Goal: Task Accomplishment & Management: Manage account settings

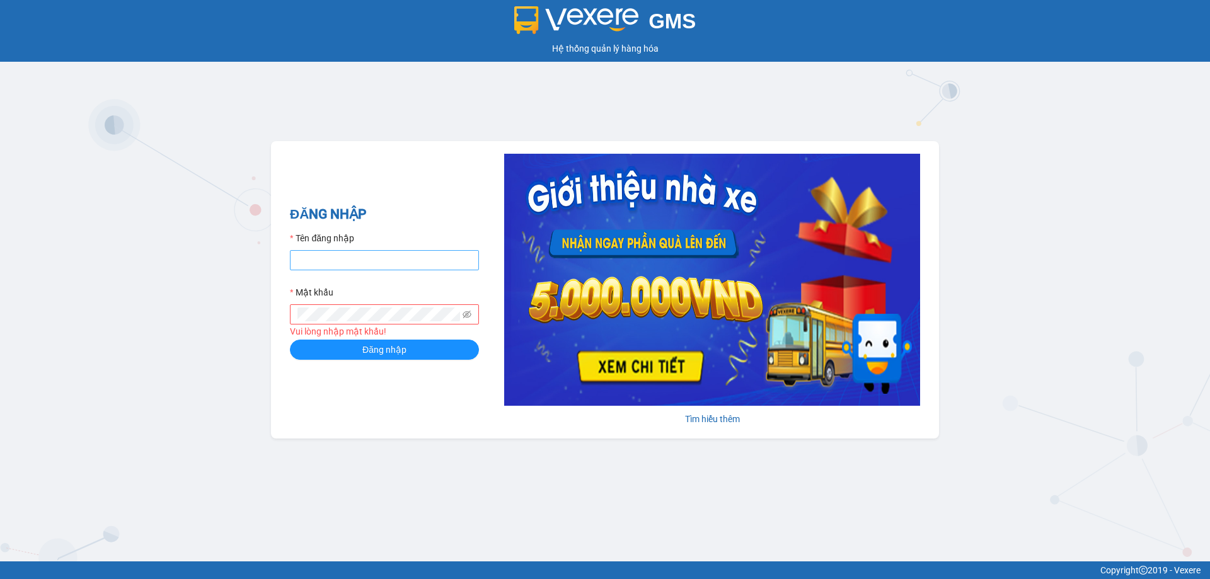
click at [382, 265] on input "Tên đăng nhập" at bounding box center [384, 260] width 189 height 20
click at [365, 178] on div "ĐĂNG NHẬP Tên đăng nhập Vui lòng nhập tên đăng nhập! Mật khẩu Vui lòng nhập mật…" at bounding box center [605, 289] width 668 height 297
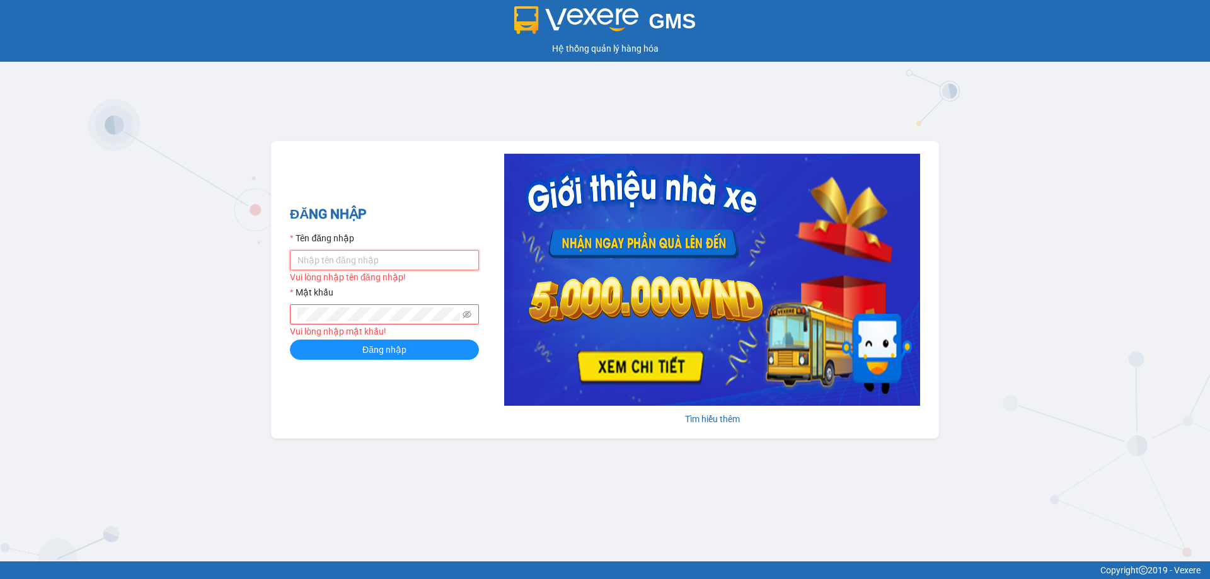
drag, startPoint x: 347, startPoint y: 257, endPoint x: 326, endPoint y: 207, distance: 54.5
click at [347, 257] on input "Tên đăng nhập" at bounding box center [384, 260] width 189 height 20
click at [411, 248] on div "Tên đăng nhập" at bounding box center [384, 240] width 189 height 19
click at [415, 255] on input "Tên đăng nhập" at bounding box center [384, 260] width 189 height 20
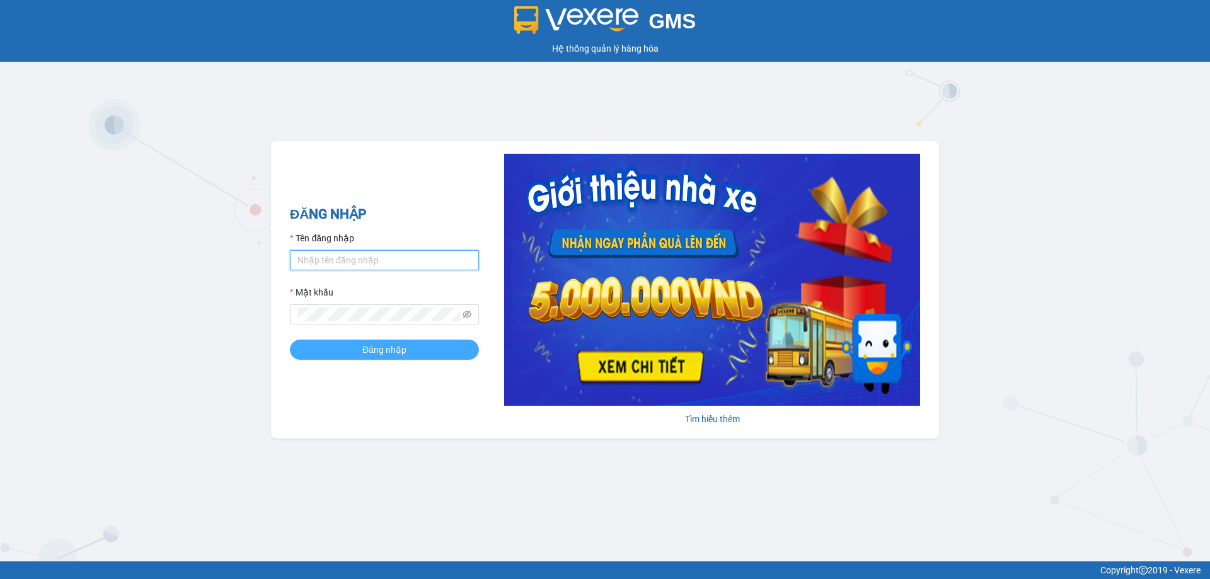
type input "vvanh.apq"
click at [290, 340] on button "Đăng nhập" at bounding box center [384, 350] width 189 height 20
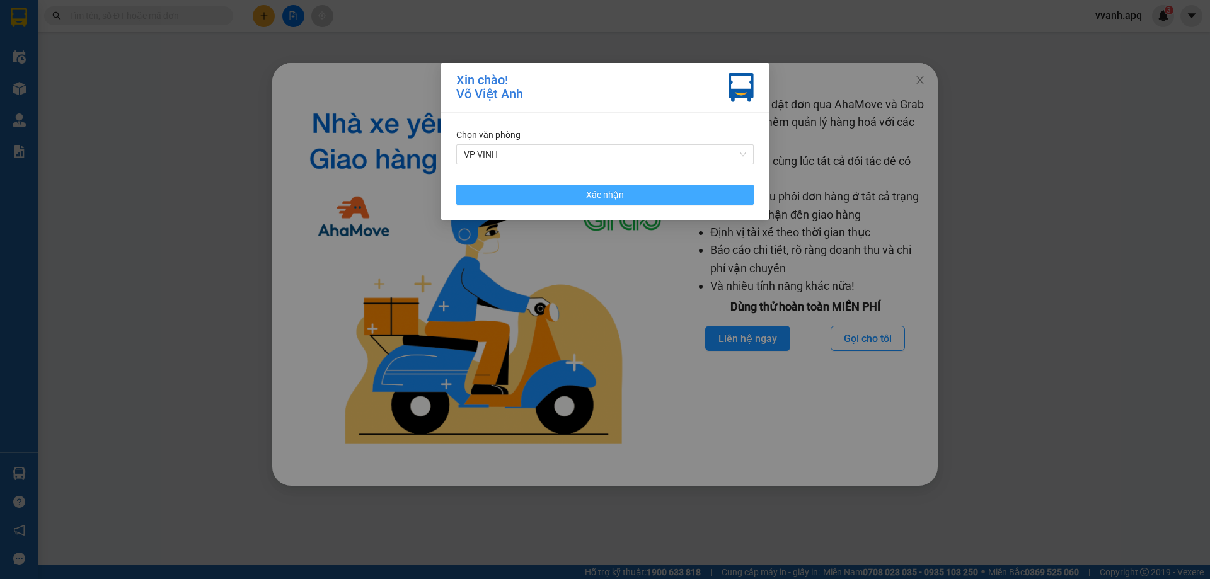
click at [597, 186] on button "Xác nhận" at bounding box center [604, 195] width 297 height 20
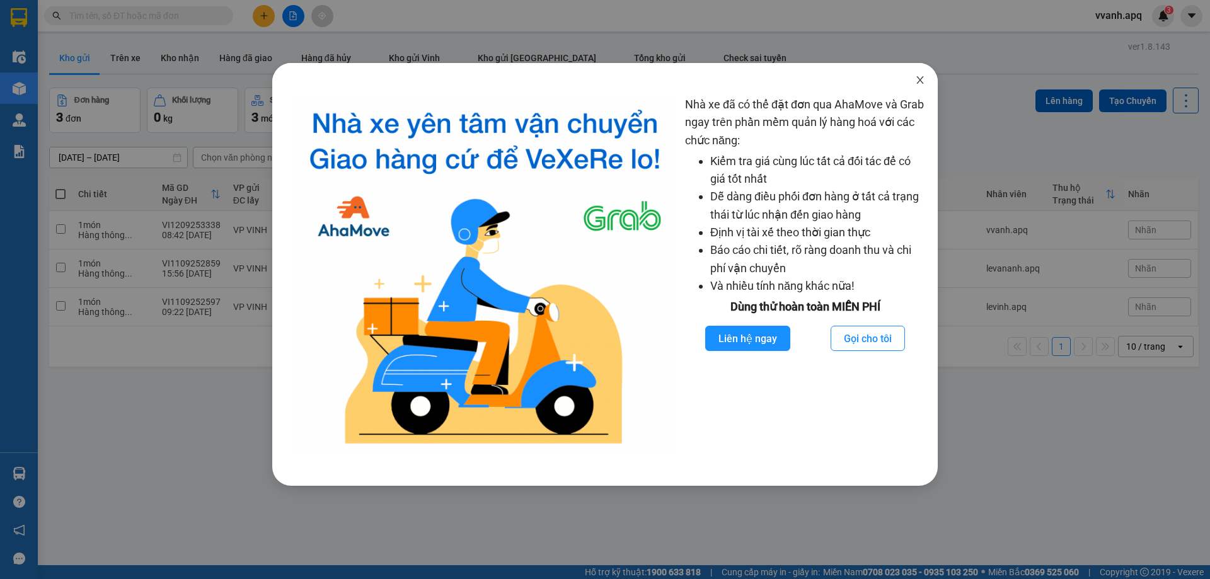
click at [924, 76] on icon "close" at bounding box center [920, 80] width 10 height 10
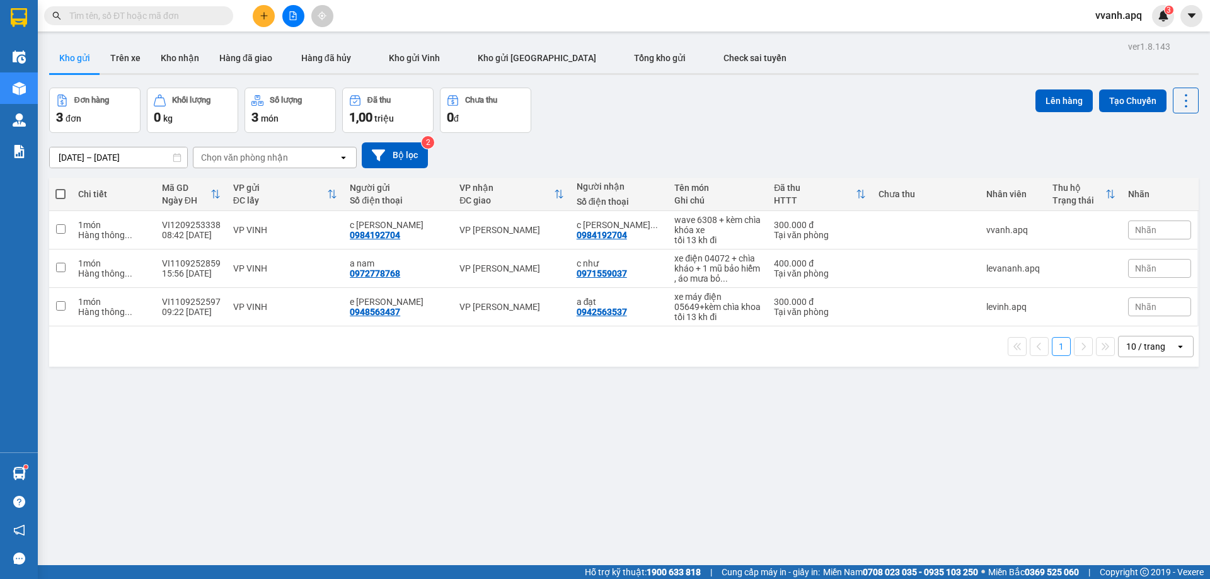
click at [175, 21] on input "text" at bounding box center [143, 16] width 149 height 14
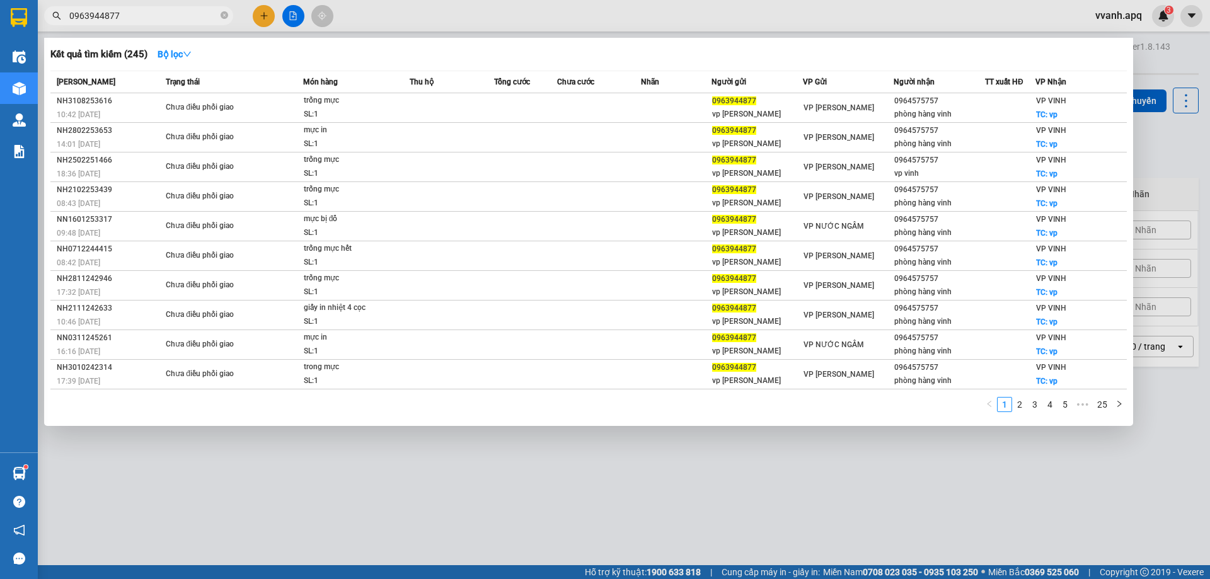
type input "0963944877"
click at [664, 23] on div at bounding box center [605, 289] width 1210 height 579
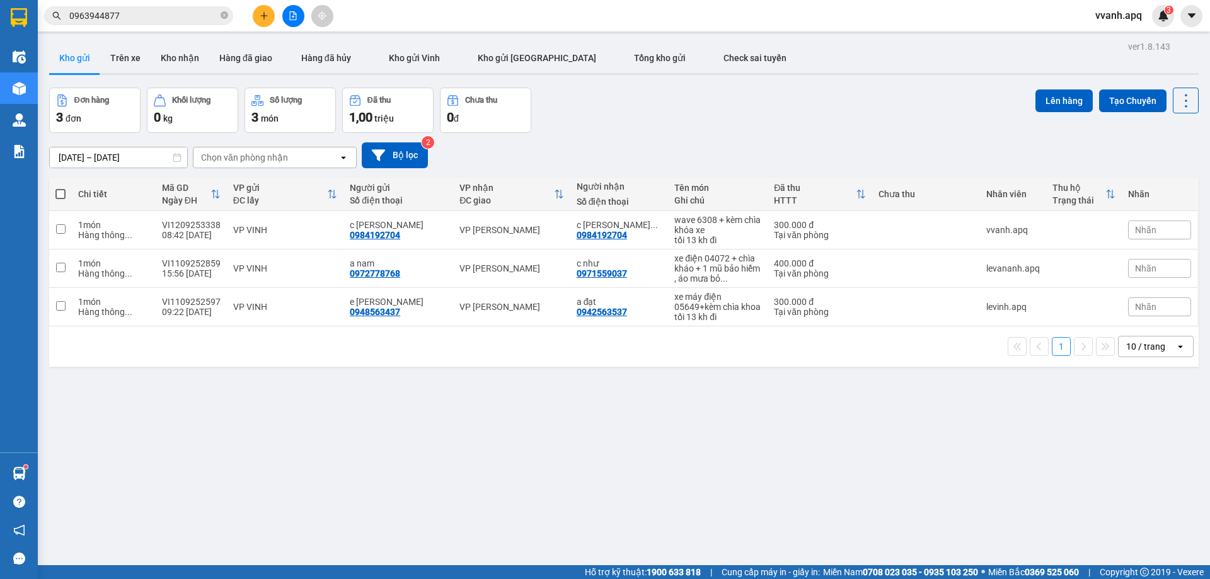
click at [169, 18] on input "0963944877" at bounding box center [143, 16] width 149 height 14
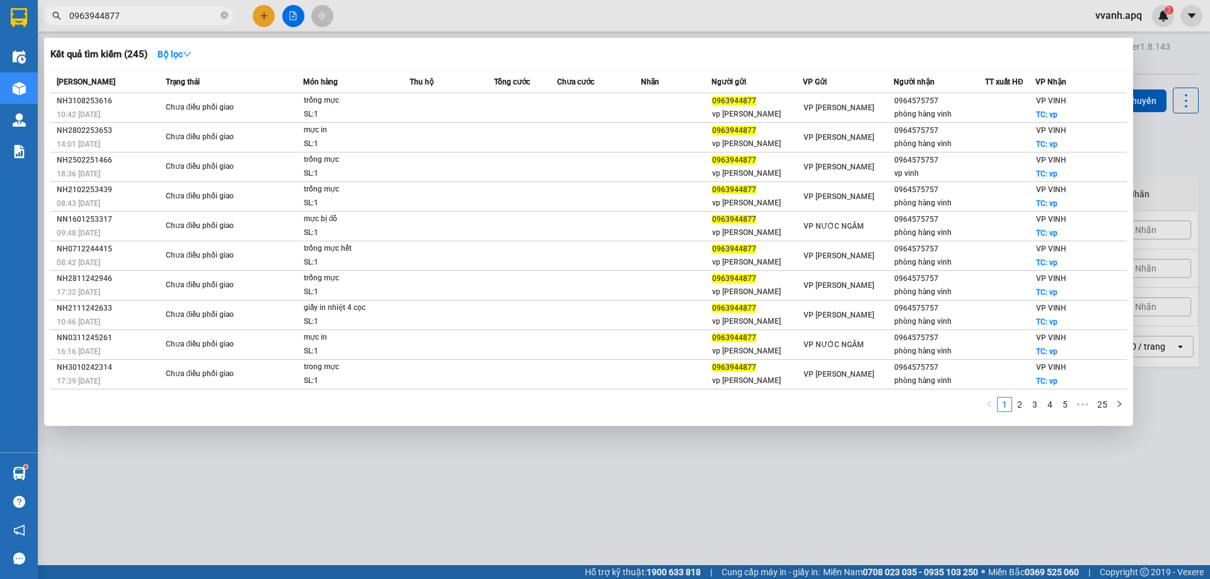
click at [266, 20] on div at bounding box center [605, 289] width 1210 height 579
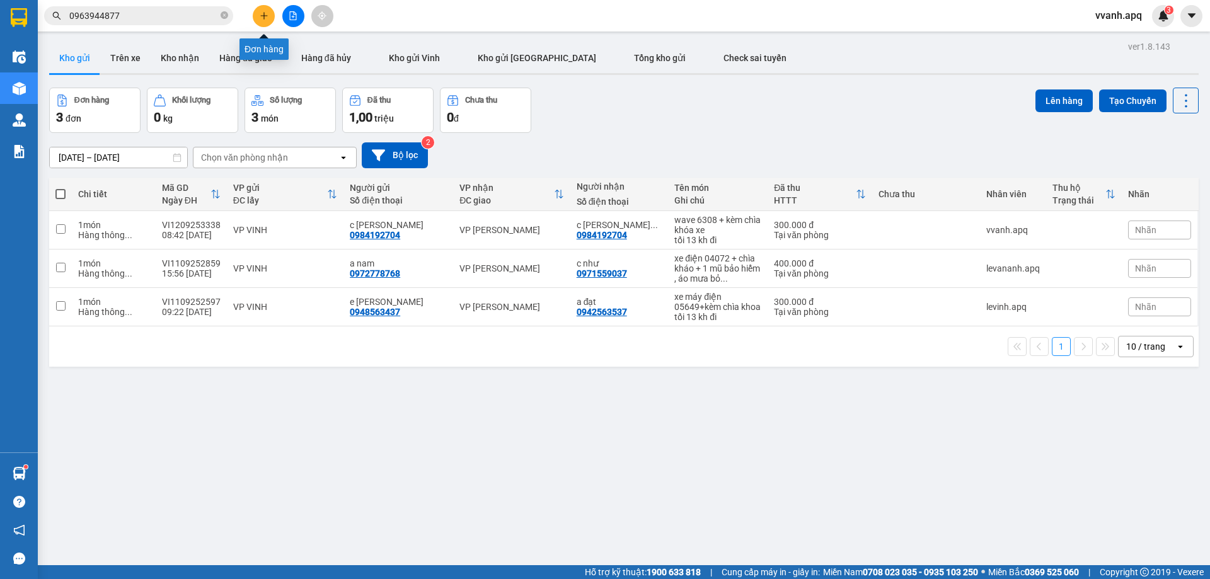
click at [266, 20] on icon "plus" at bounding box center [264, 15] width 9 height 9
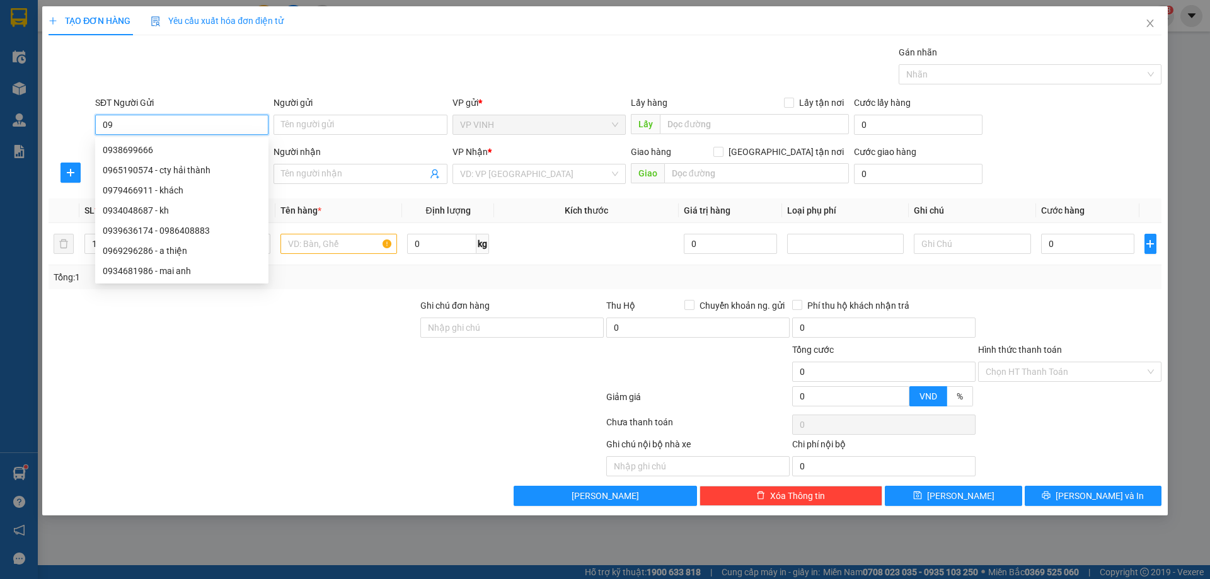
type input "096"
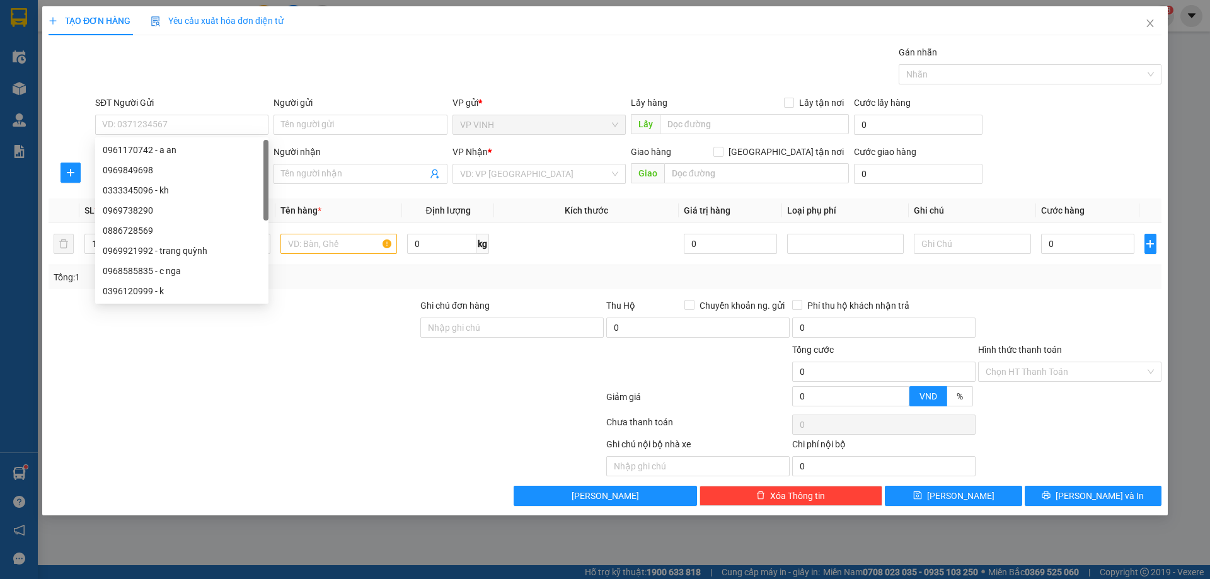
click at [716, 57] on div "Gói vận chuyển * Tiêu chuẩn Gán nhãn Nhãn" at bounding box center [628, 67] width 1071 height 44
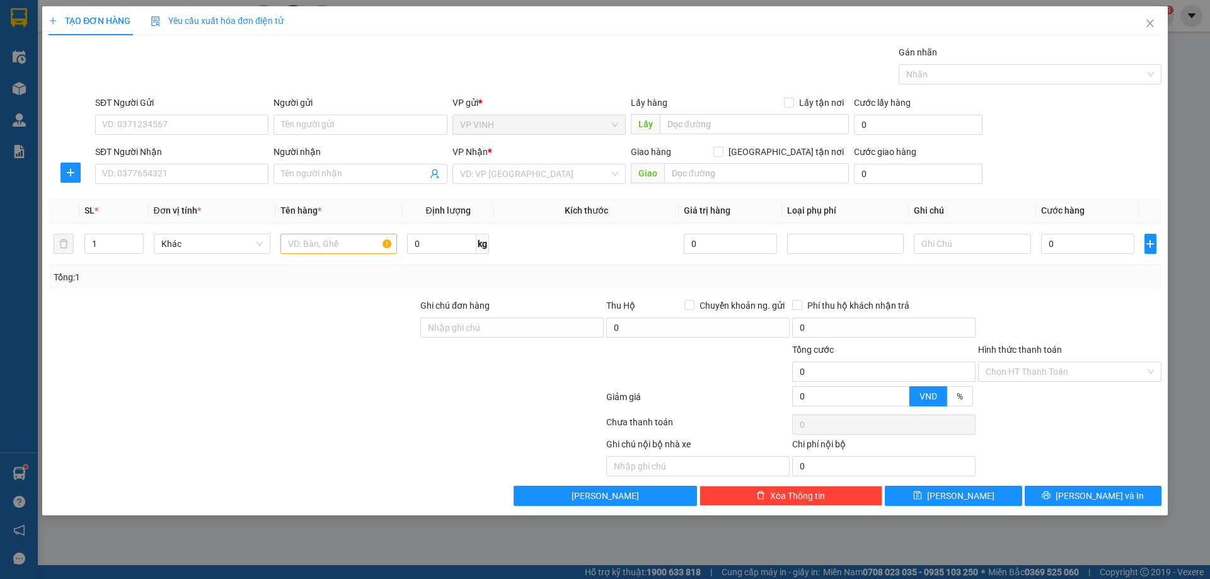
click at [595, 215] on span "Kích thước" at bounding box center [585, 210] width 43 height 10
click at [469, 89] on div "Transit Pickup Surcharge Ids Transit Deliver Surcharge Ids Transit Deliver Surc…" at bounding box center [605, 275] width 1113 height 461
click at [219, 120] on input "SĐT Người Gửi" at bounding box center [181, 125] width 173 height 20
type input "0961898995"
click at [157, 144] on div "0961898995 - việt anh phv" at bounding box center [182, 150] width 158 height 14
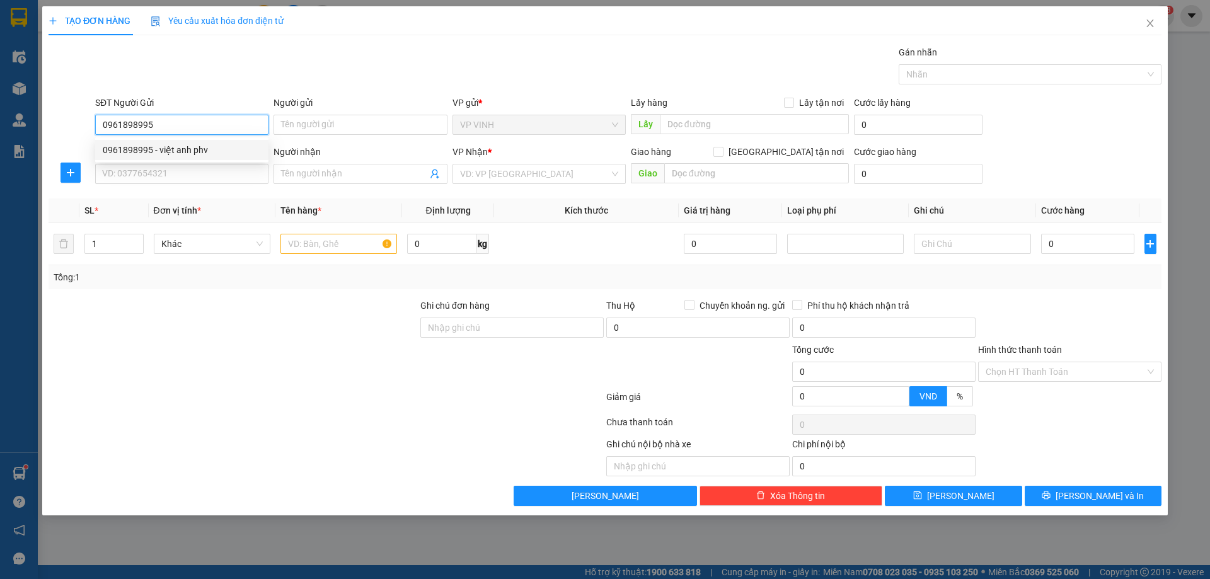
type input "việt anh phv"
type input "0961898995"
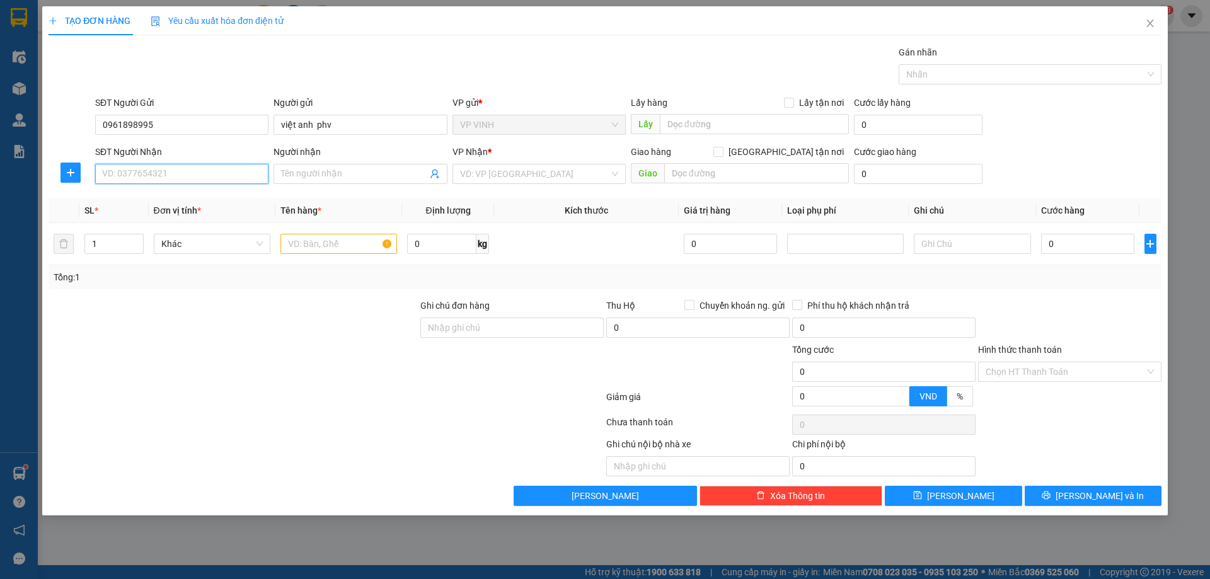
click at [179, 168] on input "SĐT Người Nhận" at bounding box center [181, 174] width 173 height 20
paste input "0963944877"
click at [188, 198] on div "0963944877 - vp ngọc hồi" at bounding box center [182, 199] width 158 height 14
type input "0963944877"
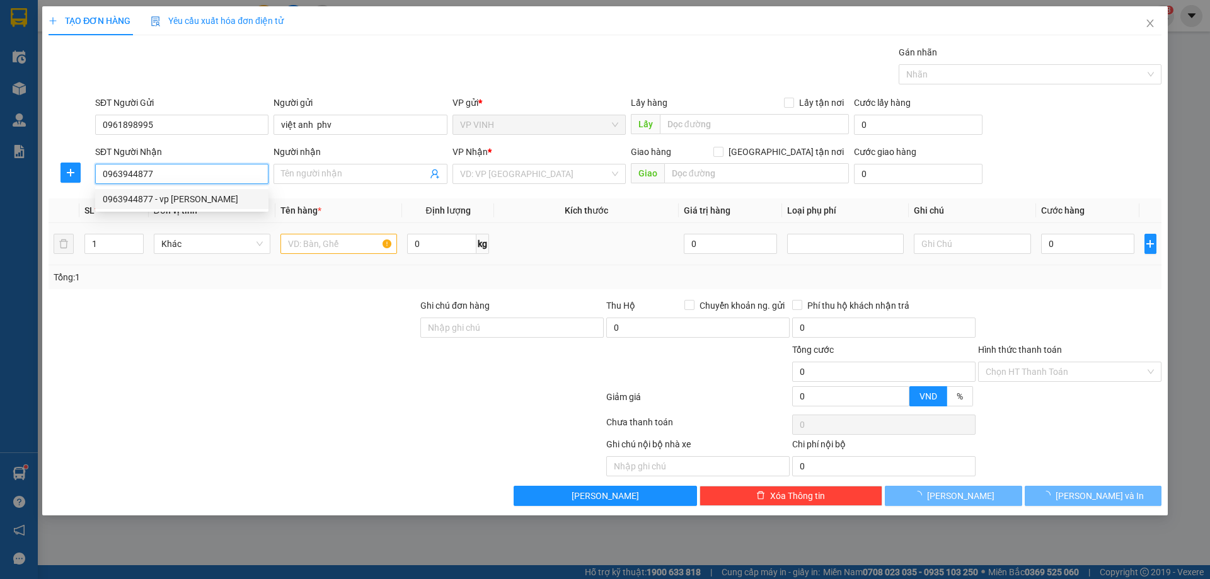
type input "vp ngọc hồi"
checkbox input "true"
type input "vp"
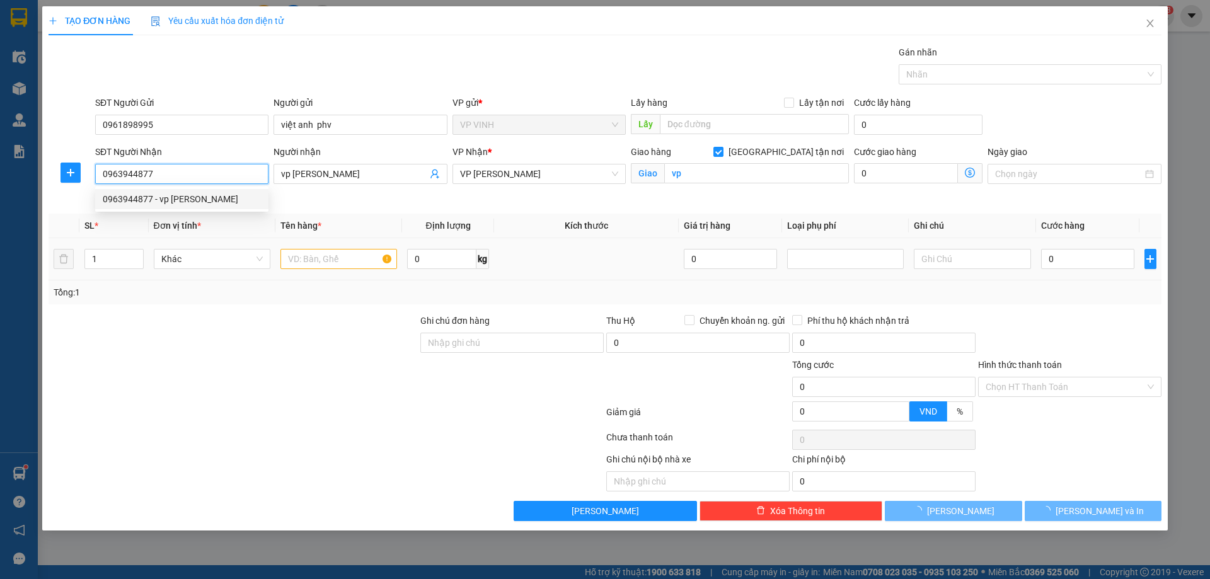
type input "0963944877"
click at [343, 248] on div at bounding box center [338, 258] width 117 height 25
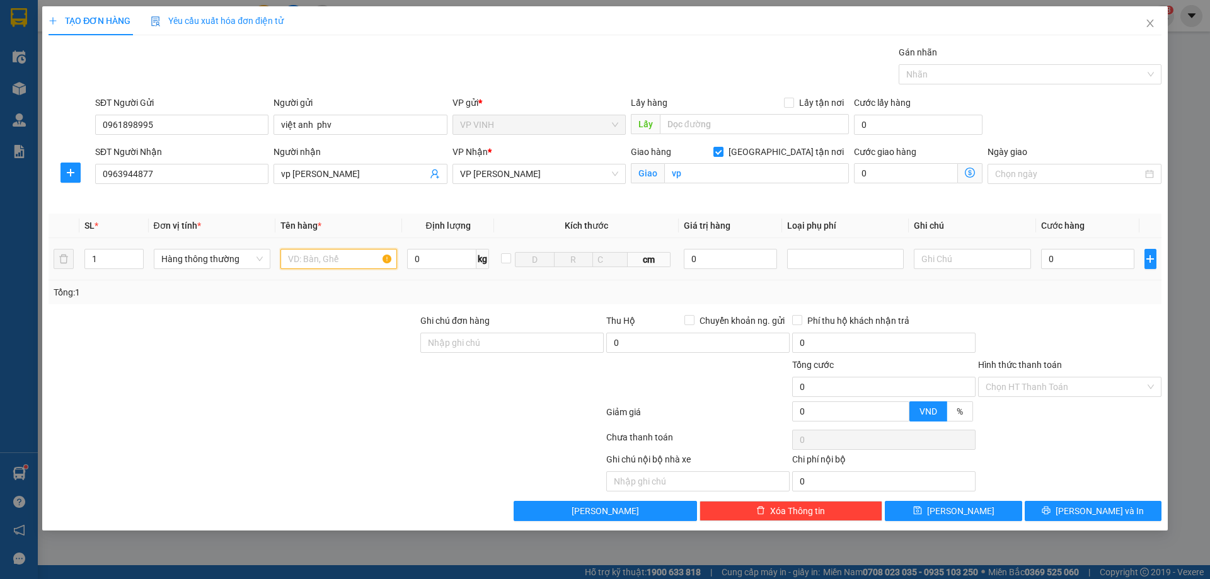
click at [358, 256] on input "text" at bounding box center [338, 259] width 117 height 20
type input "trống mực ngọc hồi"
click at [1000, 389] on input "Hình thức thanh toán" at bounding box center [1064, 386] width 159 height 19
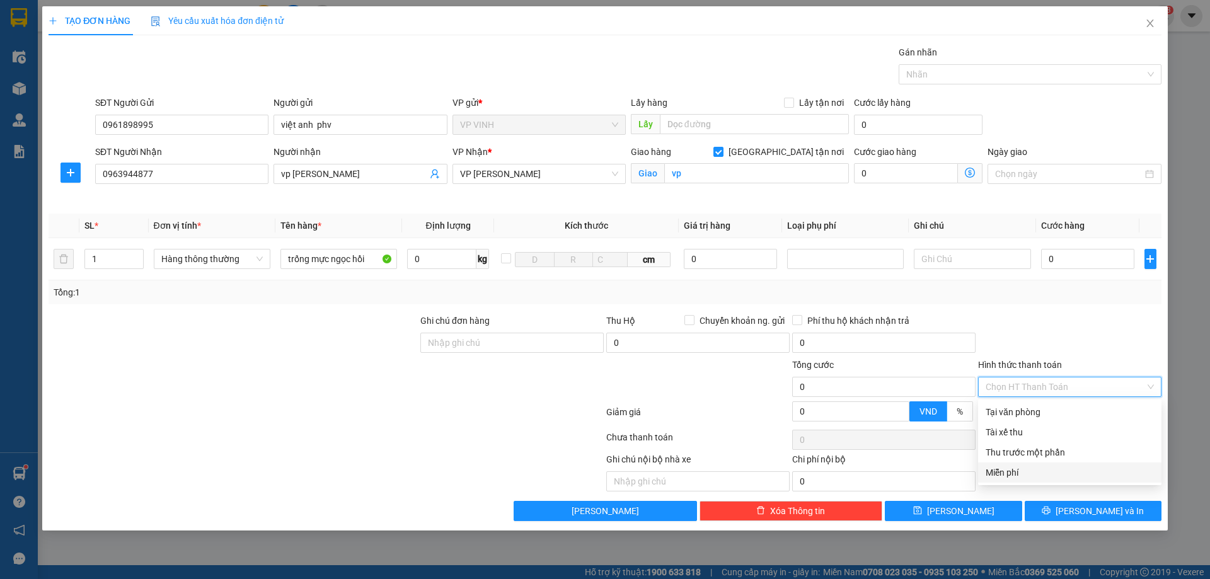
click at [1028, 480] on div "Miễn phí" at bounding box center [1069, 472] width 183 height 20
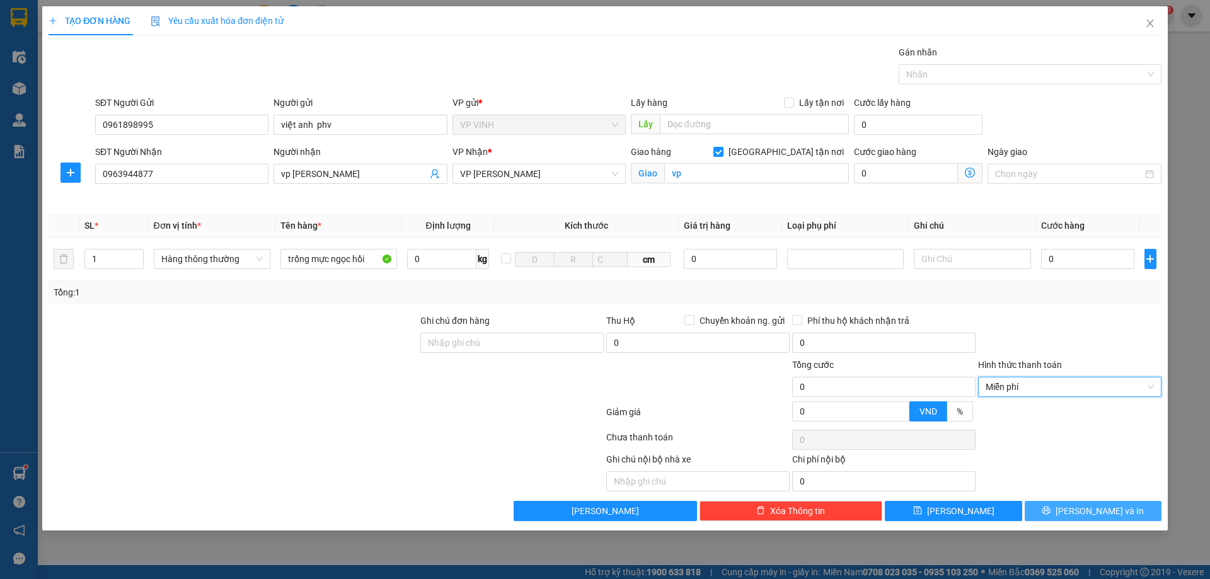
click at [1050, 508] on icon "printer" at bounding box center [1045, 510] width 9 height 9
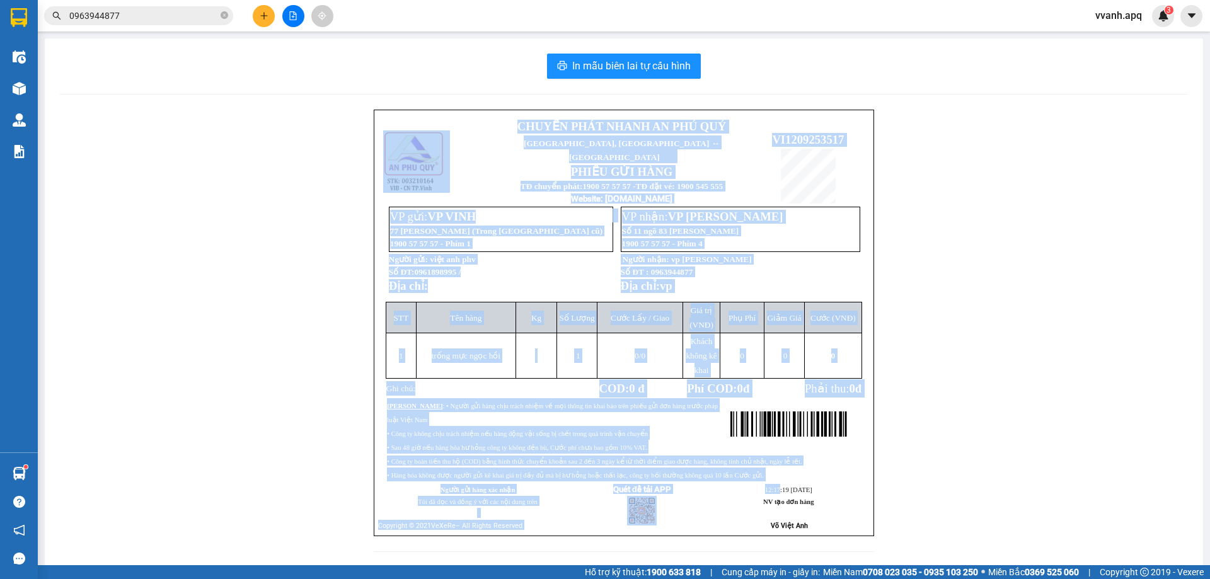
drag, startPoint x: 364, startPoint y: 122, endPoint x: 769, endPoint y: 473, distance: 535.9
click at [767, 472] on div "CHUYỂN PHÁT NHANH AN PHÚ QUÝ NGHỆ AN, HÀ TĨNH ↔ HÀ NỘI PHIẾU GỬI HÀNG TĐ chuyển…" at bounding box center [624, 338] width 1128 height 457
click at [769, 484] on p "12:17:19 - 12/09/2025" at bounding box center [788, 489] width 163 height 10
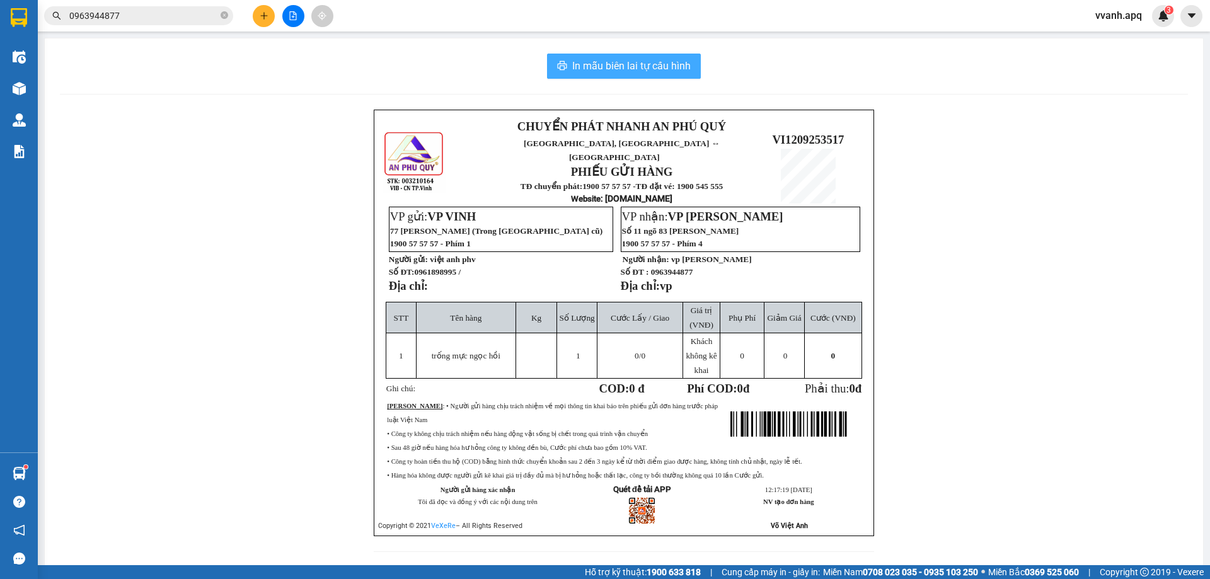
click at [609, 68] on span "In mẫu biên lai tự cấu hình" at bounding box center [631, 66] width 118 height 16
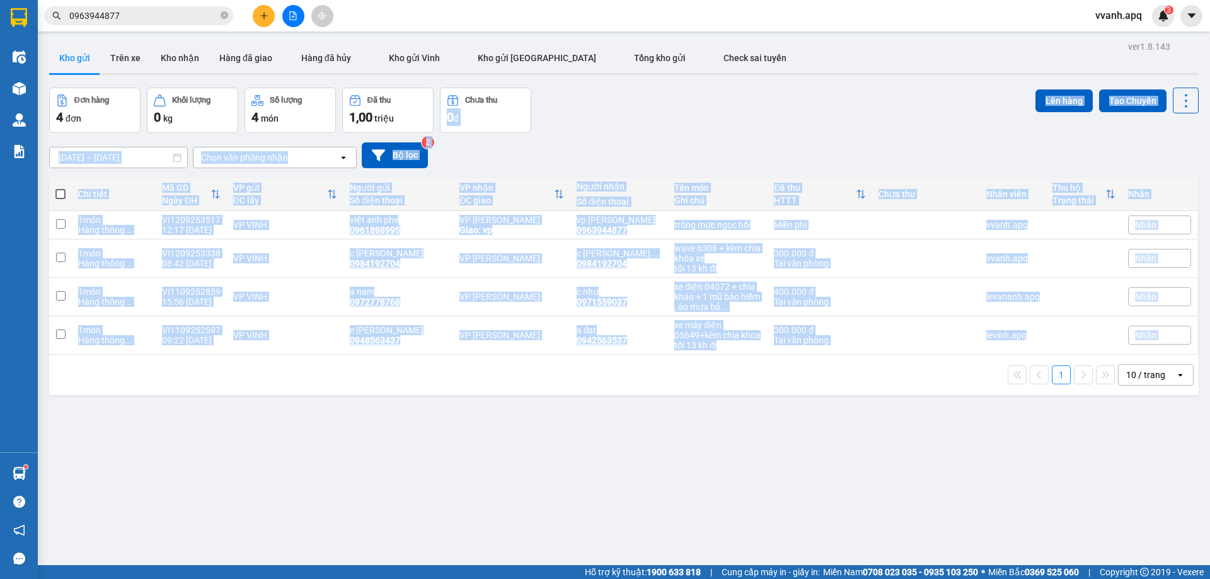
drag, startPoint x: 567, startPoint y: 100, endPoint x: 805, endPoint y: 433, distance: 409.6
click at [805, 433] on div "ver 1.8.143 Kho gửi Trên xe Kho nhận Hàng đã giao Hàng đã hủy Kho gửi Vinh Kho …" at bounding box center [623, 327] width 1159 height 579
click at [805, 418] on div "ver 1.8.143 Kho gửi Trên xe Kho nhận Hàng đã giao Hàng đã hủy Kho gửi Vinh Kho …" at bounding box center [623, 327] width 1159 height 579
drag, startPoint x: 806, startPoint y: 402, endPoint x: 767, endPoint y: 146, distance: 258.7
click at [769, 152] on div "ver 1.8.143 Kho gửi Trên xe Kho nhận Hàng đã giao Hàng đã hủy Kho gửi Vinh Kho …" at bounding box center [623, 327] width 1159 height 579
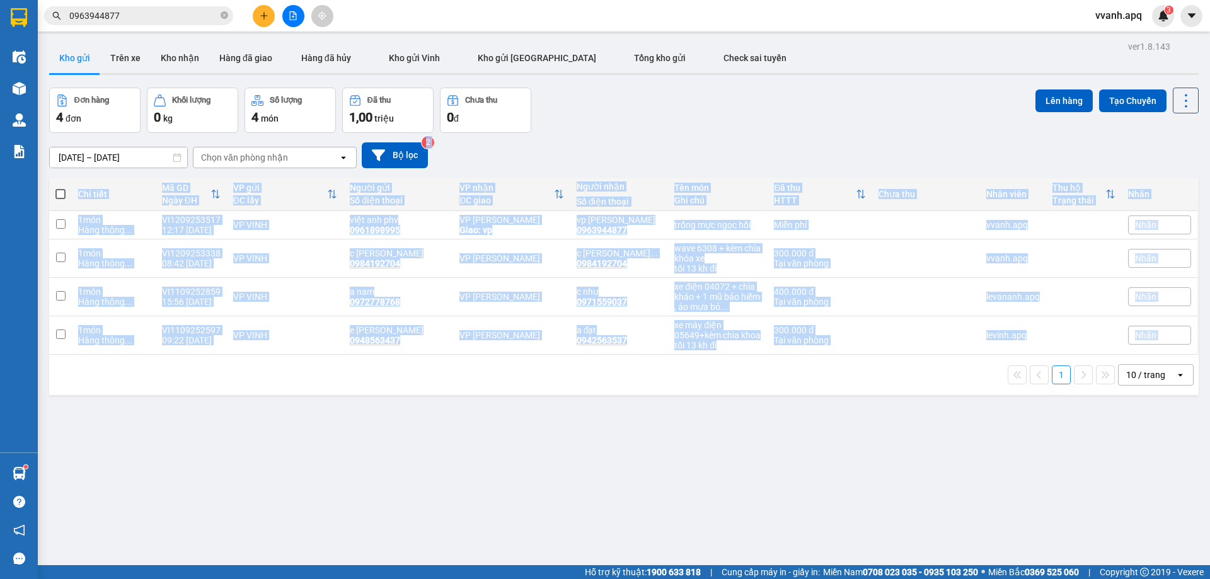
click at [767, 146] on div "10/09/2025 – 12/09/2025 Press the down arrow key to interact with the calendar …" at bounding box center [623, 155] width 1149 height 26
drag, startPoint x: 765, startPoint y: 140, endPoint x: 833, endPoint y: 358, distance: 228.3
click at [833, 358] on div "ver 1.8.143 Kho gửi Trên xe Kho nhận Hàng đã giao Hàng đã hủy Kho gửi Vinh Kho …" at bounding box center [623, 327] width 1159 height 579
click at [833, 358] on div "1 10 / trang open" at bounding box center [623, 375] width 1149 height 40
drag, startPoint x: 833, startPoint y: 358, endPoint x: 802, endPoint y: 127, distance: 233.3
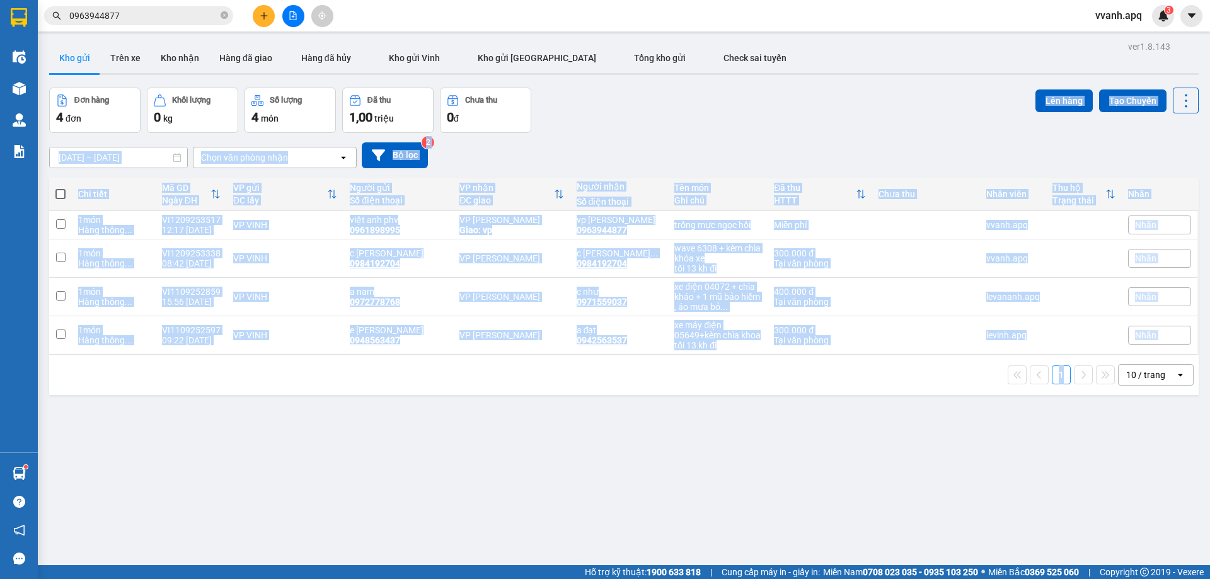
click at [802, 127] on div "ver 1.8.143 Kho gửi Trên xe Kho nhận Hàng đã giao Hàng đã hủy Kho gửi Vinh Kho …" at bounding box center [623, 327] width 1159 height 579
click at [802, 127] on div "Đơn hàng 4 đơn Khối lượng 0 kg Số lượng 4 món Đã thu 1,00 triệu Chưa thu 0 đ Lê…" at bounding box center [623, 110] width 1149 height 45
drag, startPoint x: 802, startPoint y: 127, endPoint x: 858, endPoint y: 358, distance: 237.3
click at [858, 358] on div "ver 1.8.143 Kho gửi Trên xe Kho nhận Hàng đã giao Hàng đã hủy Kho gửi Vinh Kho …" at bounding box center [623, 327] width 1159 height 579
click at [873, 367] on div "1 10 / trang open" at bounding box center [623, 374] width 1139 height 21
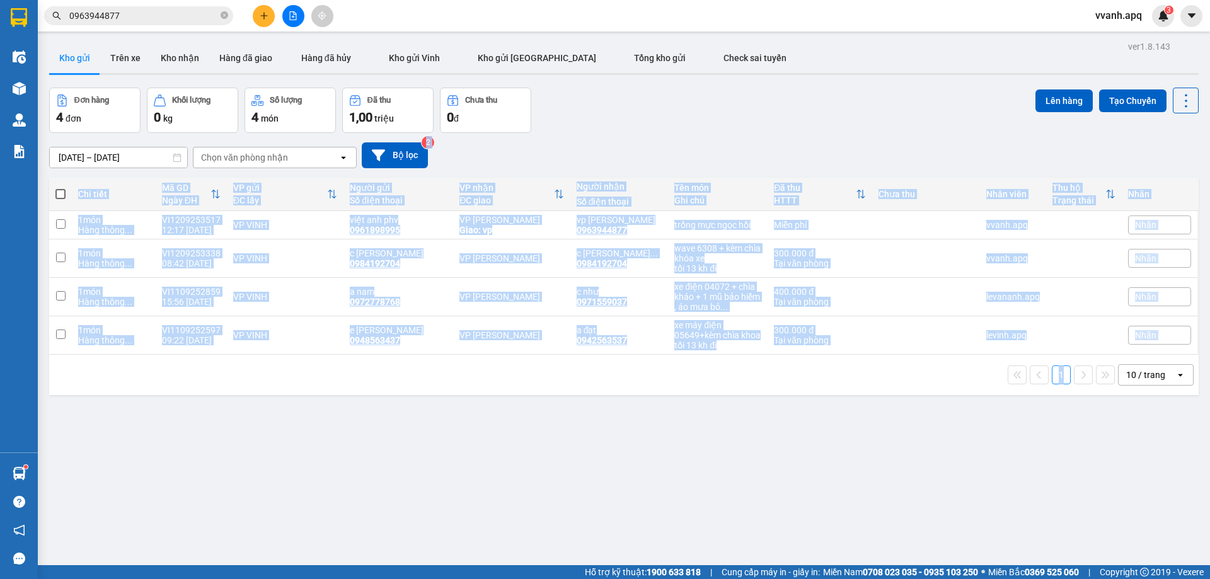
drag, startPoint x: 873, startPoint y: 367, endPoint x: 815, endPoint y: 135, distance: 239.0
click at [815, 139] on div "ver 1.8.143 Kho gửi Trên xe Kho nhận Hàng đã giao Hàng đã hủy Kho gửi Vinh Kho …" at bounding box center [623, 327] width 1159 height 579
click at [815, 135] on div "10/09/2025 – 12/09/2025 Press the down arrow key to interact with the calendar …" at bounding box center [623, 155] width 1149 height 45
drag, startPoint x: 815, startPoint y: 135, endPoint x: 862, endPoint y: 358, distance: 228.1
click at [862, 358] on div "ver 1.8.143 Kho gửi Trên xe Kho nhận Hàng đã giao Hàng đã hủy Kho gửi Vinh Kho …" at bounding box center [623, 327] width 1159 height 579
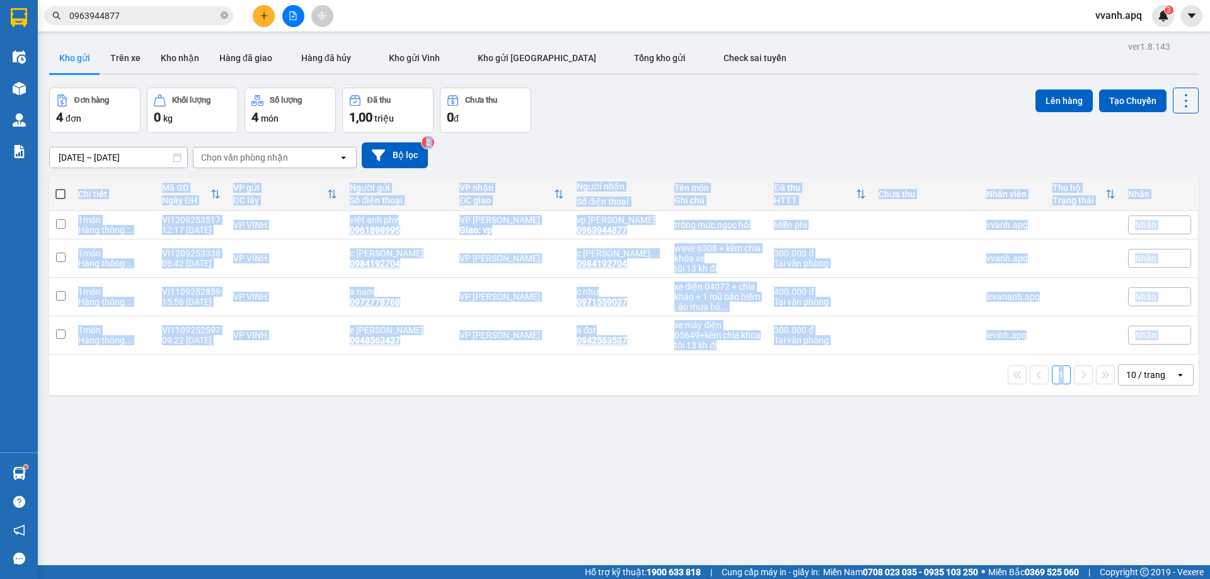
click at [862, 358] on div "1 10 / trang open" at bounding box center [623, 375] width 1149 height 40
drag, startPoint x: 862, startPoint y: 358, endPoint x: 841, endPoint y: 143, distance: 215.9
click at [841, 143] on div "ver 1.8.143 Kho gửi Trên xe Kho nhận Hàng đã giao Hàng đã hủy Kho gửi Vinh Kho …" at bounding box center [623, 327] width 1159 height 579
click at [841, 143] on div "10/09/2025 – 12/09/2025 Press the down arrow key to interact with the calendar …" at bounding box center [623, 155] width 1149 height 26
drag, startPoint x: 841, startPoint y: 143, endPoint x: 869, endPoint y: 357, distance: 216.1
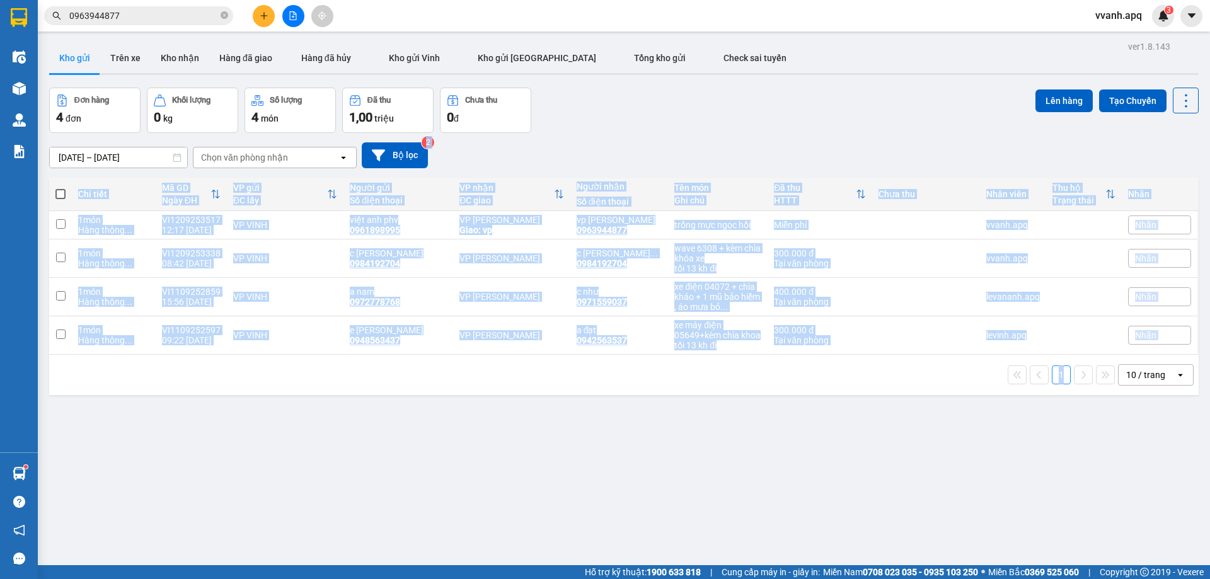
click at [869, 357] on div "ver 1.8.143 Kho gửi Trên xe Kho nhận Hàng đã giao Hàng đã hủy Kho gửi Vinh Kho …" at bounding box center [623, 327] width 1159 height 579
click at [869, 357] on div "1 10 / trang open" at bounding box center [623, 375] width 1149 height 40
drag, startPoint x: 869, startPoint y: 357, endPoint x: 815, endPoint y: 144, distance: 220.5
click at [815, 144] on div "ver 1.8.143 Kho gửi Trên xe Kho nhận Hàng đã giao Hàng đã hủy Kho gửi Vinh Kho …" at bounding box center [623, 327] width 1159 height 579
click at [815, 144] on div "10/09/2025 – 12/09/2025 Press the down arrow key to interact with the calendar …" at bounding box center [623, 155] width 1149 height 26
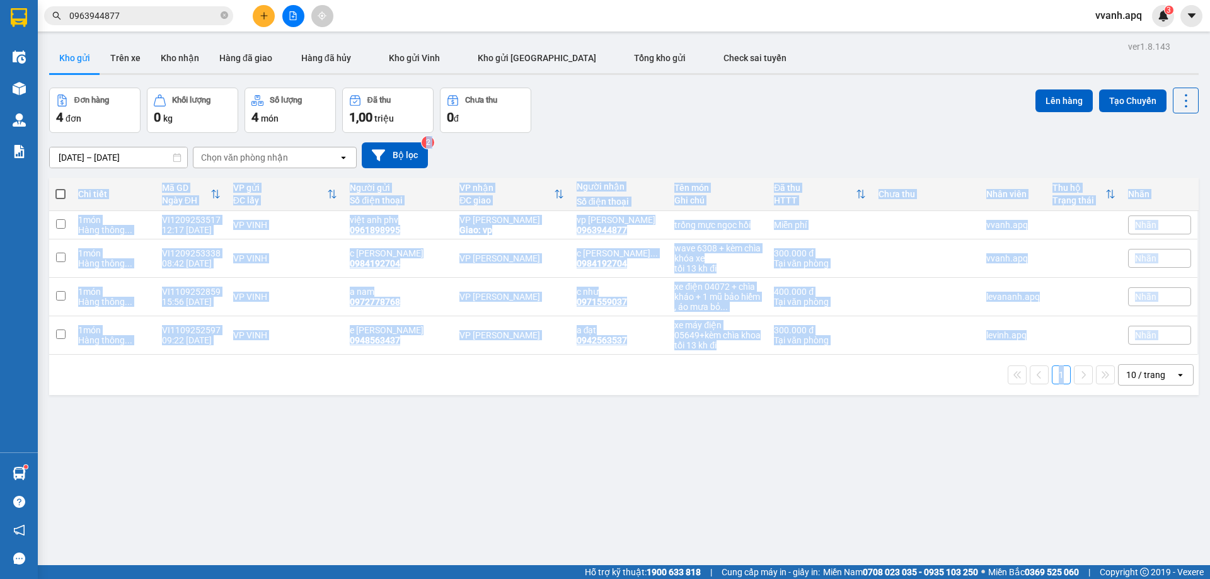
drag, startPoint x: 815, startPoint y: 144, endPoint x: 856, endPoint y: 367, distance: 227.5
click at [856, 367] on div "ver 1.8.143 Kho gửi Trên xe Kho nhận Hàng đã giao Hàng đã hủy Kho gửi Vinh Kho …" at bounding box center [623, 327] width 1159 height 579
click at [856, 367] on div "1 10 / trang open" at bounding box center [623, 374] width 1139 height 21
drag, startPoint x: 856, startPoint y: 367, endPoint x: 814, endPoint y: 139, distance: 231.9
click at [814, 139] on div "ver 1.8.143 Kho gửi Trên xe Kho nhận Hàng đã giao Hàng đã hủy Kho gửi Vinh Kho …" at bounding box center [623, 327] width 1159 height 579
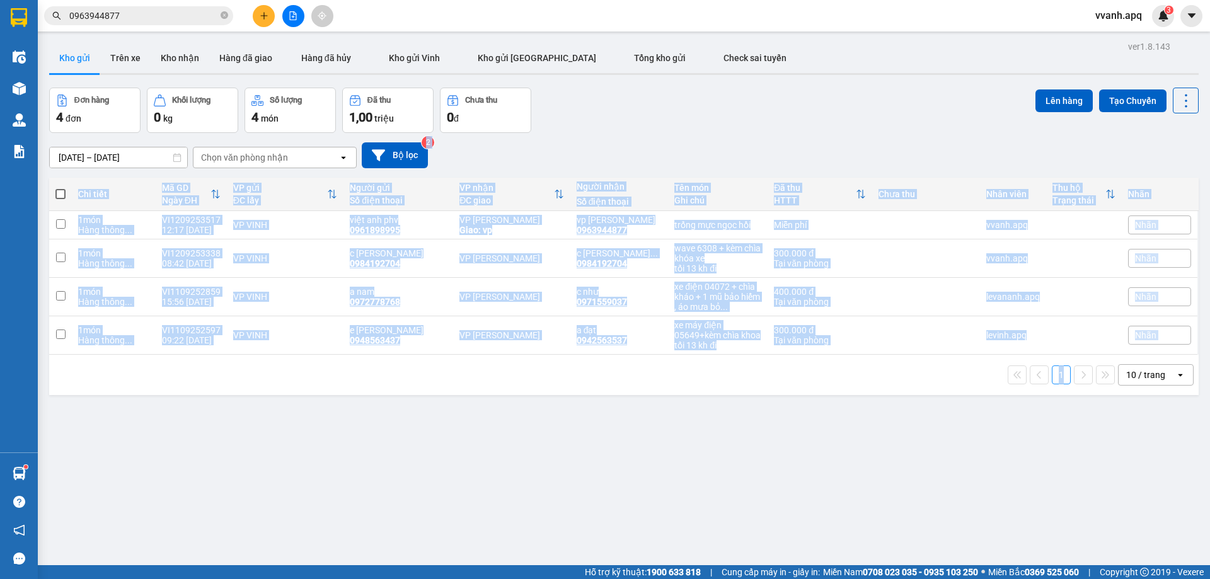
click at [814, 139] on div "10/09/2025 – 12/09/2025 Press the down arrow key to interact with the calendar …" at bounding box center [623, 155] width 1149 height 45
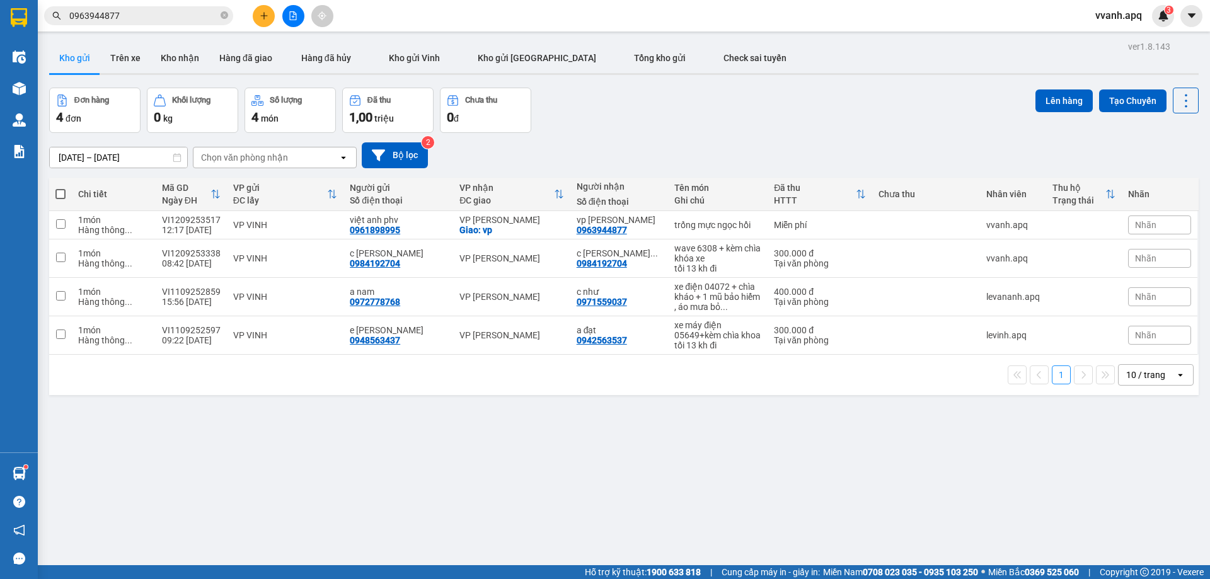
click at [263, 21] on button at bounding box center [264, 16] width 22 height 22
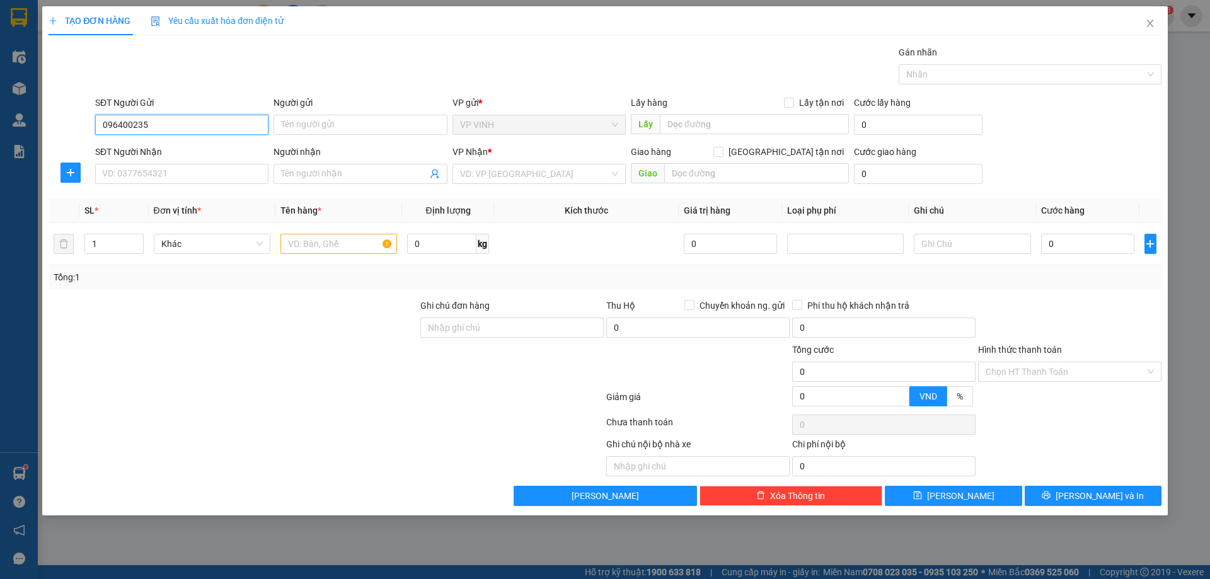
type input "0964002354"
click at [188, 148] on div "0964002354 - a lai" at bounding box center [182, 150] width 158 height 14
type input "a lai"
checkbox input "true"
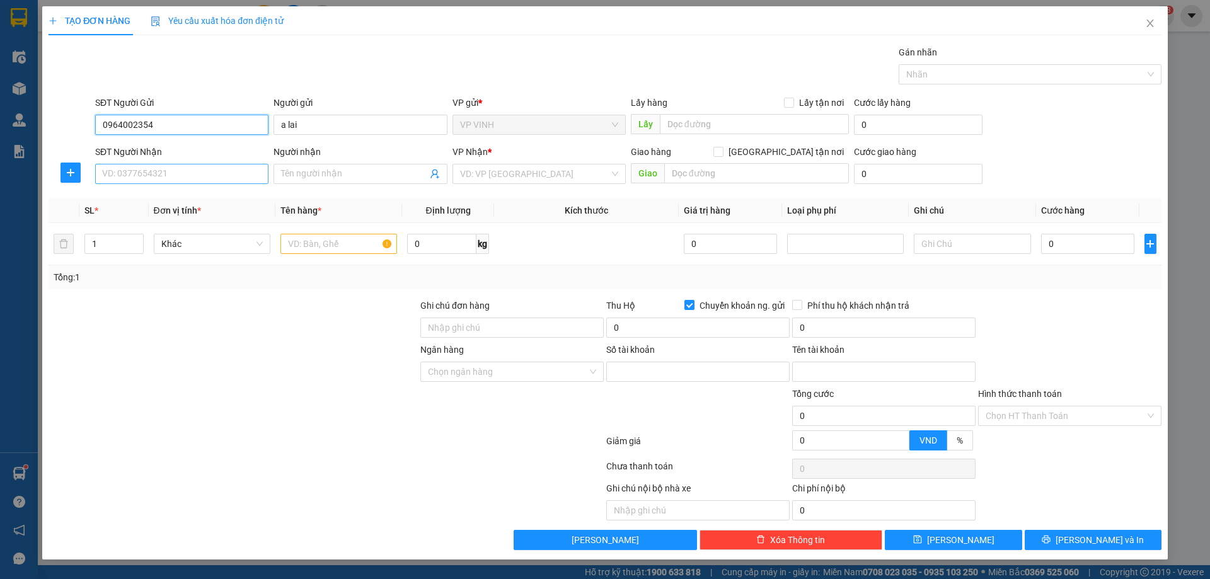
type input "0964002354"
click at [189, 172] on input "SĐT Người Nhận" at bounding box center [181, 174] width 173 height 20
click at [193, 200] on div "0977944592 - c hiền" at bounding box center [182, 199] width 158 height 14
type input "0977944592"
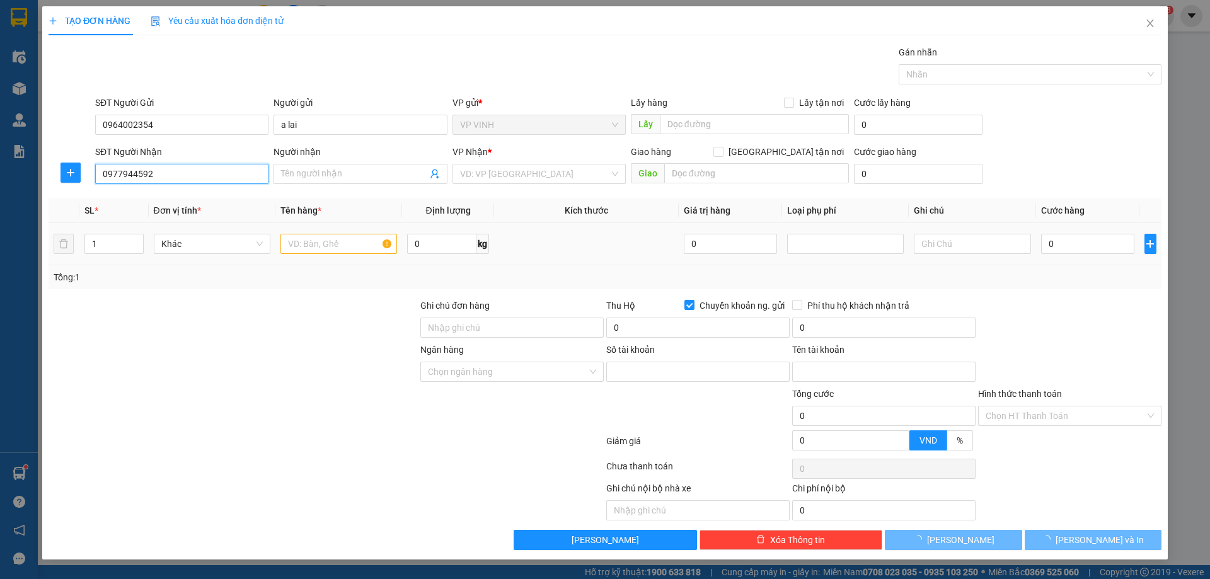
type input "c hiền"
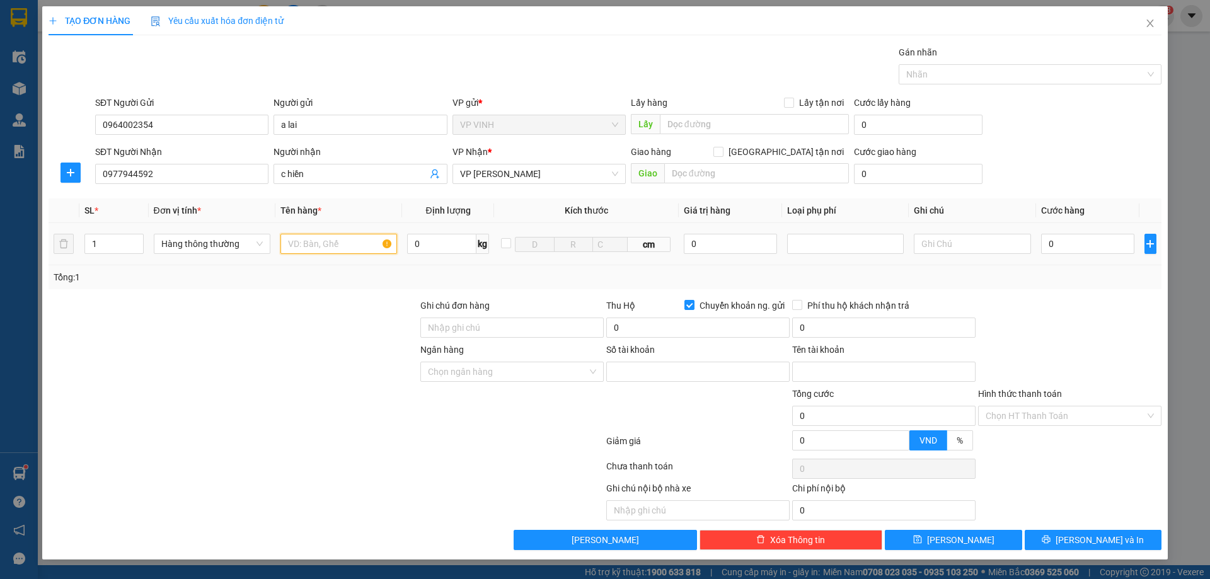
click at [325, 249] on input "text" at bounding box center [338, 244] width 117 height 20
type input "thực phẩm"
type input "2"
click at [135, 241] on icon "up" at bounding box center [137, 240] width 4 height 3
click at [355, 250] on input "thực phẩm" at bounding box center [338, 244] width 117 height 20
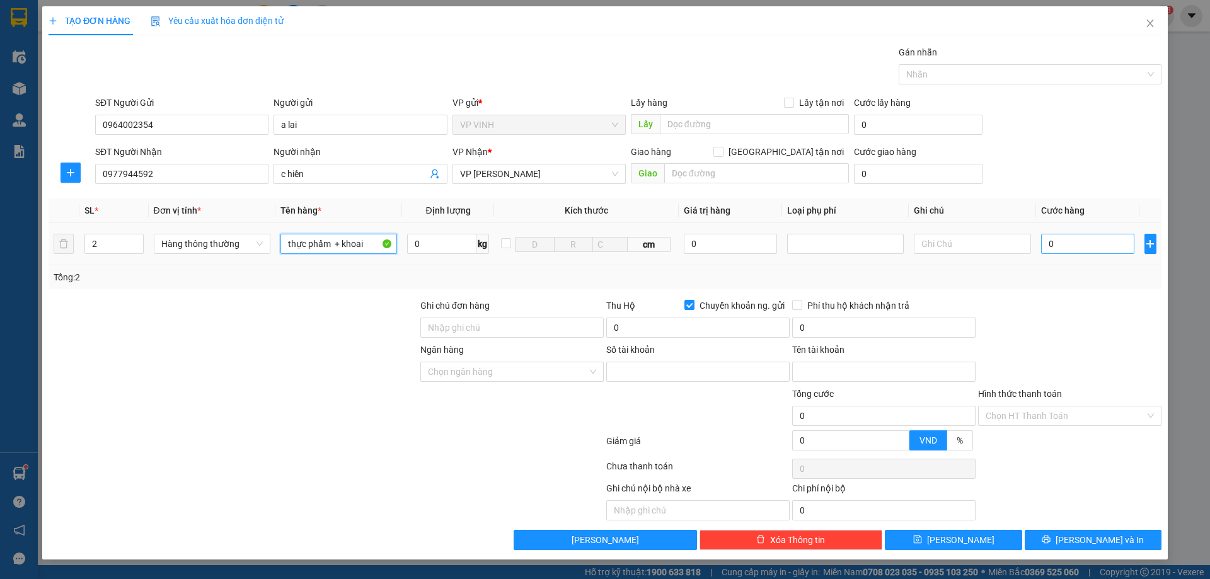
type input "thực phẩm + khoai"
click at [1109, 240] on input "0" at bounding box center [1088, 244] width 94 height 20
type input "9"
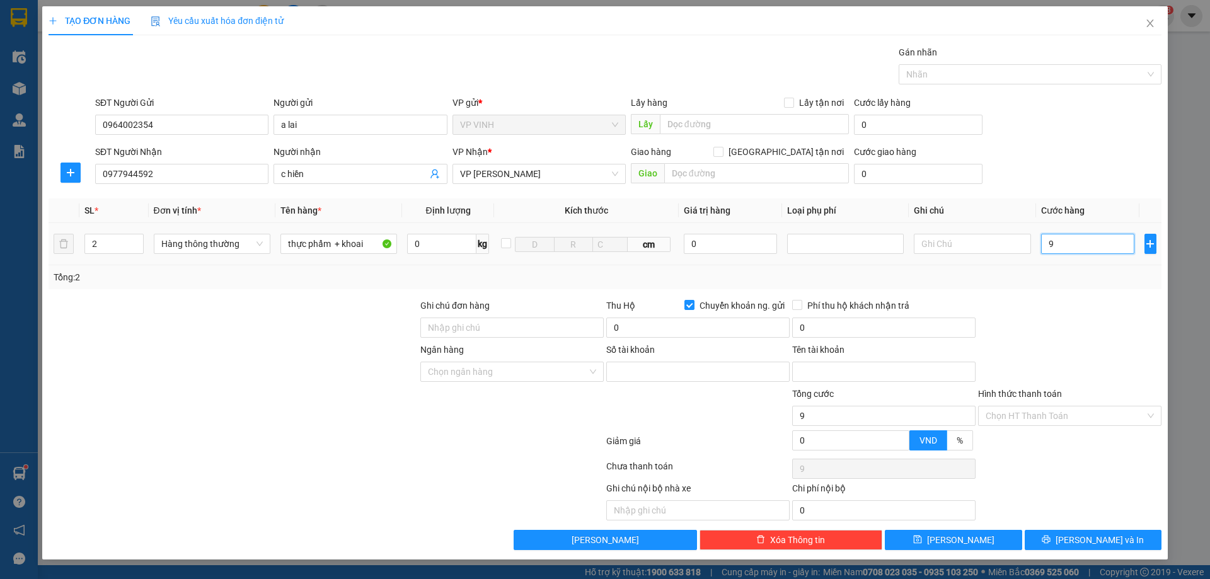
type input "90"
type input "90.000"
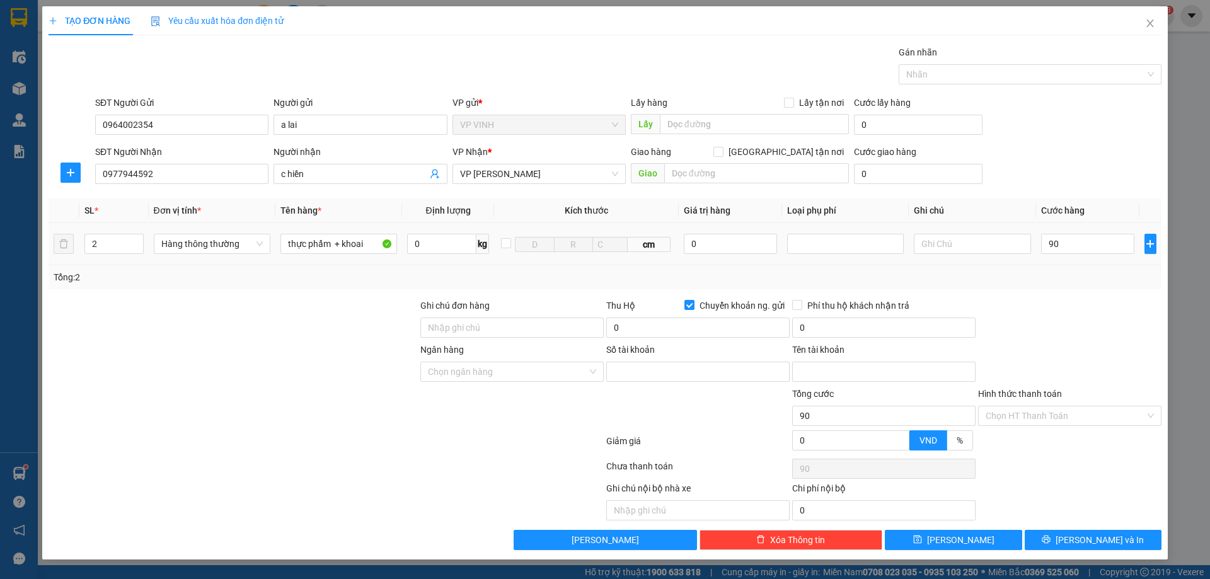
type input "90.000"
click at [1092, 263] on td "90.000" at bounding box center [1088, 244] width 104 height 42
click at [1050, 539] on icon "printer" at bounding box center [1046, 539] width 8 height 8
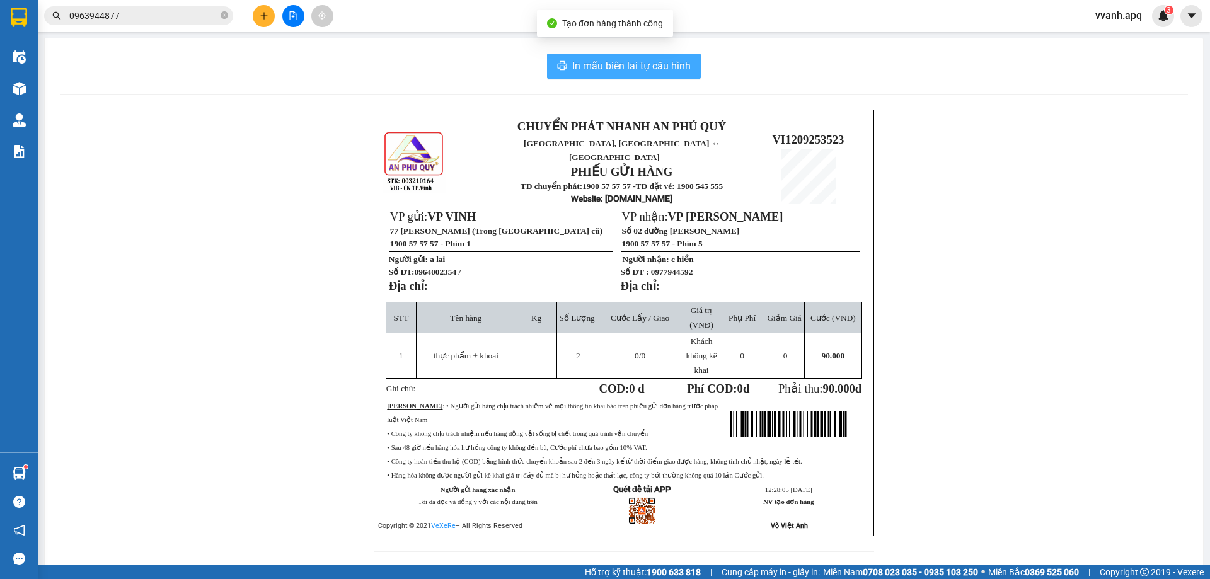
click at [655, 76] on button "In mẫu biên lai tự cấu hình" at bounding box center [624, 66] width 154 height 25
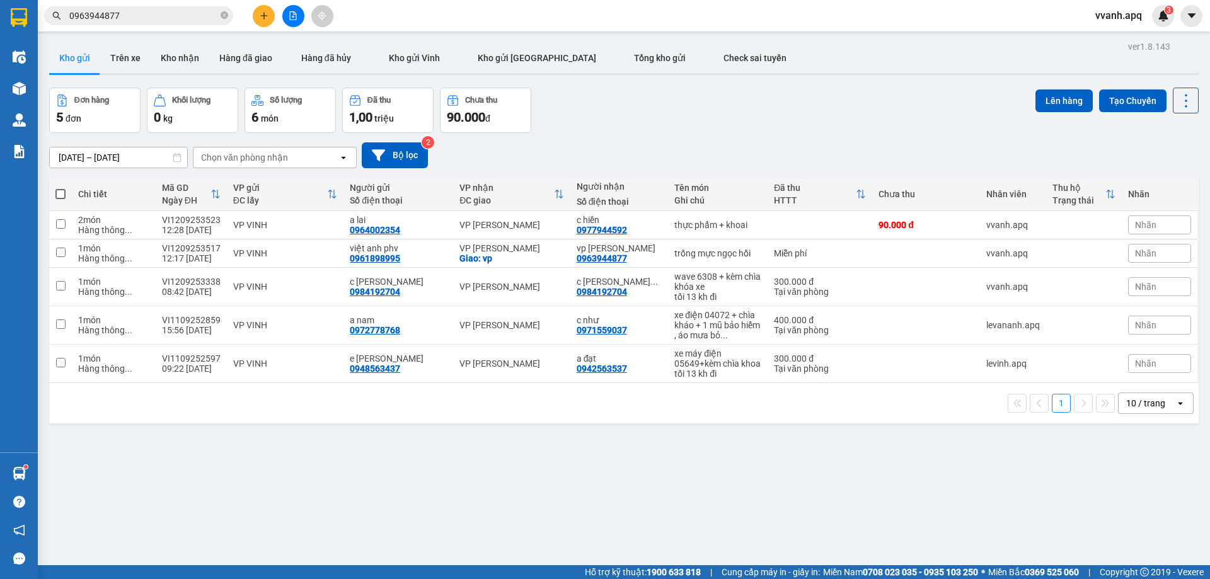
click at [883, 133] on div "10/09/2025 – 12/09/2025 Press the down arrow key to interact with the calendar …" at bounding box center [623, 155] width 1149 height 45
click at [1154, 26] on div "vvanh.apq 3" at bounding box center [1129, 16] width 89 height 22
click at [1156, 21] on div "3" at bounding box center [1163, 16] width 22 height 22
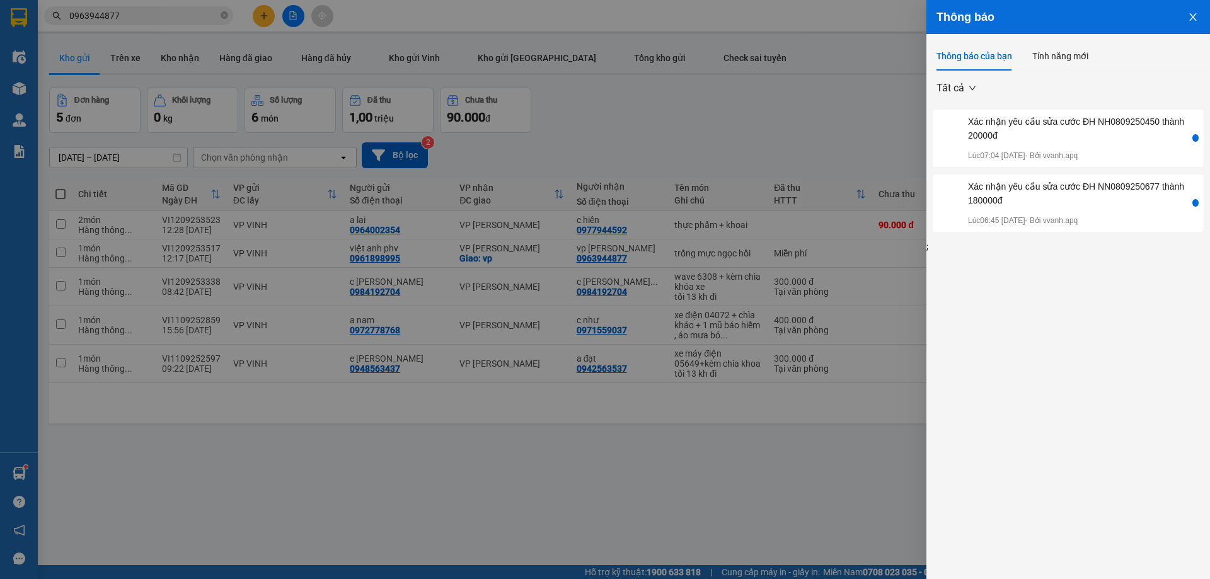
click at [819, 124] on div at bounding box center [605, 289] width 1210 height 579
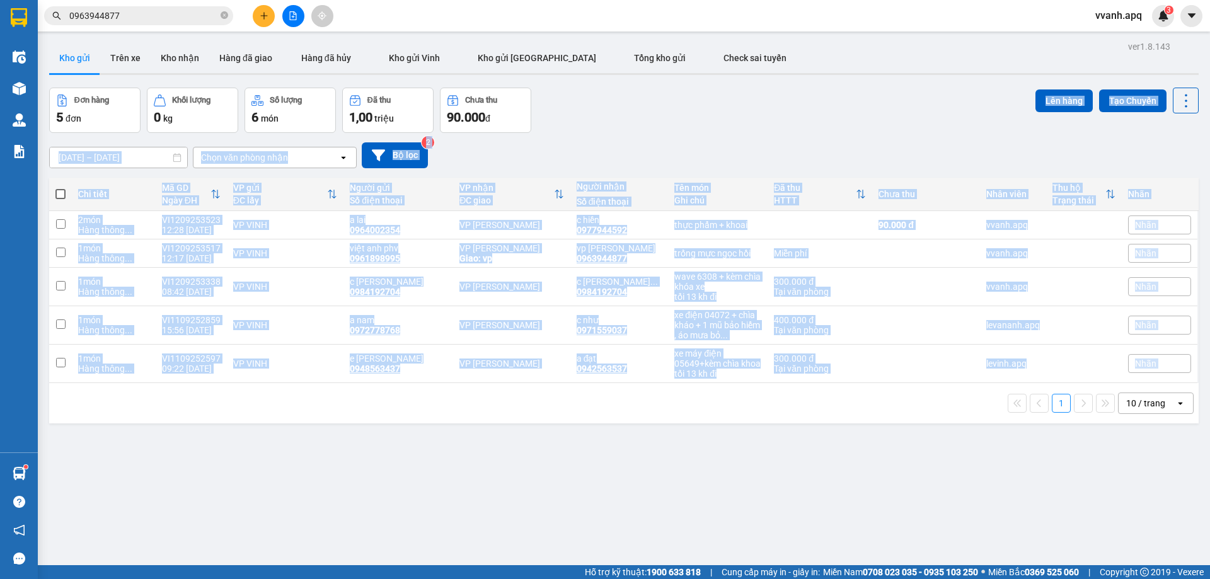
drag, startPoint x: 799, startPoint y: 113, endPoint x: 852, endPoint y: 462, distance: 353.1
click at [852, 462] on div "ver 1.8.143 Kho gửi Trên xe Kho nhận Hàng đã giao Hàng đã hủy Kho gửi Vinh Kho …" at bounding box center [623, 327] width 1159 height 579
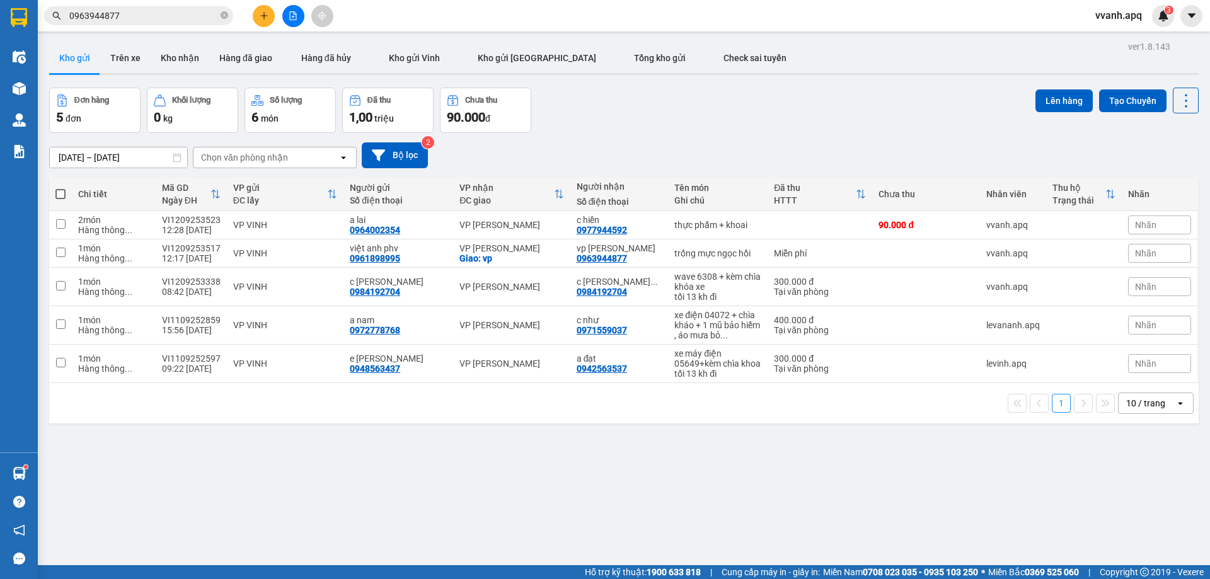
click at [735, 133] on div "10/09/2025 – 12/09/2025 Press the down arrow key to interact with the calendar …" at bounding box center [623, 155] width 1149 height 45
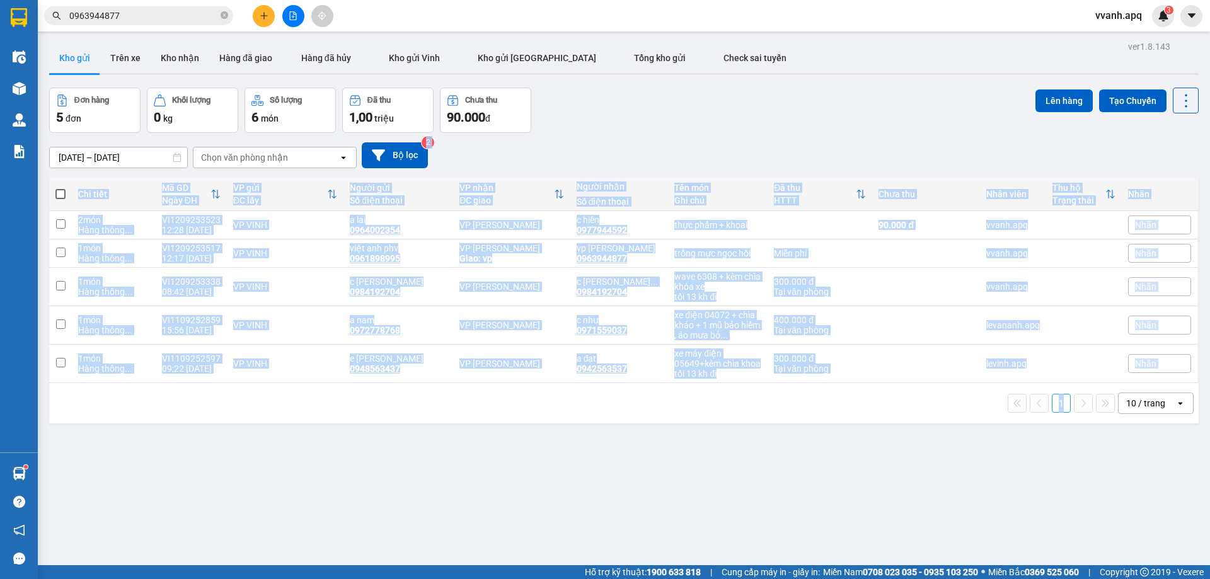
drag, startPoint x: 735, startPoint y: 132, endPoint x: 769, endPoint y: 391, distance: 261.2
click at [769, 391] on div "ver 1.8.143 Kho gửi Trên xe Kho nhận Hàng đã giao Hàng đã hủy Kho gửi Vinh Kho …" at bounding box center [623, 327] width 1159 height 579
click at [770, 391] on div "1 10 / trang open" at bounding box center [623, 403] width 1149 height 40
drag, startPoint x: 770, startPoint y: 391, endPoint x: 745, endPoint y: 124, distance: 268.2
click at [745, 124] on div "ver 1.8.143 Kho gửi Trên xe Kho nhận Hàng đã giao Hàng đã hủy Kho gửi Vinh Kho …" at bounding box center [623, 327] width 1159 height 579
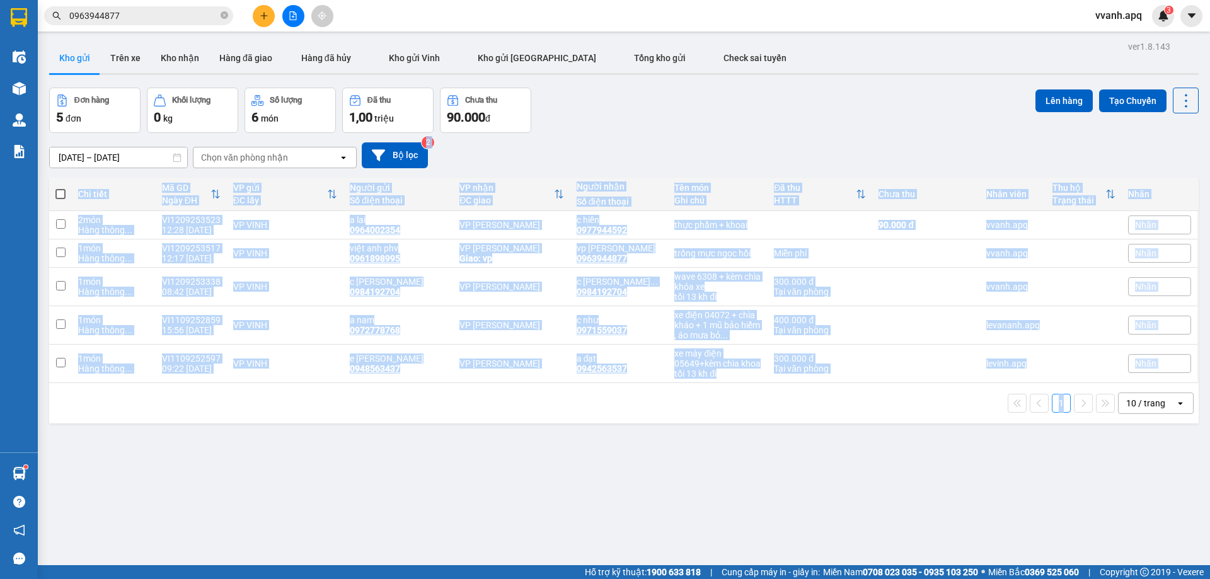
click at [745, 124] on div "Đơn hàng 5 đơn Khối lượng 0 kg Số lượng 6 món Đã thu 1,00 triệu Chưa thu 90.000…" at bounding box center [623, 110] width 1149 height 45
drag, startPoint x: 745, startPoint y: 124, endPoint x: 745, endPoint y: 416, distance: 291.7
click at [745, 416] on div "ver 1.8.143 Kho gửi Trên xe Kho nhận Hàng đã giao Hàng đã hủy Kho gửi Vinh Kho …" at bounding box center [623, 327] width 1159 height 579
click at [760, 428] on div "ver 1.8.143 Kho gửi Trên xe Kho nhận Hàng đã giao Hàng đã hủy Kho gửi Vinh Kho …" at bounding box center [623, 327] width 1159 height 579
drag, startPoint x: 760, startPoint y: 428, endPoint x: 736, endPoint y: 130, distance: 298.3
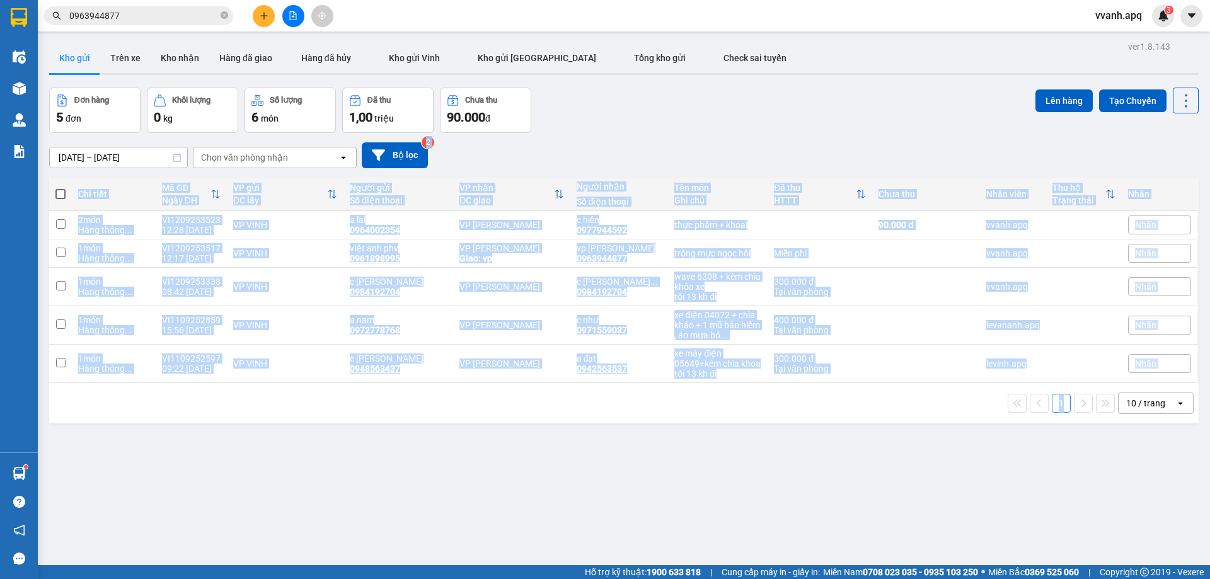
click at [736, 130] on div "ver 1.8.143 Kho gửi Trên xe Kho nhận Hàng đã giao Hàng đã hủy Kho gửi Vinh Kho …" at bounding box center [623, 327] width 1159 height 579
click at [736, 130] on div "Đơn hàng 5 đơn Khối lượng 0 kg Số lượng 6 món Đã thu 1,00 triệu Chưa thu 90.000…" at bounding box center [623, 110] width 1149 height 45
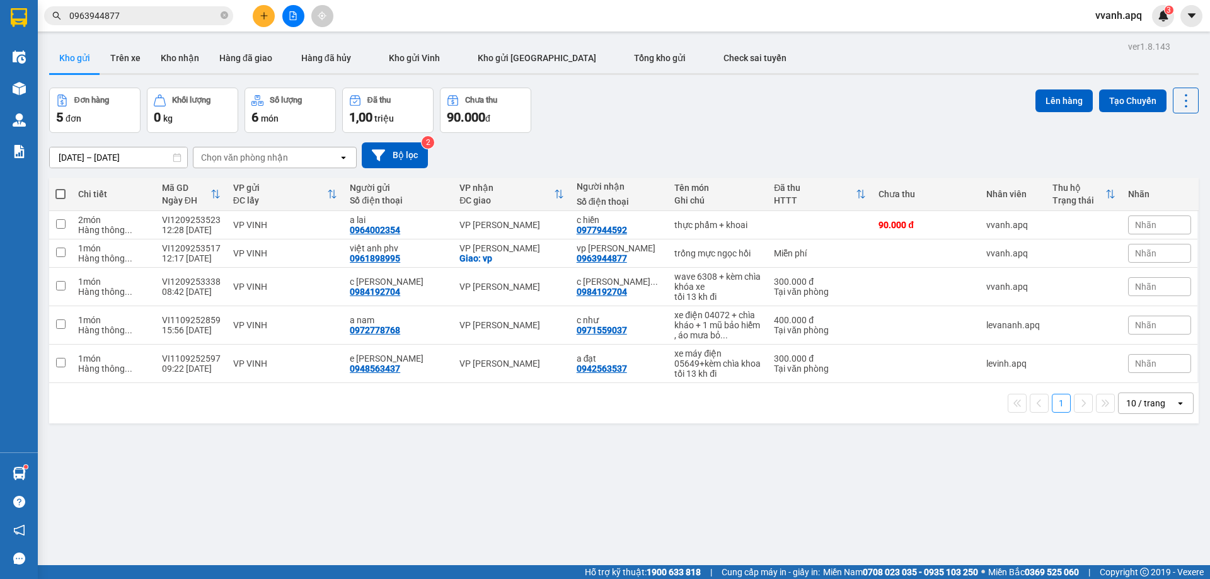
click at [176, 16] on input "0963944877" at bounding box center [143, 16] width 149 height 14
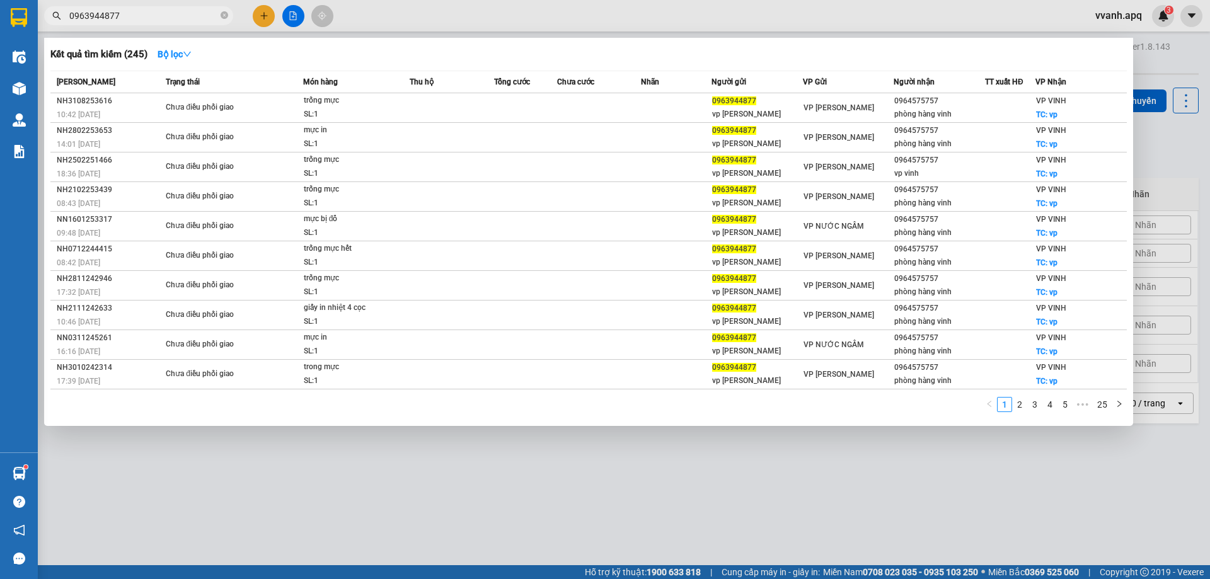
click at [176, 16] on input "0963944877" at bounding box center [143, 16] width 149 height 14
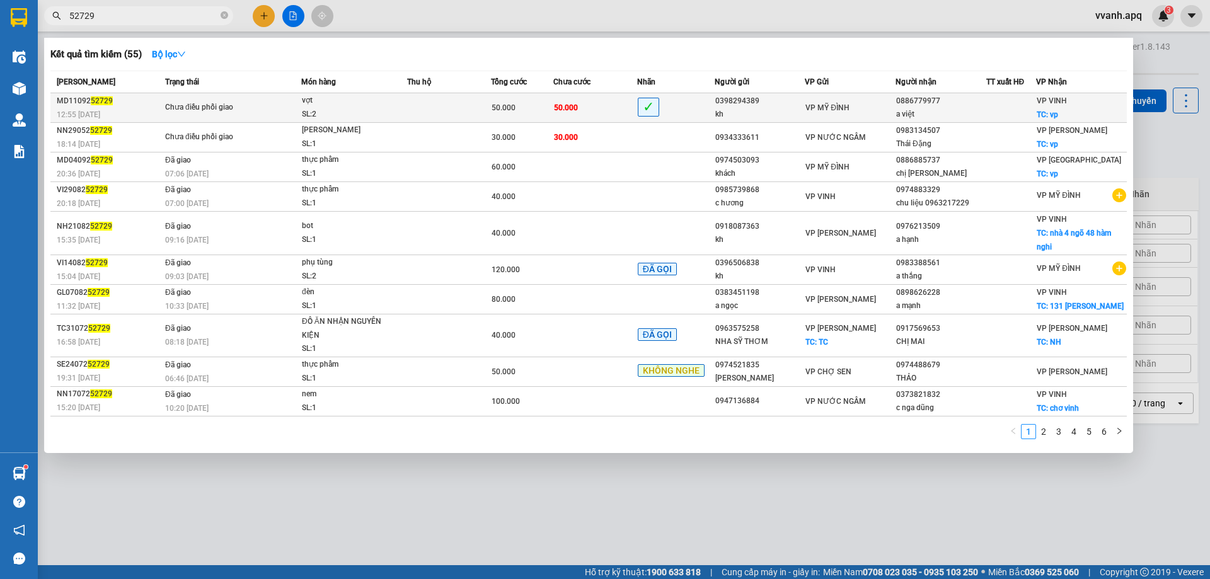
type input "52729"
click at [688, 104] on div "✓" at bounding box center [676, 108] width 76 height 21
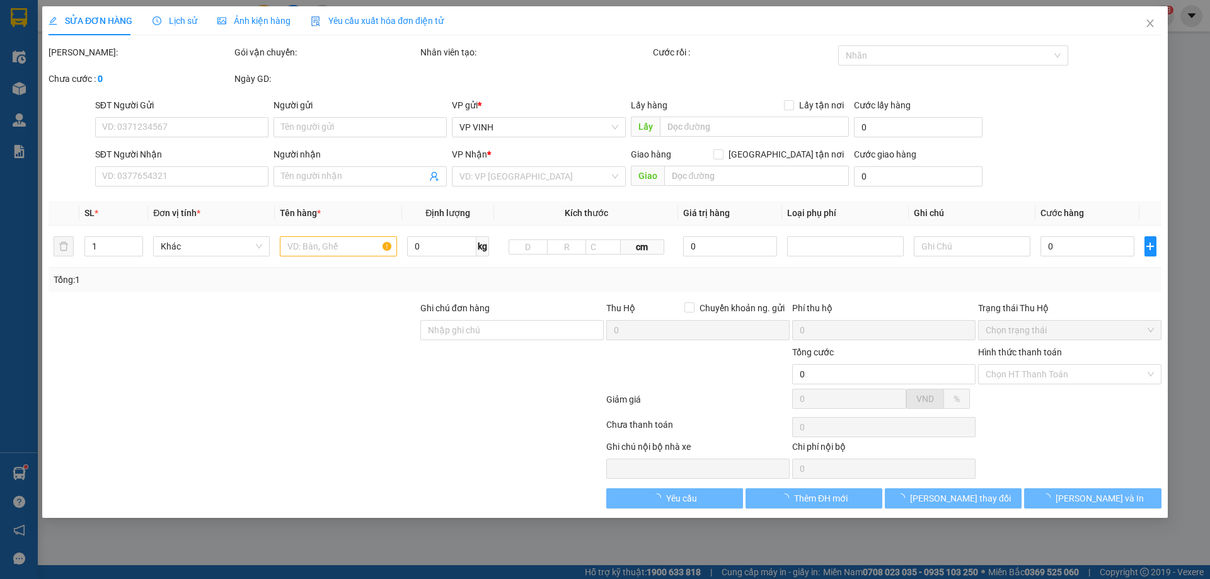
type input "0398294389"
type input "kh"
type input "0886779977"
type input "a việt"
checkbox input "true"
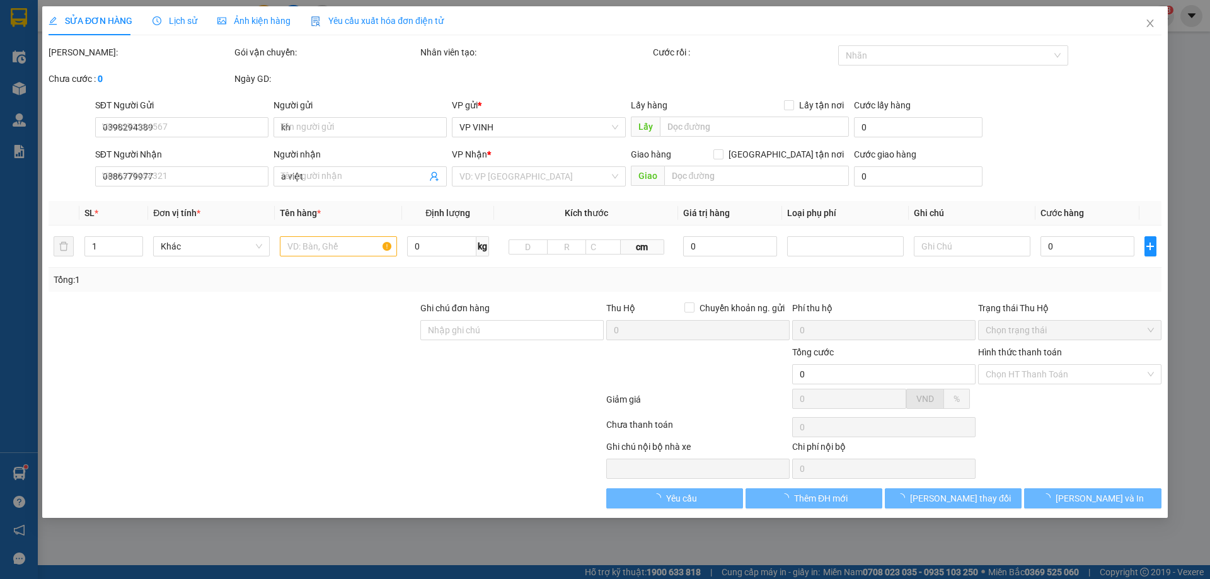
type input "vp"
type input "50.000"
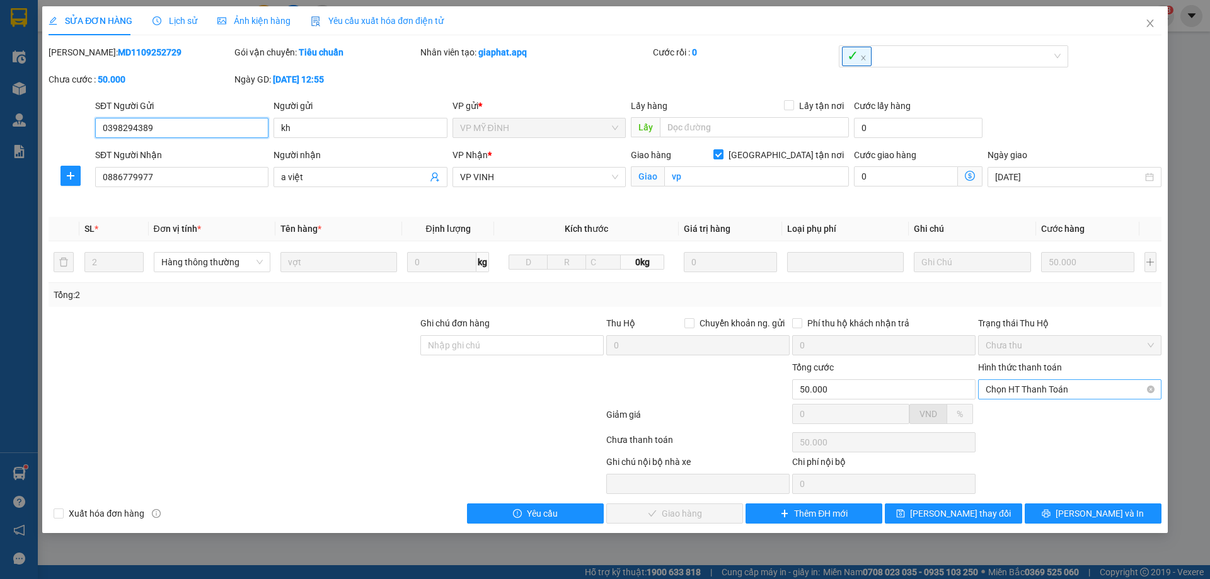
click at [1002, 386] on span "Chọn HT Thanh Toán" at bounding box center [1069, 389] width 168 height 19
click at [1005, 407] on div "Tại văn phòng" at bounding box center [1069, 414] width 183 height 20
type input "0"
click at [718, 518] on button "Lưu và Giao hàng" at bounding box center [674, 513] width 137 height 20
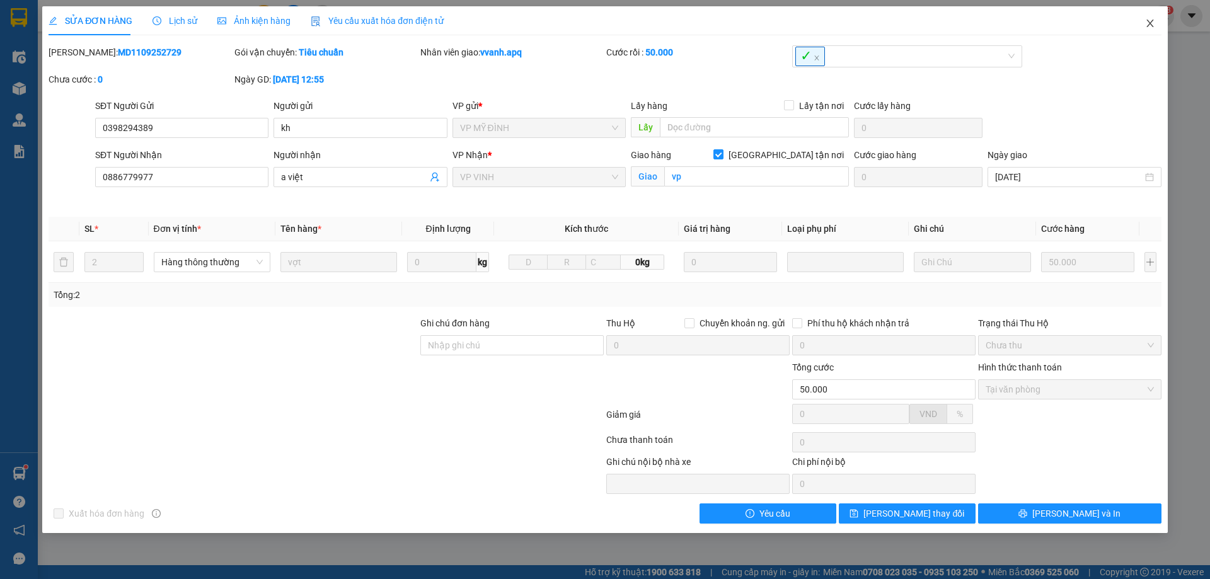
click at [1149, 29] on span "Close" at bounding box center [1149, 23] width 35 height 35
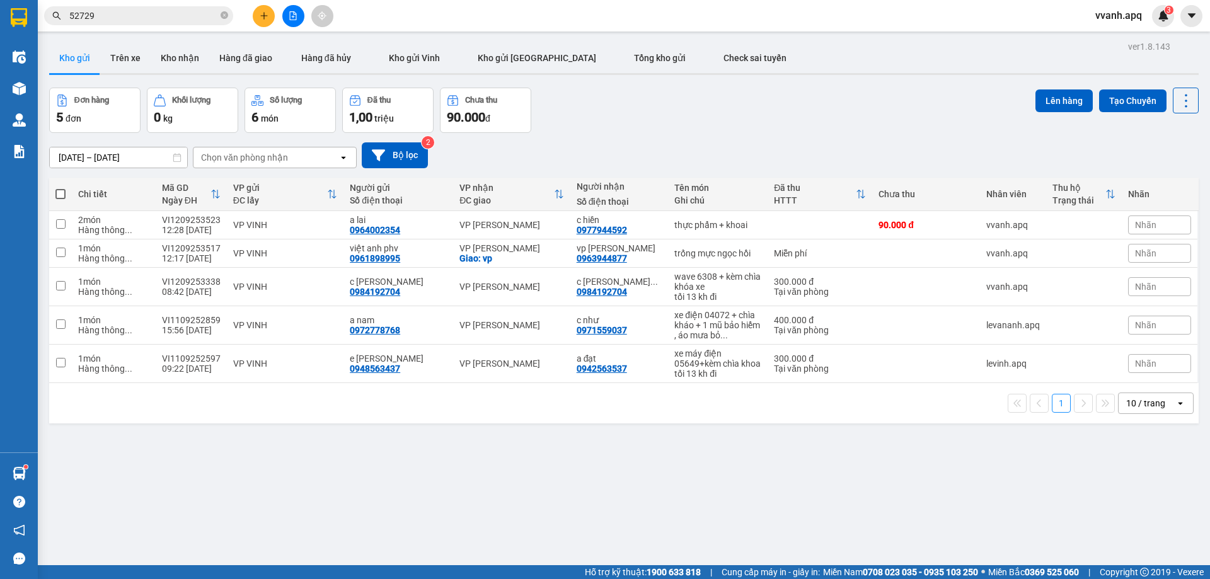
click at [163, 9] on input "52729" at bounding box center [143, 16] width 149 height 14
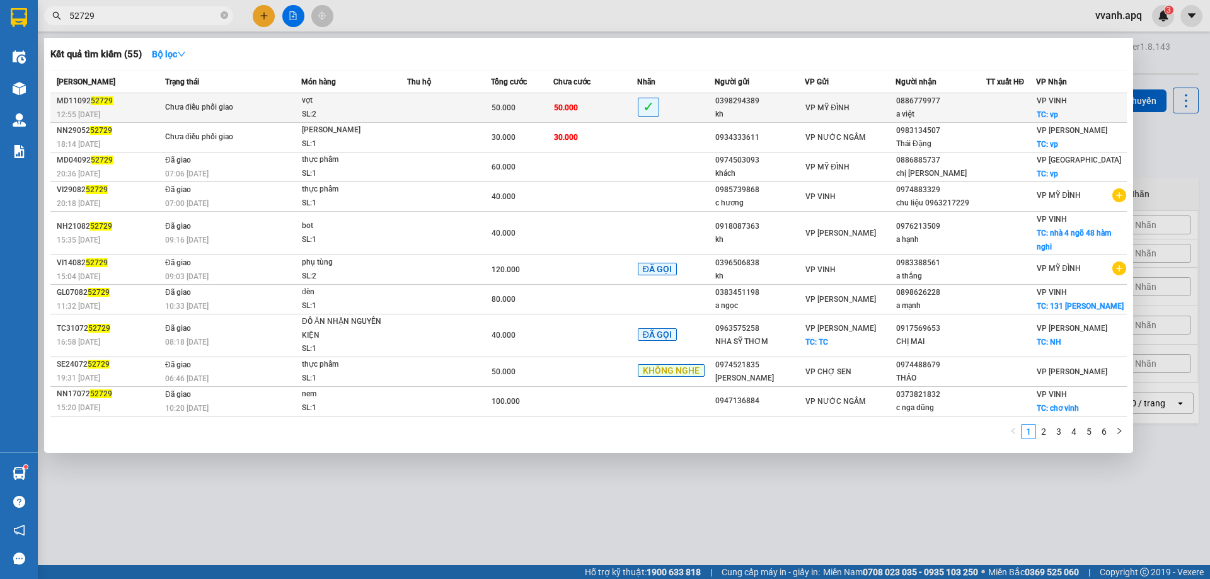
click at [249, 98] on td "Chưa điều phối giao" at bounding box center [231, 108] width 139 height 30
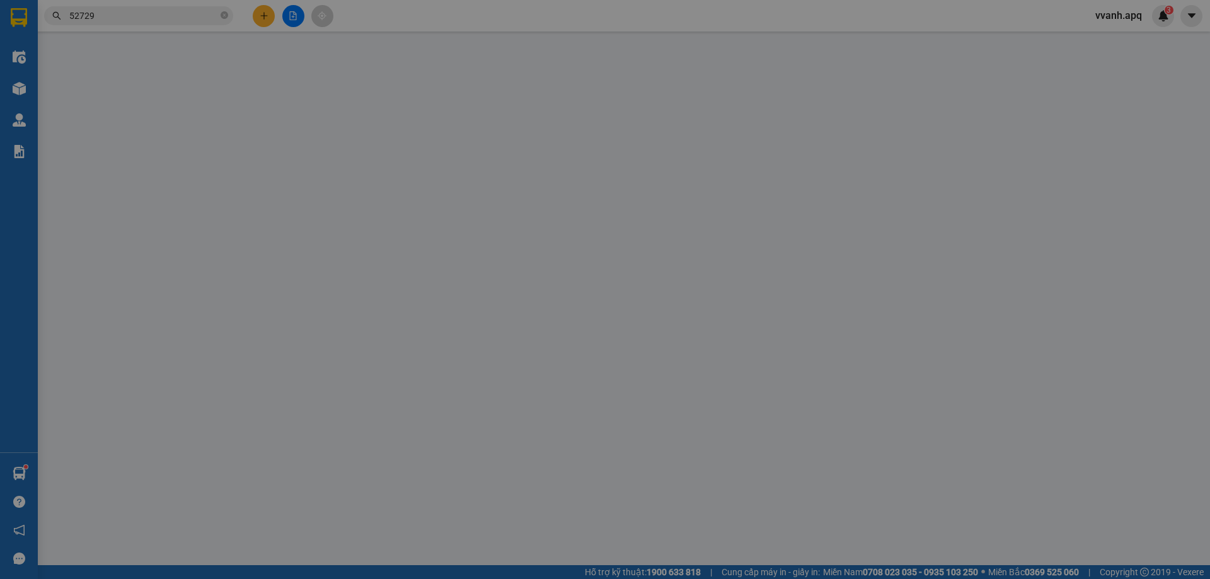
type input "0398294389"
type input "kh"
type input "0886779977"
type input "a việt"
checkbox input "true"
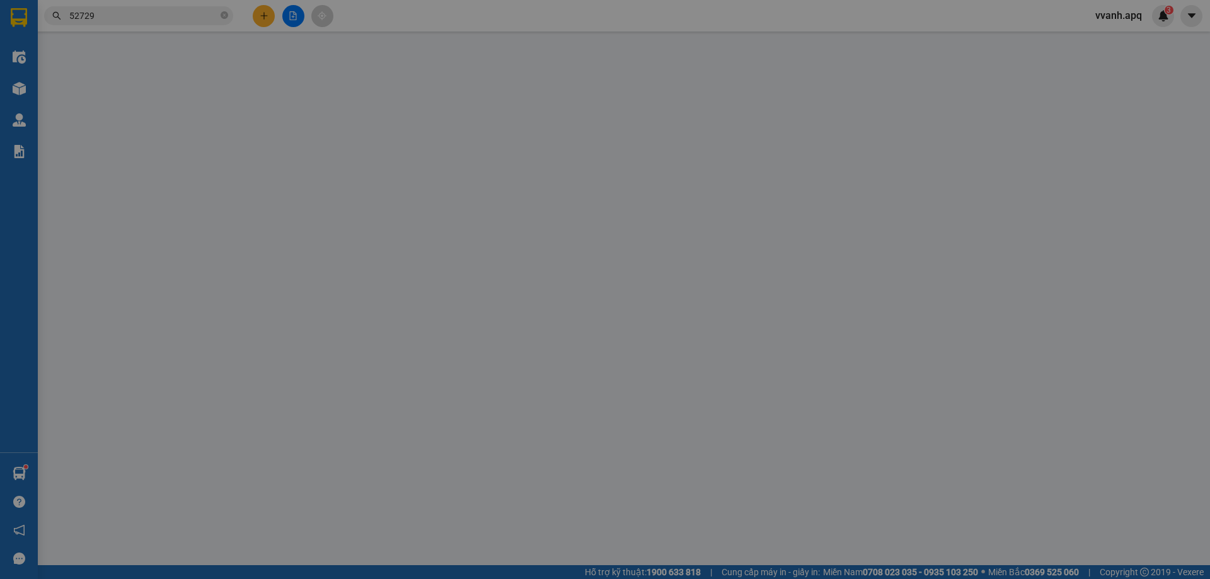
type input "vp"
type input "50.000"
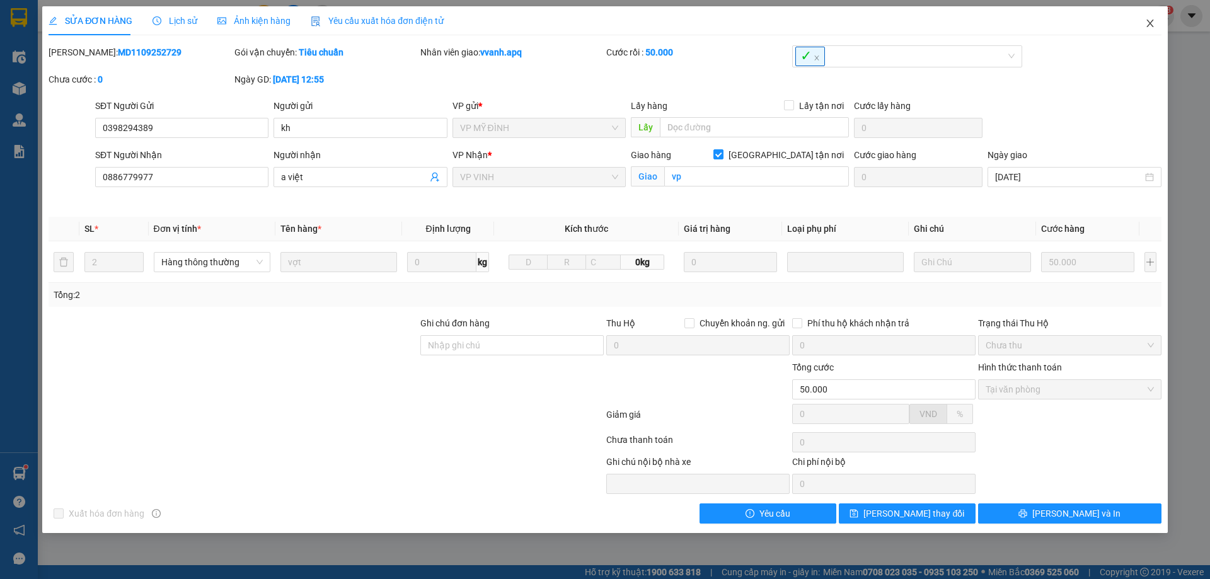
click at [1151, 27] on icon "close" at bounding box center [1150, 23] width 10 height 10
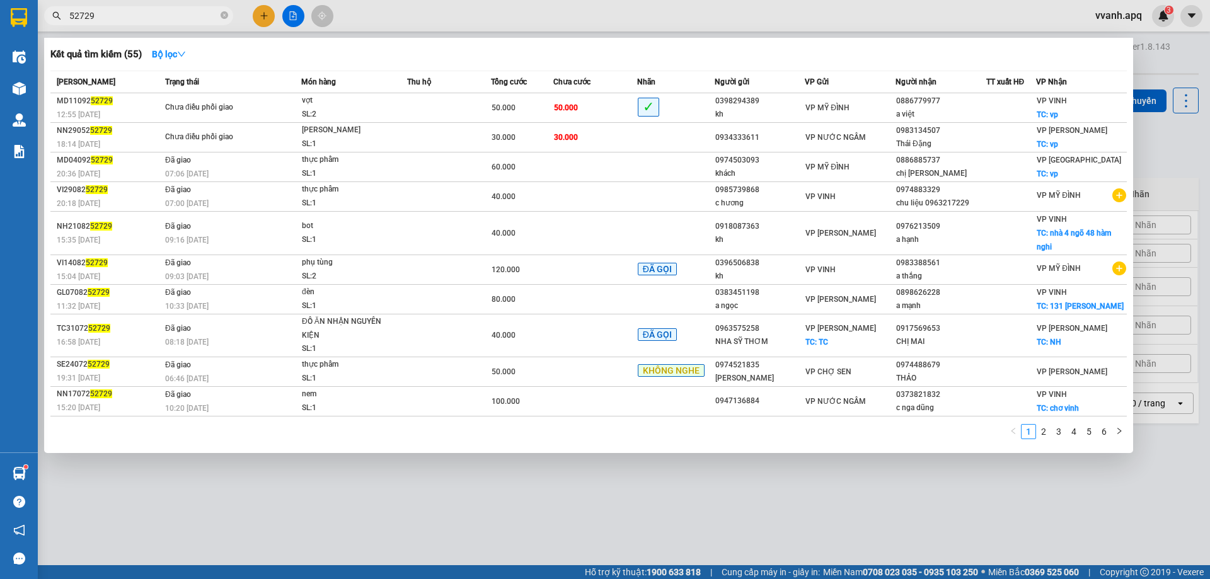
click at [187, 14] on input "52729" at bounding box center [143, 16] width 149 height 14
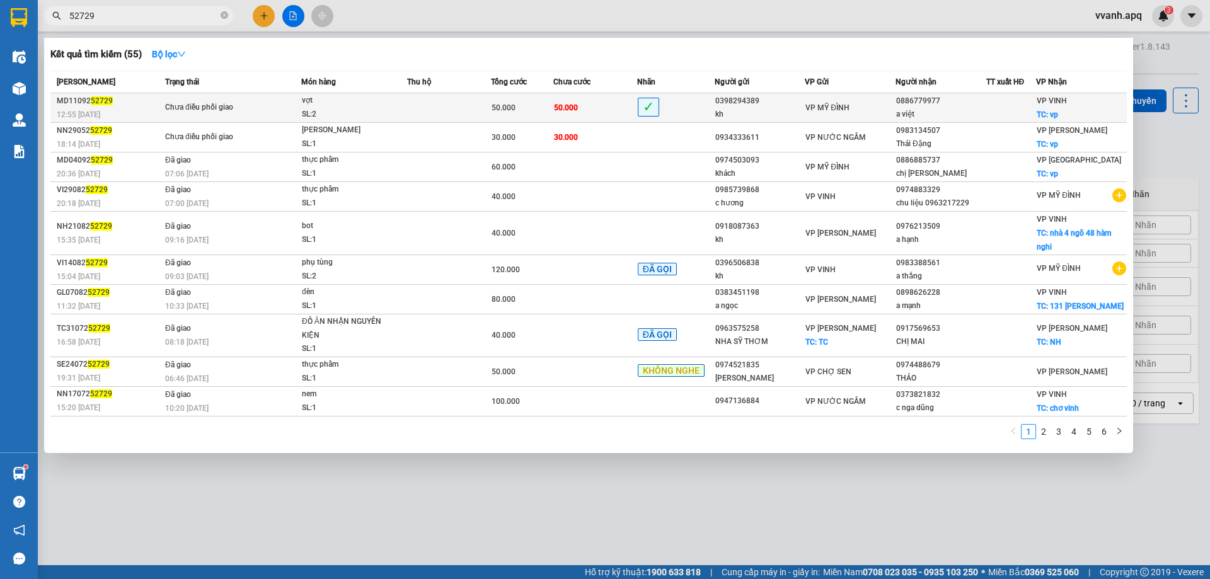
click at [381, 94] on div "vợt" at bounding box center [349, 101] width 94 height 14
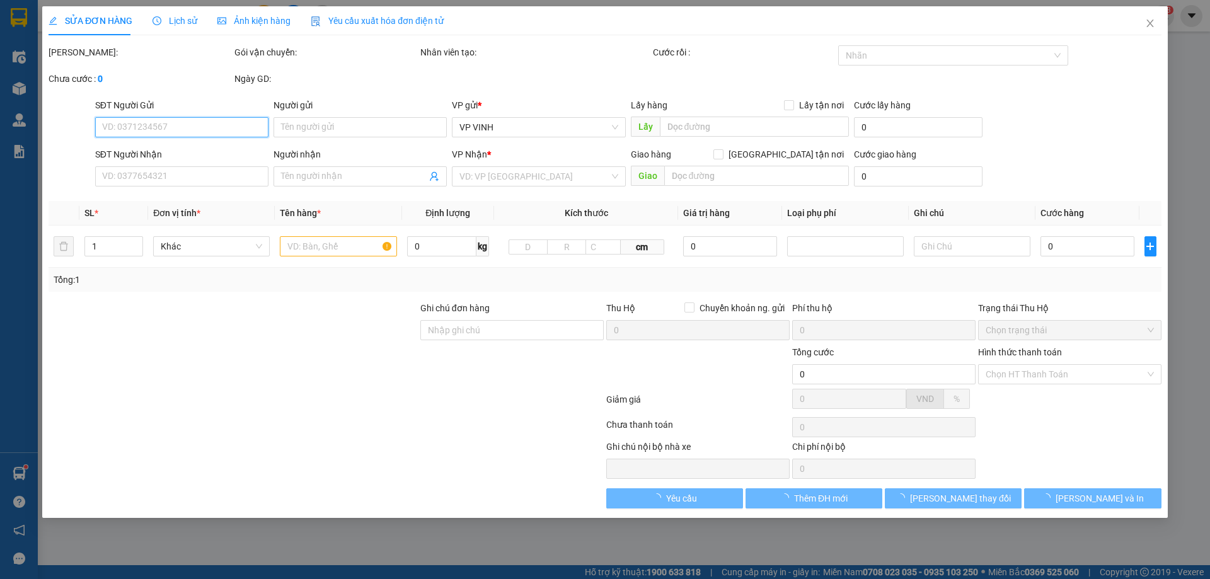
type input "0398294389"
type input "kh"
type input "0886779977"
type input "a việt"
checkbox input "true"
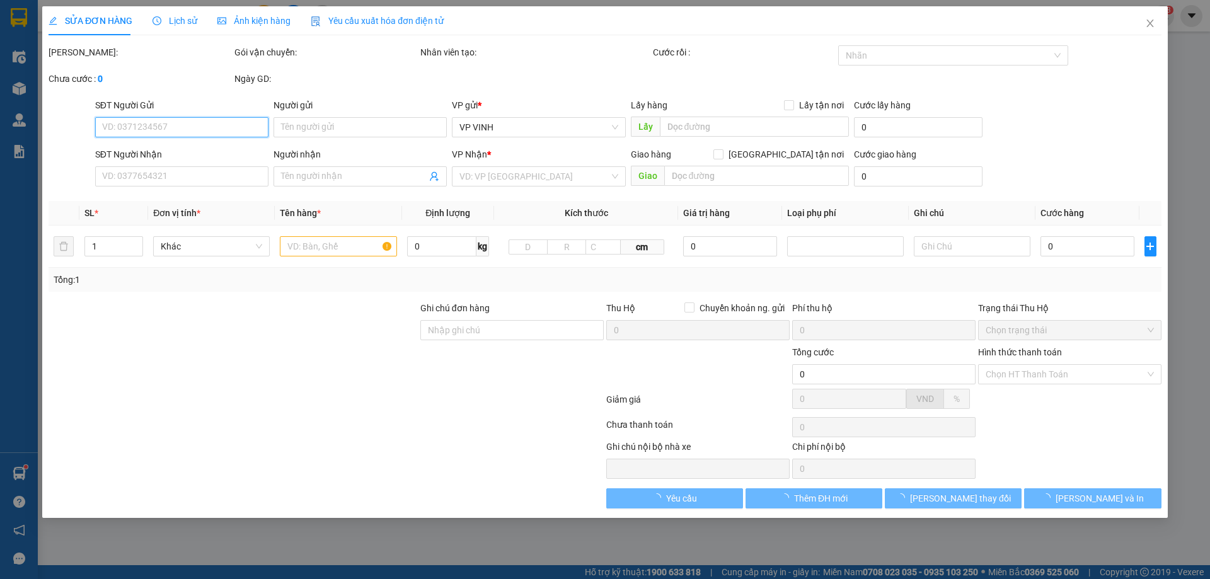
type input "vp"
type input "50.000"
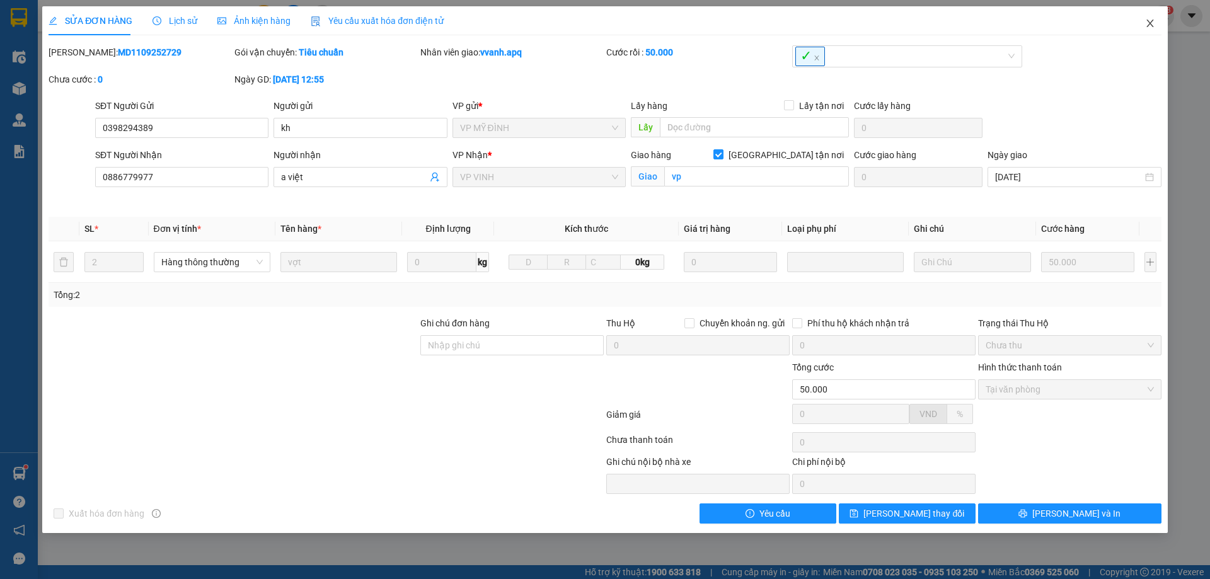
click at [1148, 37] on span "Close" at bounding box center [1149, 23] width 35 height 35
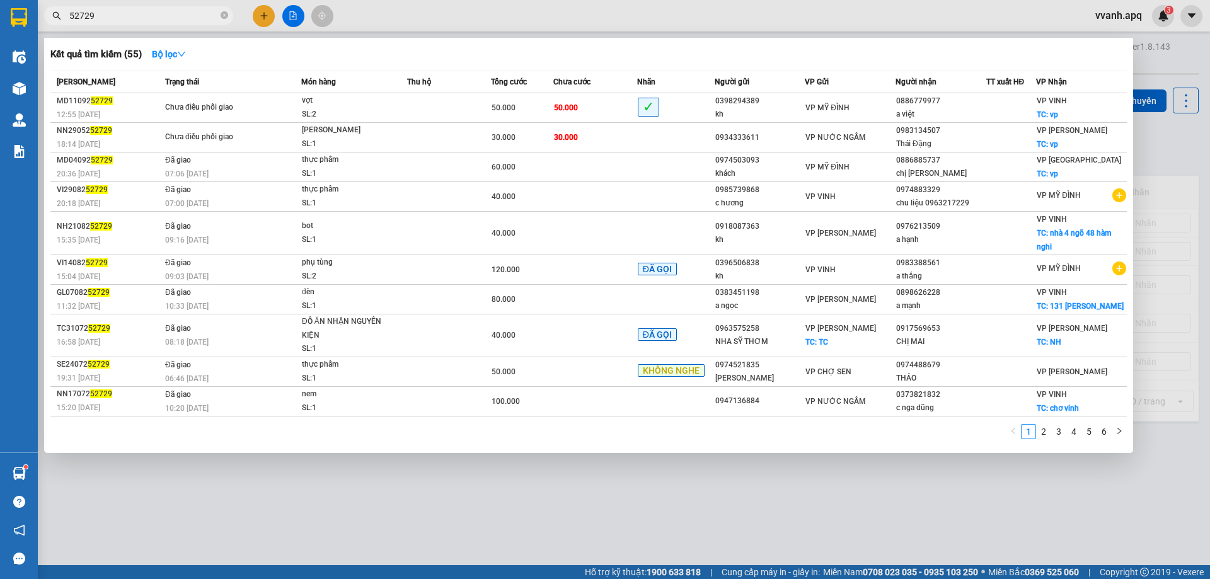
click at [162, 13] on input "52729" at bounding box center [143, 16] width 149 height 14
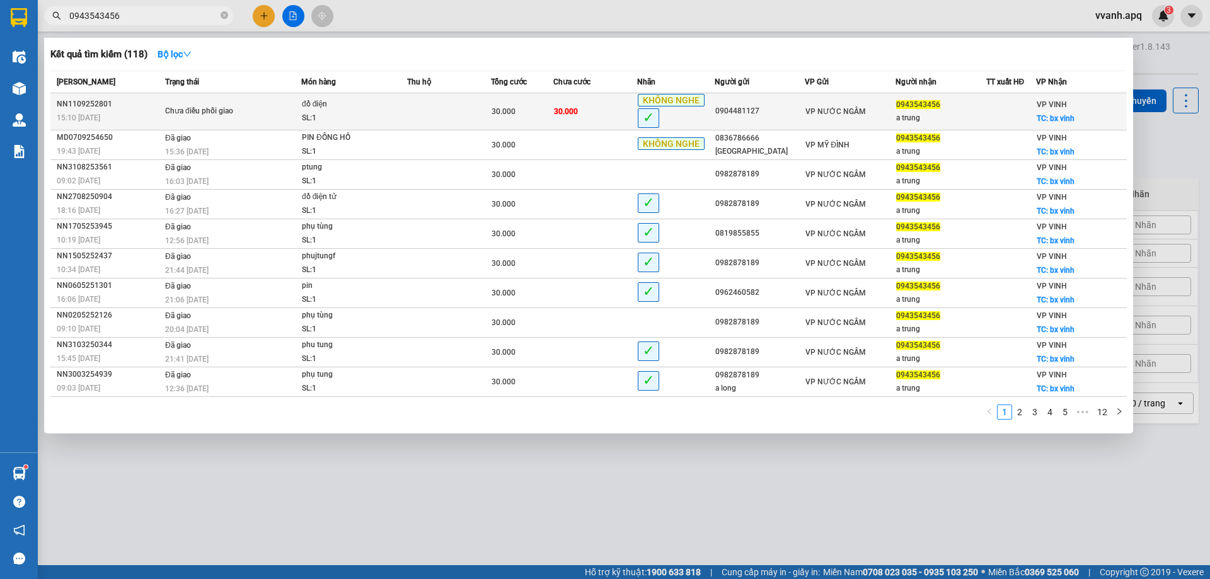
type input "0943543456"
click at [357, 125] on td "đồ điện SL: 1" at bounding box center [354, 111] width 106 height 37
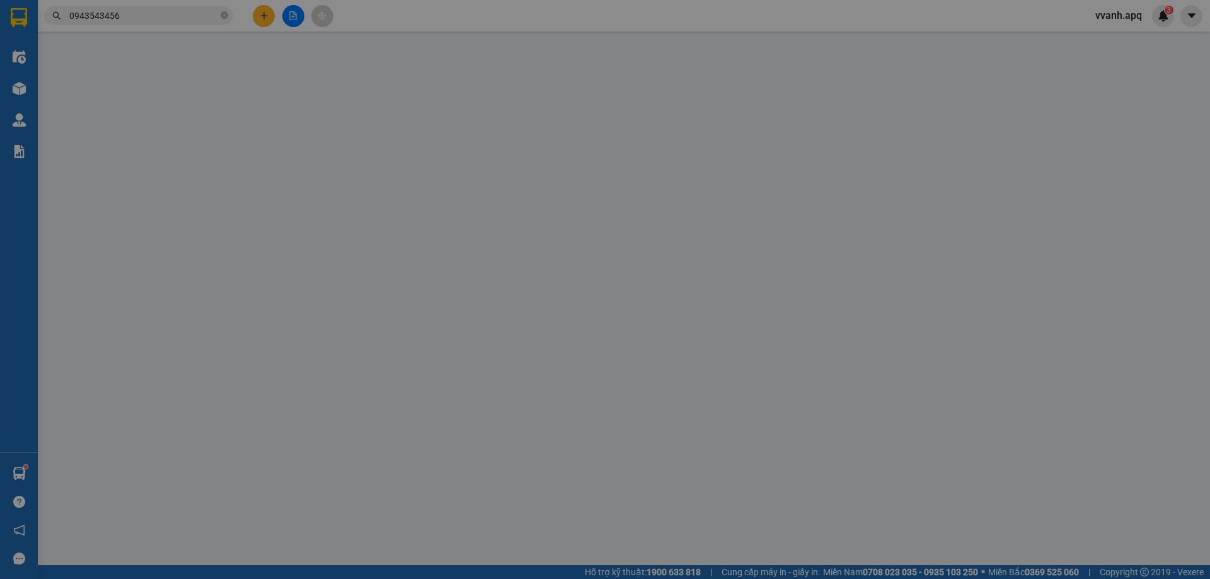
type input "0904481127"
type input "0943543456"
type input "a trung"
checkbox input "true"
type input "bx vinh"
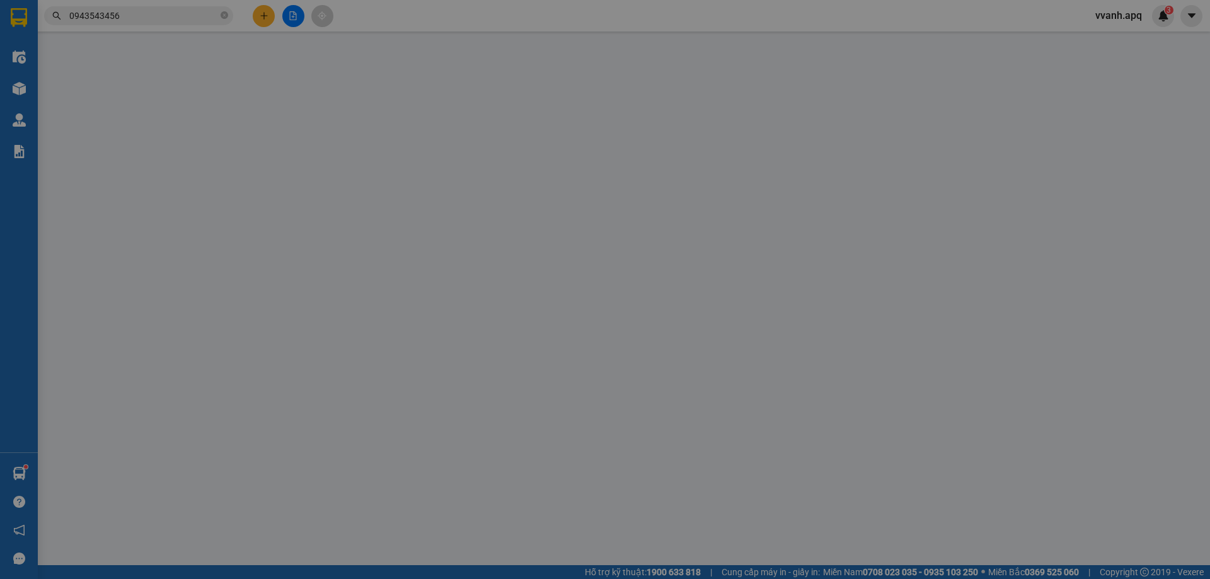
type input "30.000"
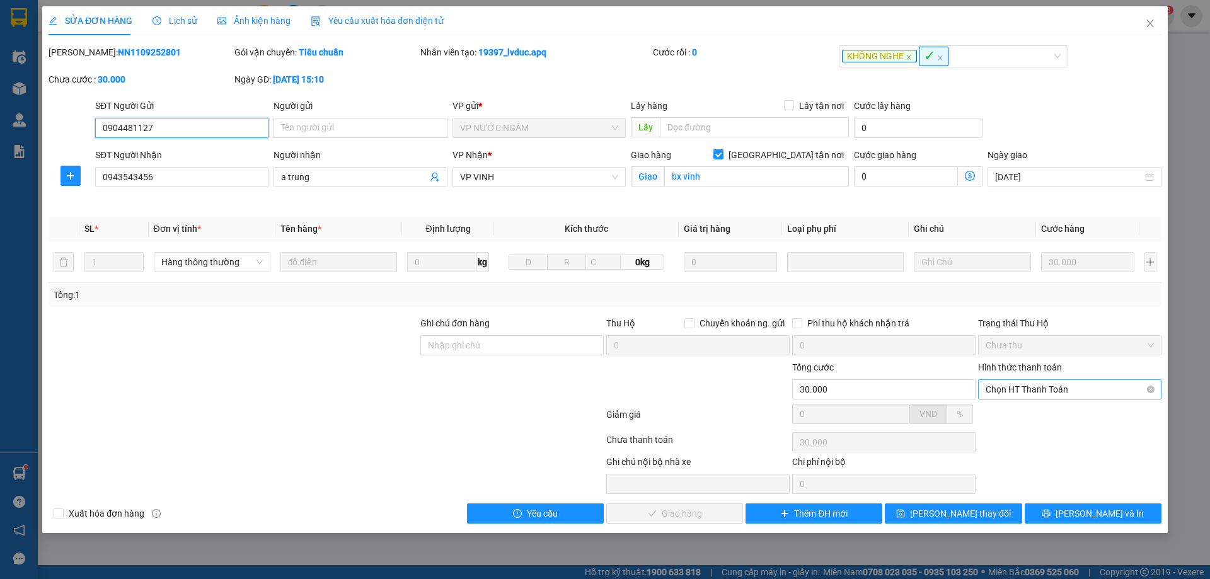
click at [994, 387] on span "Chọn HT Thanh Toán" at bounding box center [1069, 389] width 168 height 19
click at [1003, 406] on div "Tại văn phòng" at bounding box center [1069, 414] width 183 height 20
type input "0"
drag, startPoint x: 685, startPoint y: 509, endPoint x: 666, endPoint y: 491, distance: 26.3
click at [684, 509] on span "Lưu và Giao hàng" at bounding box center [690, 514] width 121 height 14
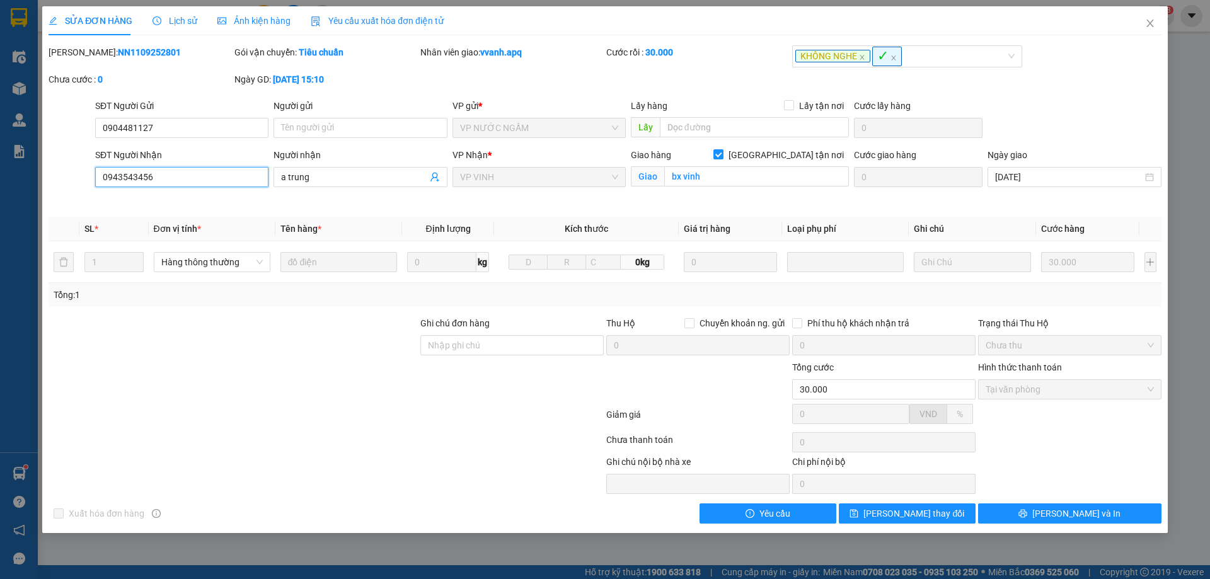
click at [186, 177] on input "0943543456" at bounding box center [181, 177] width 173 height 20
click at [748, 55] on div "Cước rồi : 30.000" at bounding box center [697, 52] width 183 height 14
click at [1155, 37] on span "Close" at bounding box center [1149, 23] width 35 height 35
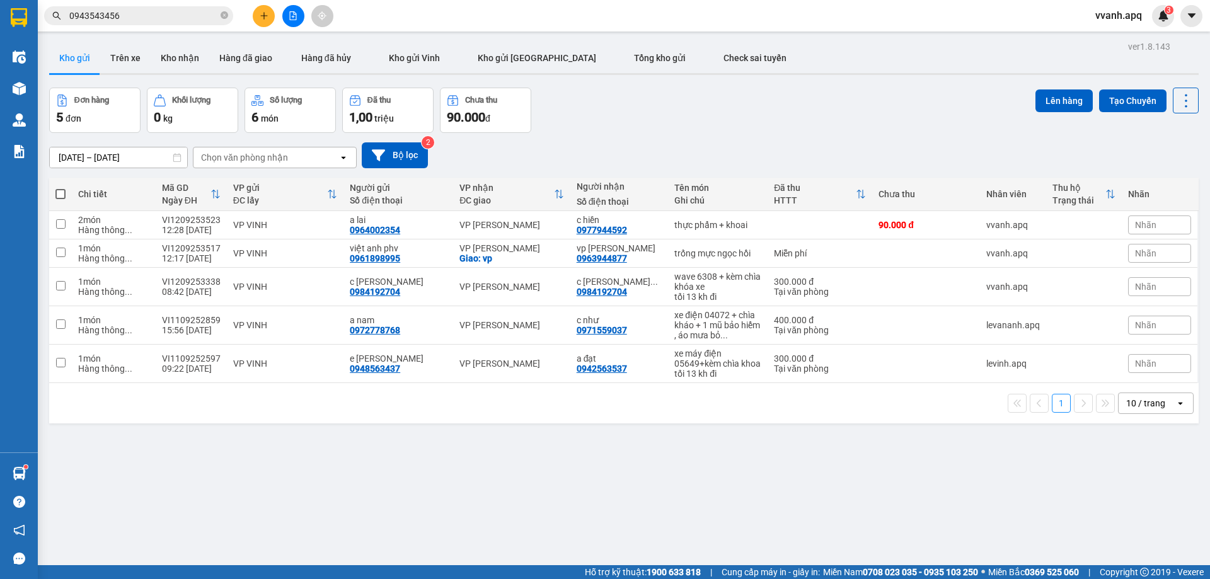
click at [752, 418] on div "1 10 / trang open" at bounding box center [623, 403] width 1149 height 40
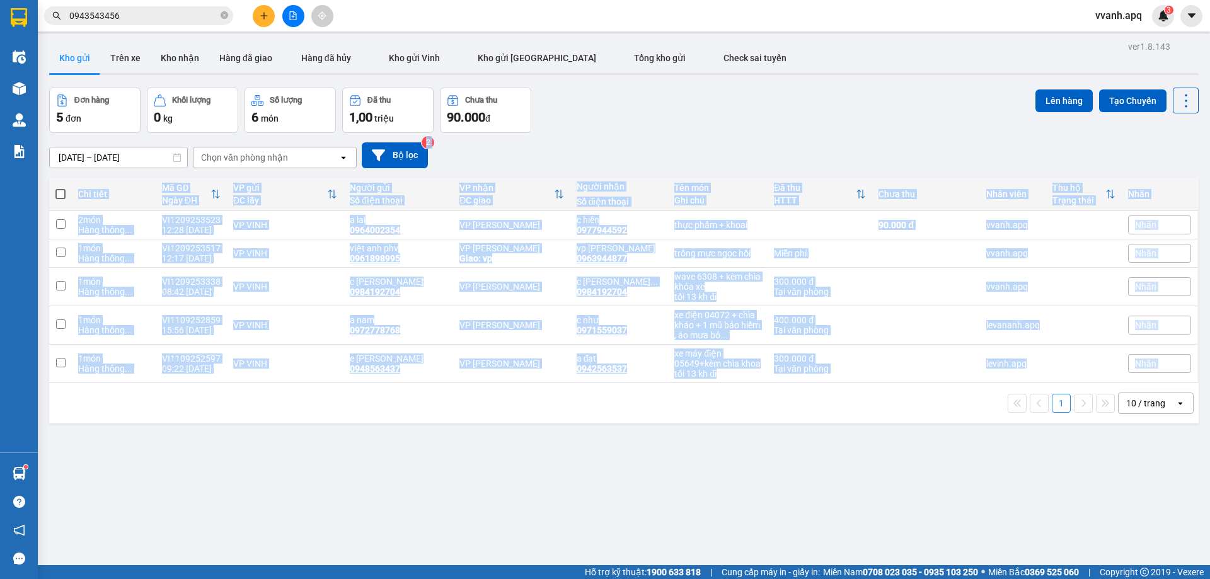
drag, startPoint x: 753, startPoint y: 224, endPoint x: 779, endPoint y: 401, distance: 178.2
click at [779, 401] on div "ver 1.8.143 Kho gửi Trên xe Kho nhận Hàng đã giao Hàng đã hủy Kho gửi Vinh Kho …" at bounding box center [623, 327] width 1159 height 579
click at [779, 401] on div "1 10 / trang open" at bounding box center [623, 402] width 1139 height 21
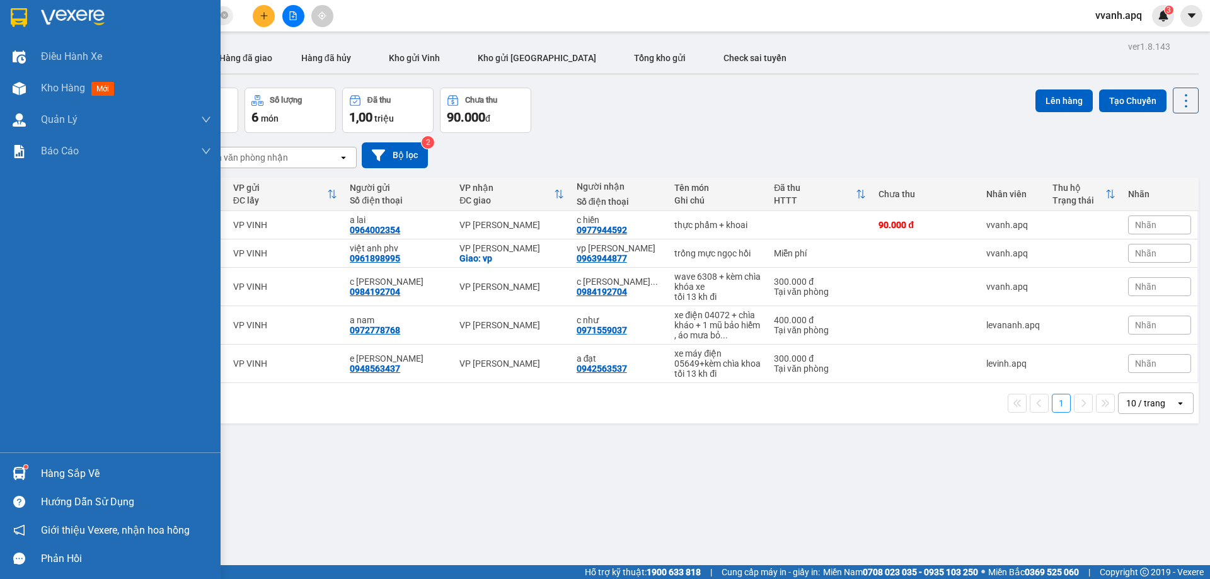
drag, startPoint x: 28, startPoint y: 469, endPoint x: 67, endPoint y: 462, distance: 39.6
click at [28, 469] on div at bounding box center [19, 473] width 22 height 22
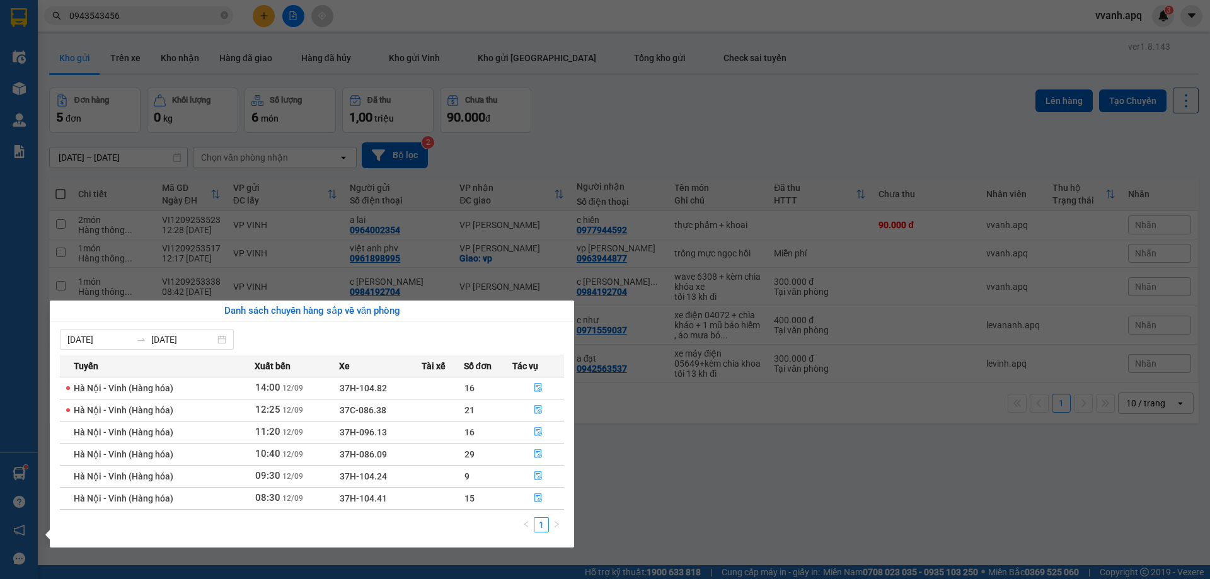
click at [132, 13] on section "Kết quả tìm kiếm ( 118 ) Bộ lọc Mã ĐH Trạng thái Món hàng Thu hộ Tổng cước Chưa…" at bounding box center [605, 289] width 1210 height 579
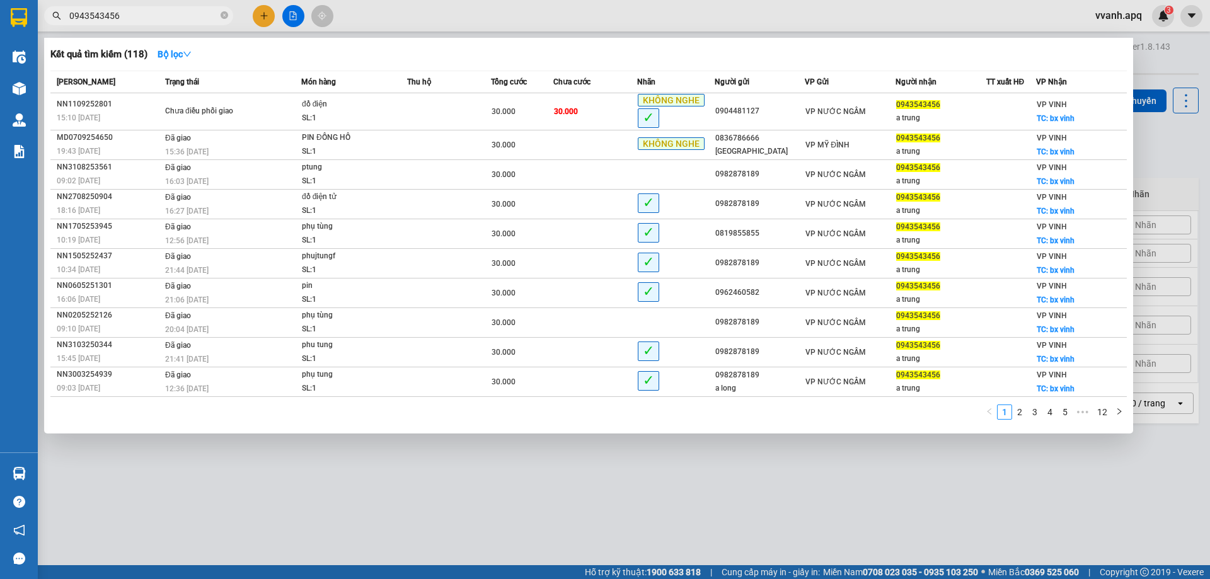
click at [132, 13] on input "0943543456" at bounding box center [143, 16] width 149 height 14
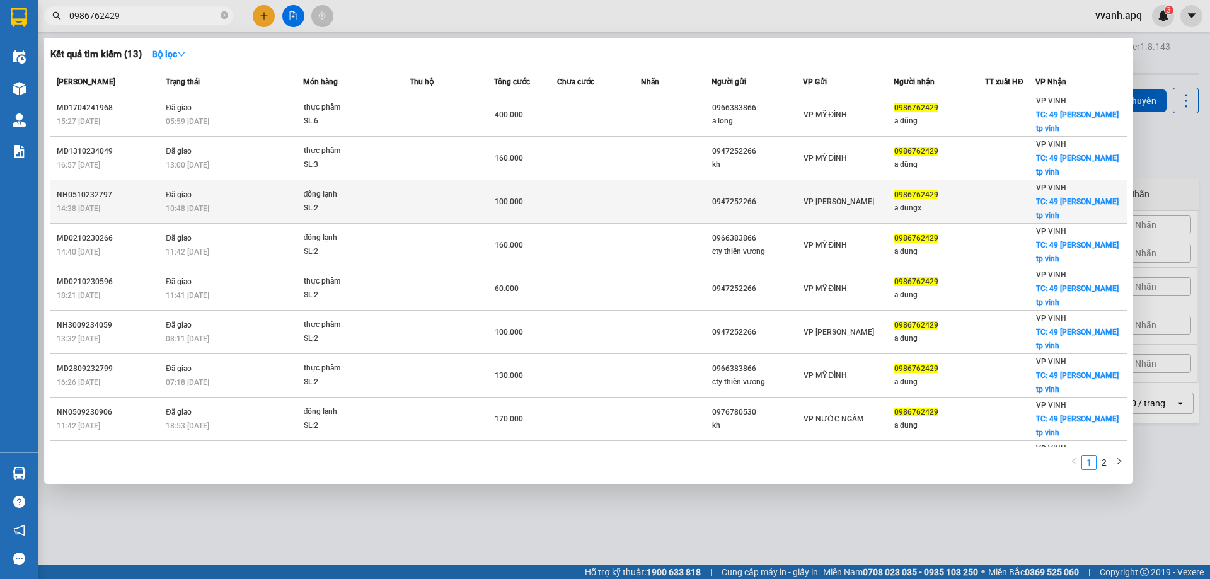
type input "0986762429"
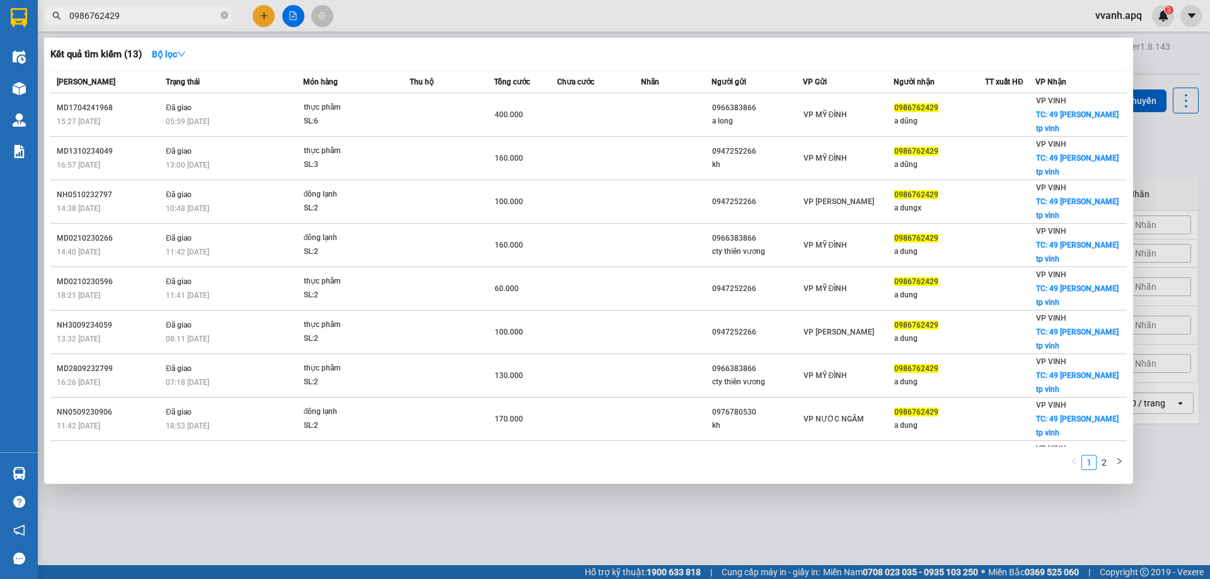
click at [1007, 32] on div at bounding box center [605, 289] width 1210 height 579
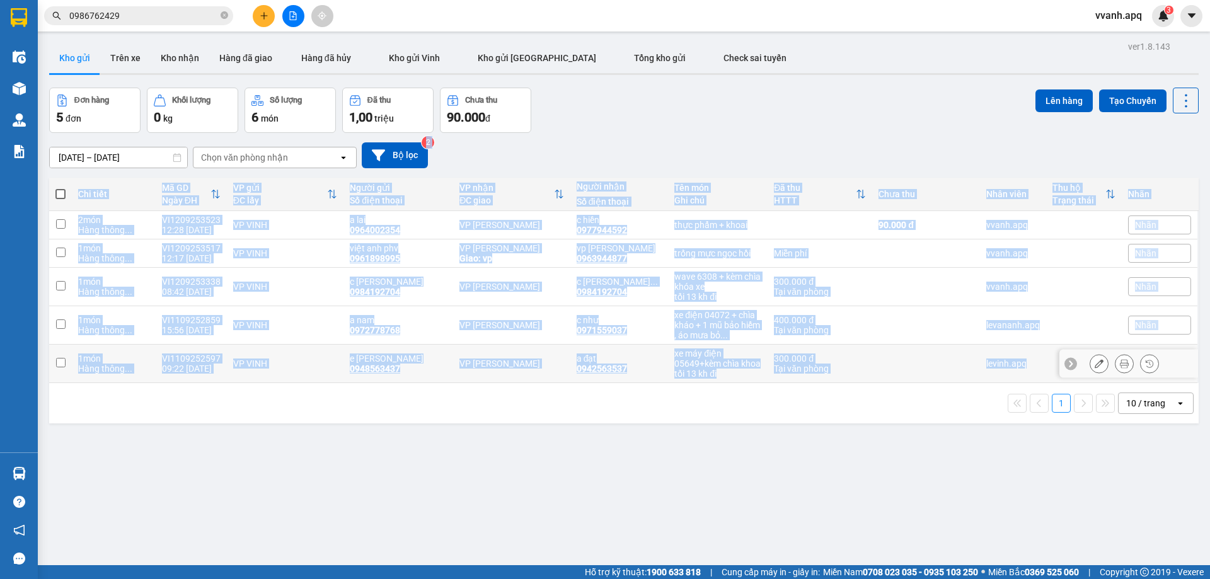
drag, startPoint x: 789, startPoint y: 155, endPoint x: 852, endPoint y: 407, distance: 259.7
click at [849, 407] on div "ver 1.8.143 Kho gửi Trên xe Kho nhận Hàng đã giao Hàng đã hủy Kho gửi Vinh Kho …" at bounding box center [623, 327] width 1159 height 579
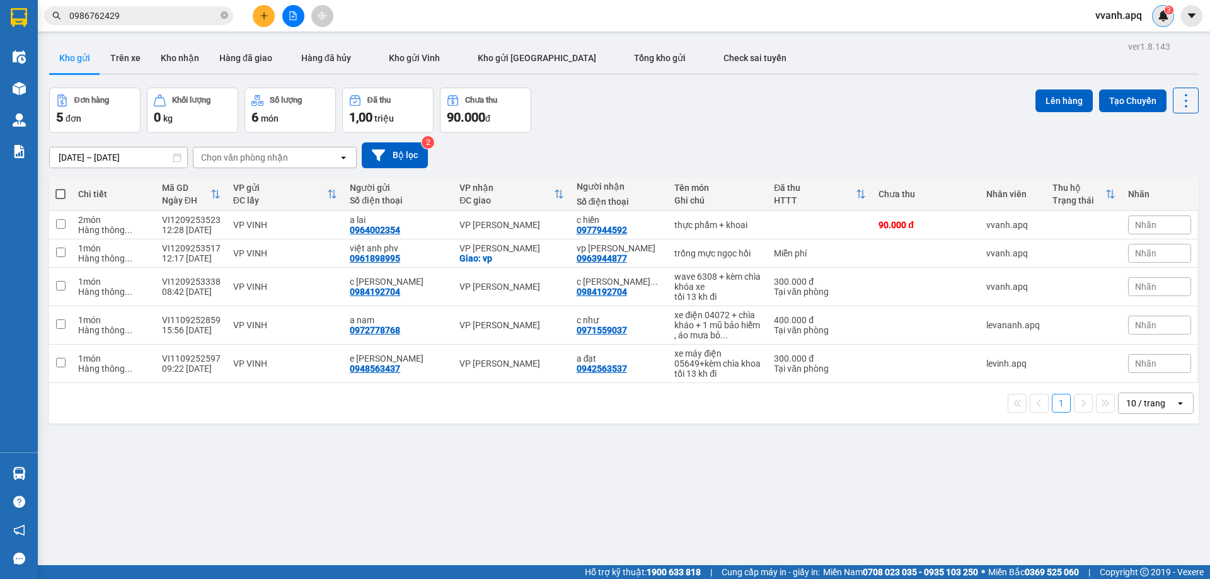
click at [1159, 22] on div "3" at bounding box center [1163, 16] width 22 height 22
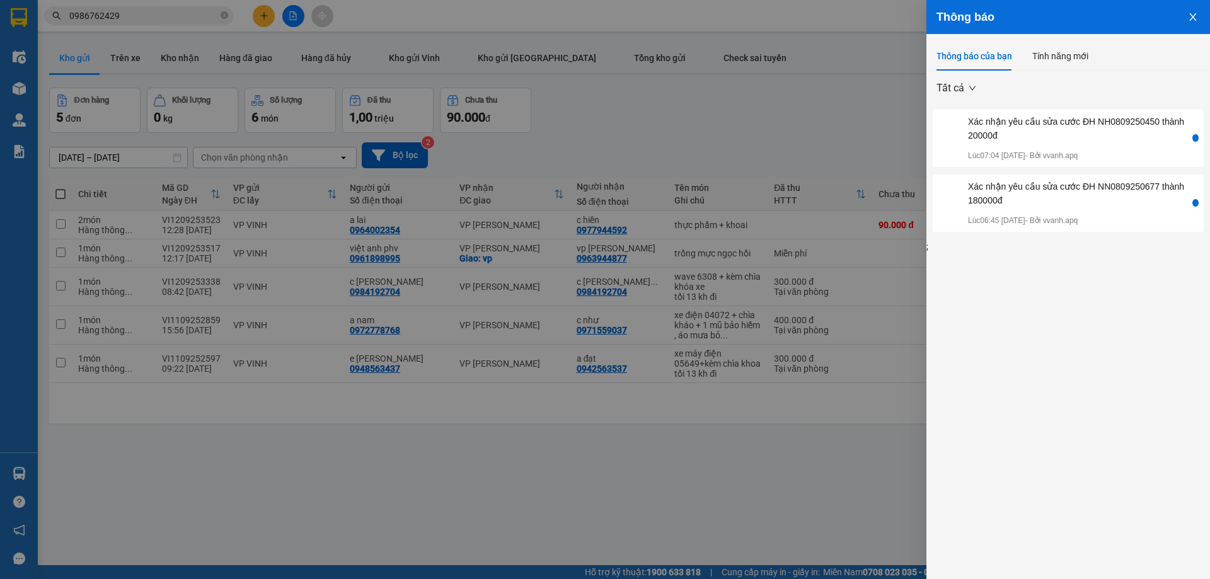
click at [848, 130] on div at bounding box center [605, 289] width 1210 height 579
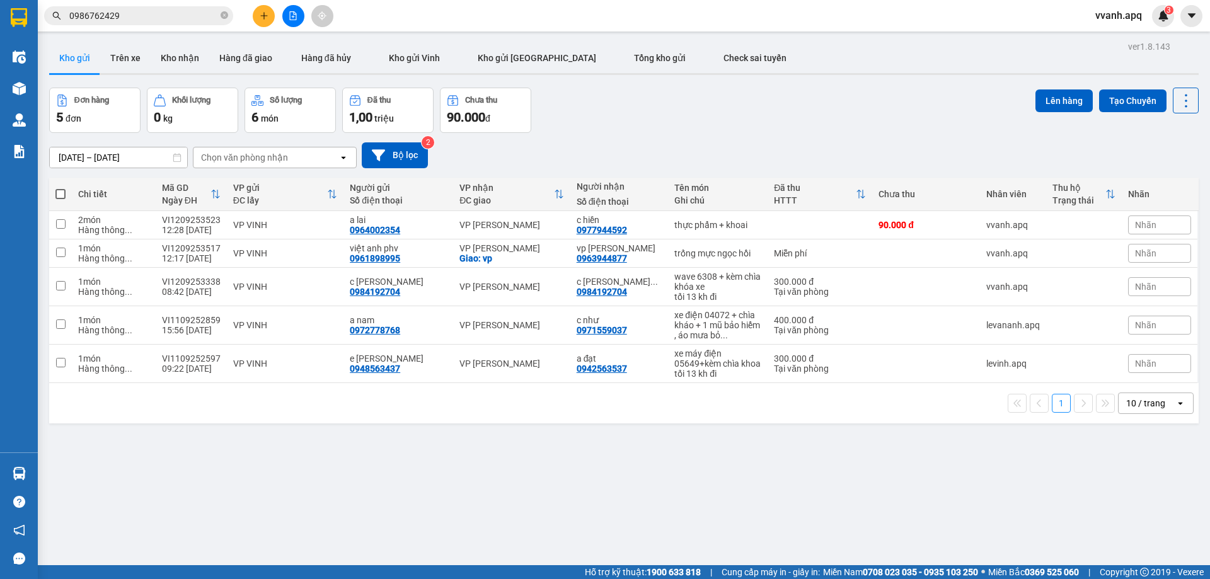
drag, startPoint x: 607, startPoint y: 130, endPoint x: 687, endPoint y: 390, distance: 271.4
click at [687, 390] on div "ver 1.8.143 Kho gửi Trên xe Kho nhận Hàng đã giao Hàng đã hủy Kho gửi Vinh Kho …" at bounding box center [623, 327] width 1159 height 579
click at [702, 391] on div "1 10 / trang open" at bounding box center [623, 403] width 1149 height 40
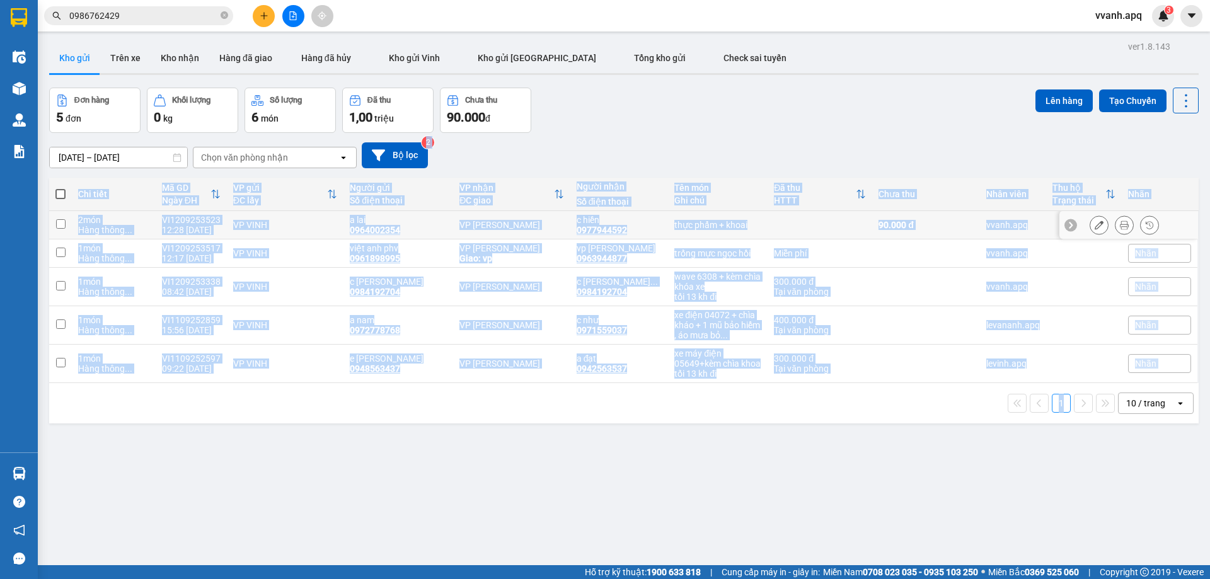
drag, startPoint x: 702, startPoint y: 391, endPoint x: 698, endPoint y: 139, distance: 252.7
click at [698, 139] on div "ver 1.8.143 Kho gửi Trên xe Kho nhận Hàng đã giao Hàng đã hủy Kho gửi Vinh Kho …" at bounding box center [623, 327] width 1159 height 579
click at [698, 139] on div "10/09/2025 – 12/09/2025 Press the down arrow key to interact with the calendar …" at bounding box center [623, 155] width 1149 height 45
drag, startPoint x: 578, startPoint y: 290, endPoint x: 685, endPoint y: 139, distance: 186.2
click at [675, 160] on div "ver 1.8.143 Kho gửi Trên xe Kho nhận Hàng đã giao Hàng đã hủy Kho gửi Vinh Kho …" at bounding box center [623, 327] width 1159 height 579
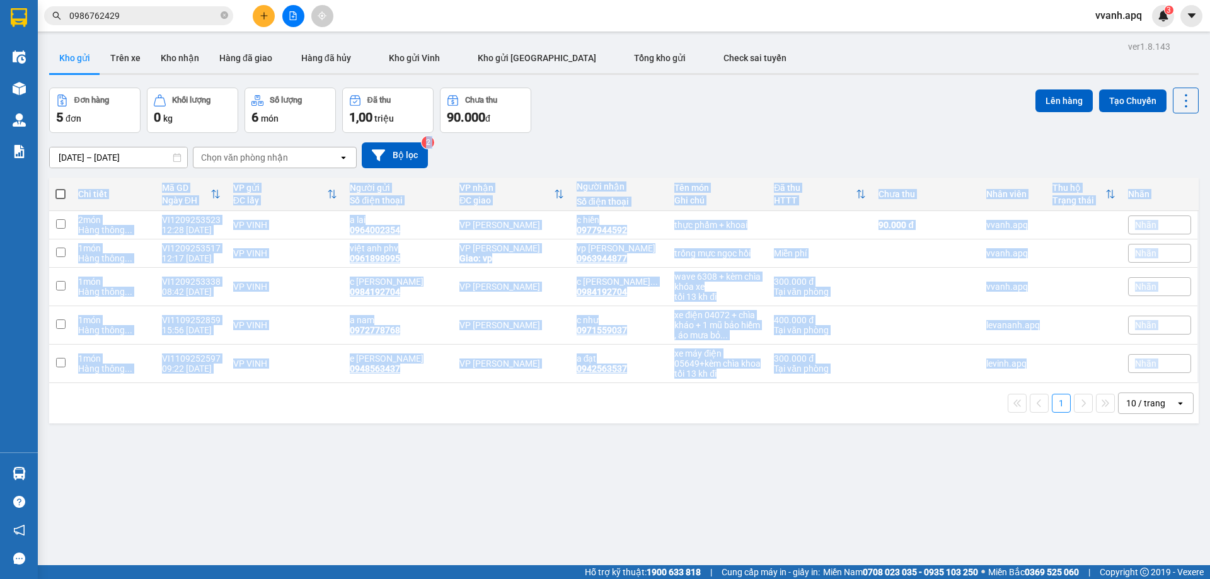
click at [685, 139] on div "10/09/2025 – 12/09/2025 Press the down arrow key to interact with the calendar …" at bounding box center [623, 155] width 1149 height 45
drag, startPoint x: 685, startPoint y: 139, endPoint x: 810, endPoint y: 444, distance: 329.8
click at [784, 431] on div "ver 1.8.143 Kho gửi Trên xe Kho nhận Hàng đã giao Hàng đã hủy Kho gửi Vinh Kho …" at bounding box center [623, 327] width 1159 height 579
click at [810, 444] on div "ver 1.8.143 Kho gửi Trên xe Kho nhận Hàng đã giao Hàng đã hủy Kho gửi Vinh Kho …" at bounding box center [623, 327] width 1159 height 579
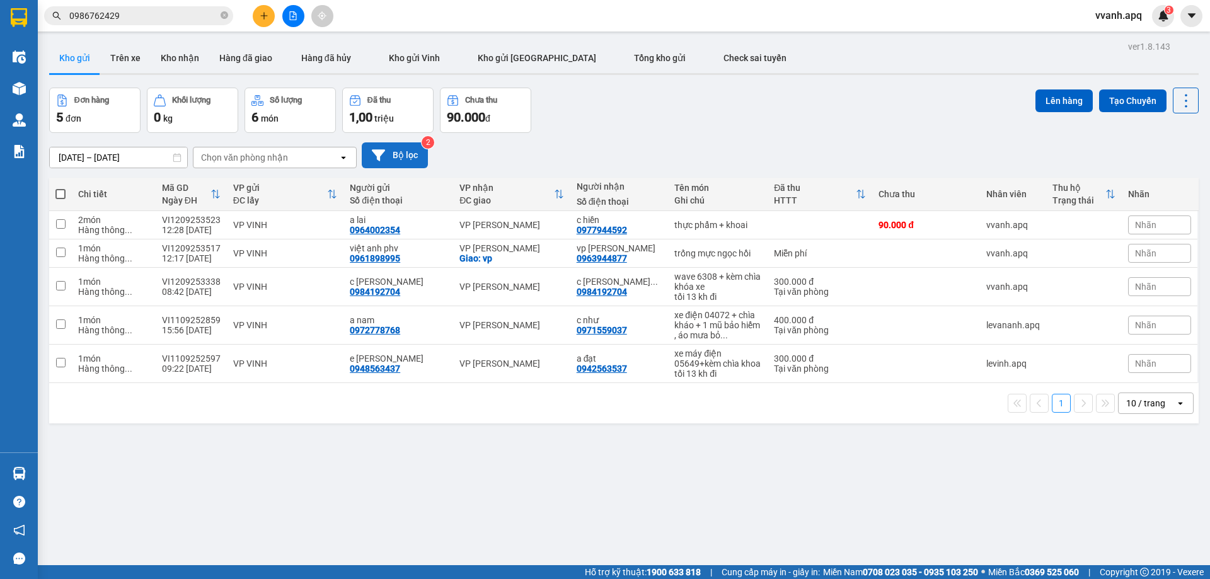
click at [396, 153] on button "Bộ lọc" at bounding box center [395, 155] width 66 height 26
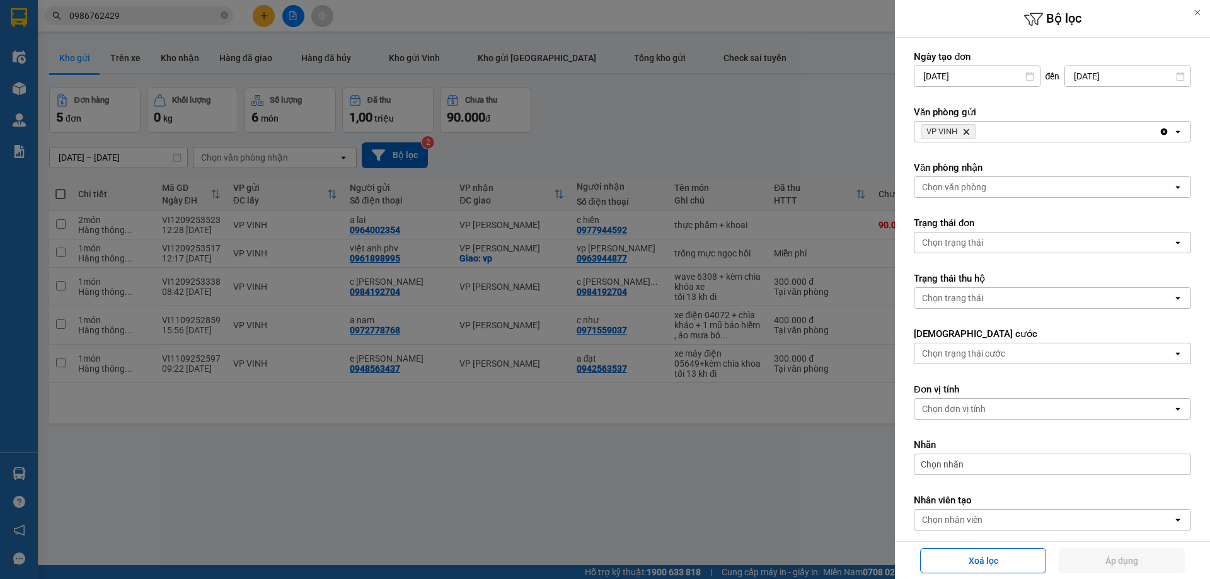
click at [961, 133] on span "VP VINH Delete" at bounding box center [947, 131] width 55 height 15
click at [966, 132] on icon "VP VINH, close by backspace" at bounding box center [966, 132] width 6 height 6
click at [966, 132] on div "Chọn văn phòng" at bounding box center [954, 131] width 64 height 13
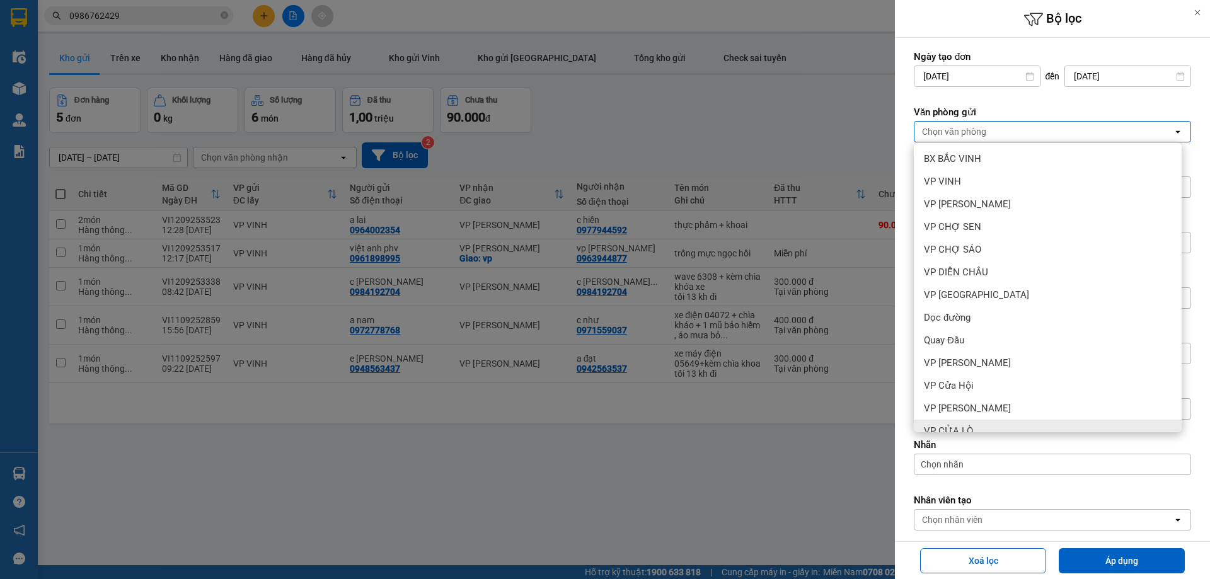
click at [978, 423] on div "VP CỬA LÒ" at bounding box center [1047, 431] width 268 height 23
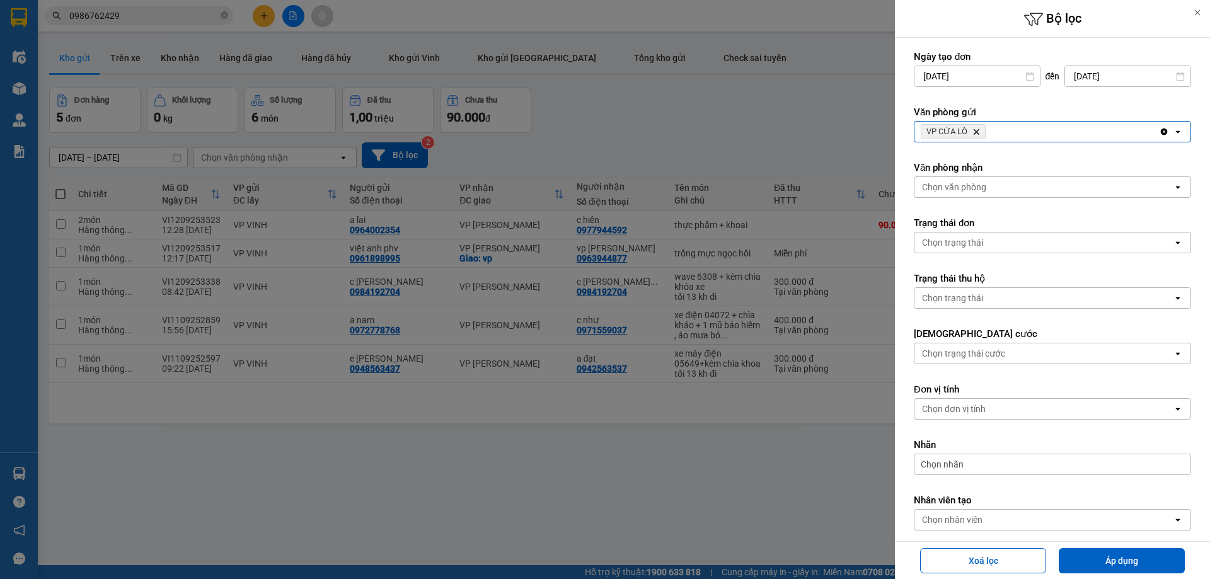
click at [1019, 132] on div "VP CỬA LÒ Delete" at bounding box center [1036, 132] width 244 height 20
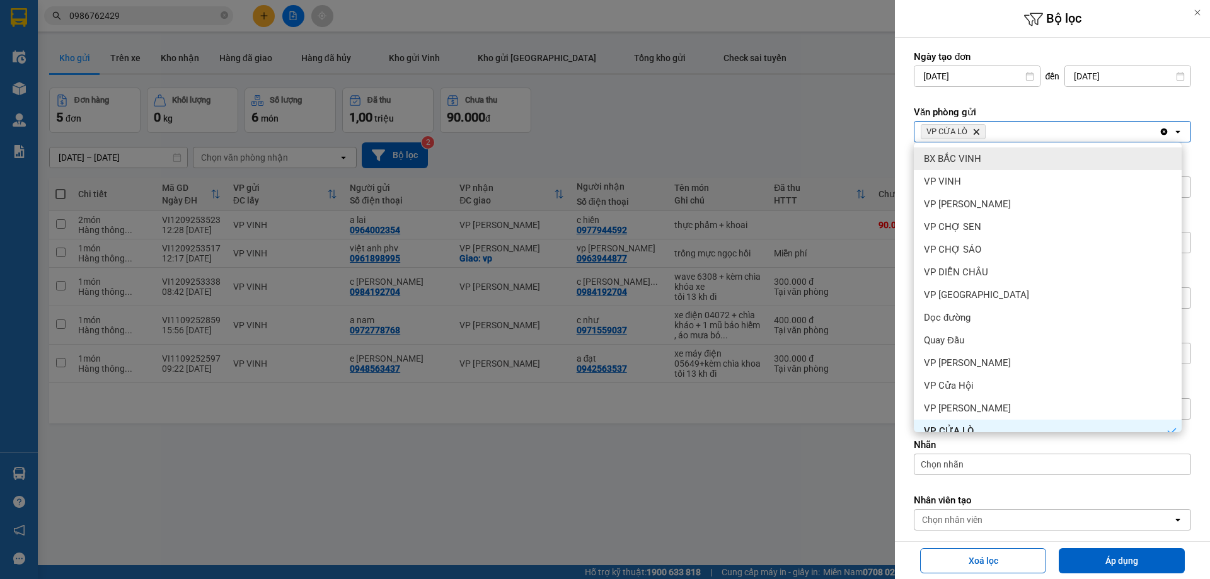
click at [967, 168] on div "BX BẮC VINH" at bounding box center [1047, 158] width 268 height 23
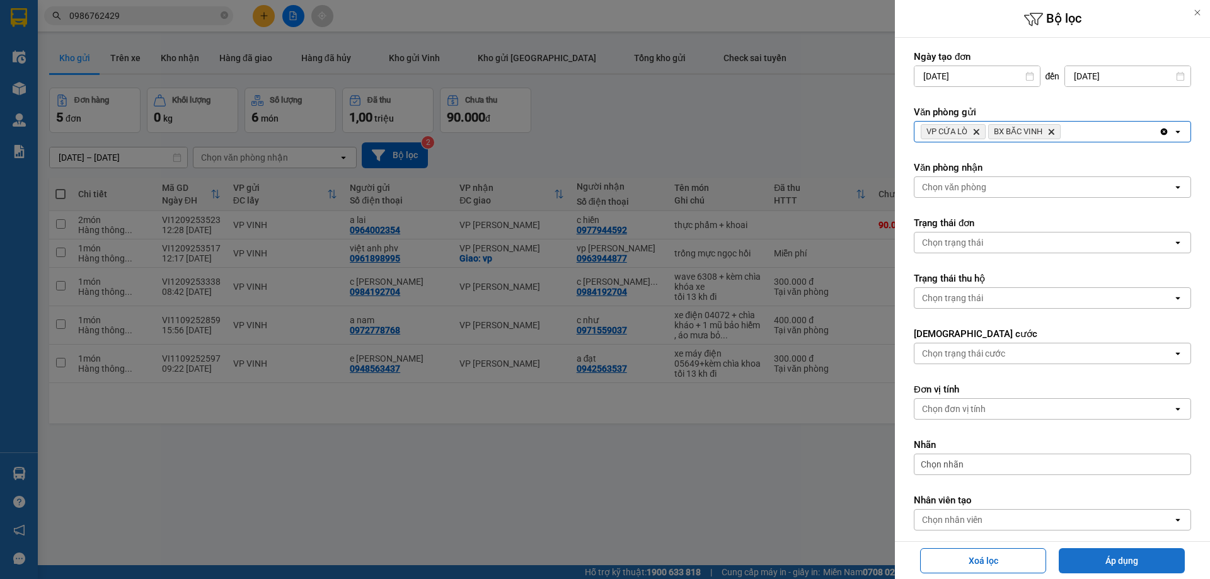
click at [1092, 556] on button "Áp dụng" at bounding box center [1121, 560] width 126 height 25
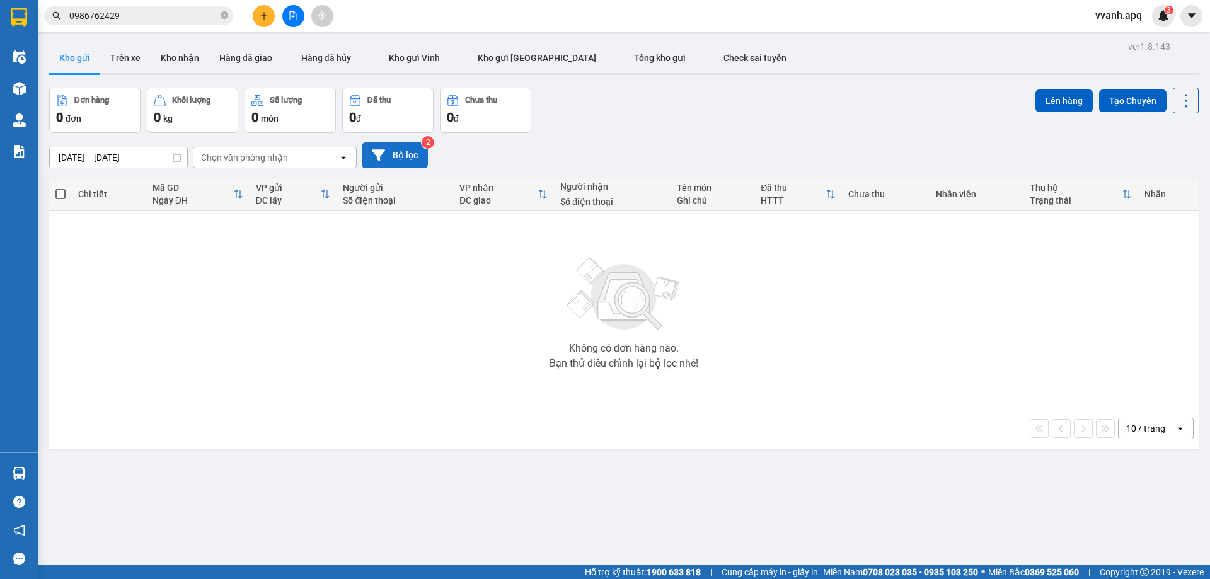
click at [409, 162] on button "Bộ lọc" at bounding box center [395, 155] width 66 height 26
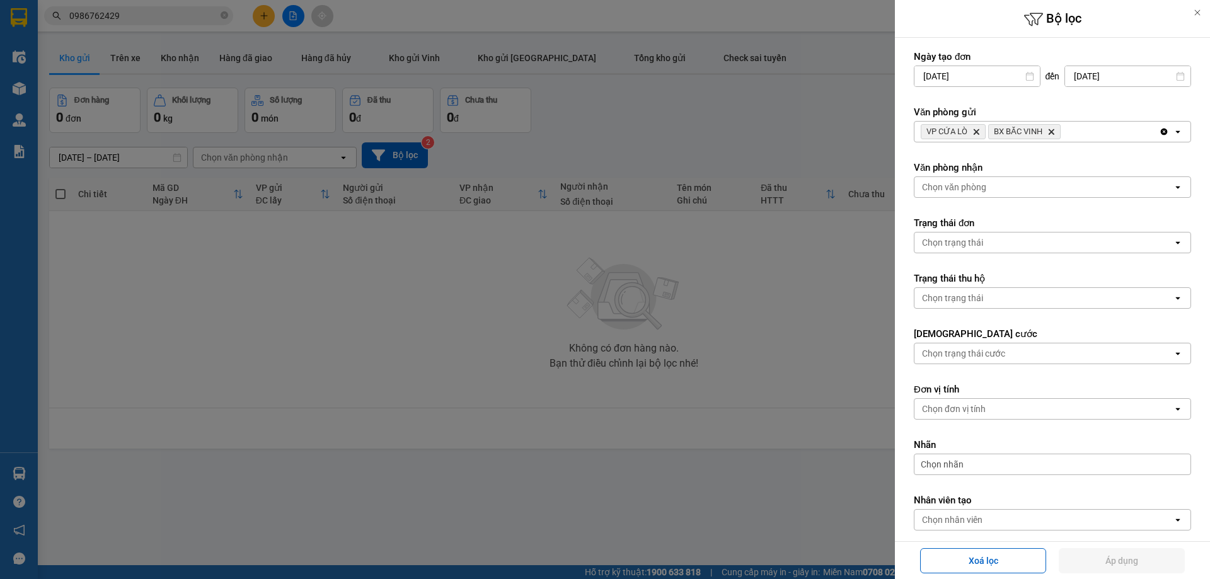
click at [973, 130] on icon "VP CỬA LÒ, close by backspace" at bounding box center [976, 132] width 6 height 6
click at [978, 128] on span "BX BẮC VINH Delete" at bounding box center [956, 131] width 72 height 15
click at [983, 130] on icon "BX BẮC VINH, close by backspace" at bounding box center [984, 132] width 6 height 6
click at [983, 130] on div "Chọn văn phòng" at bounding box center [954, 131] width 64 height 13
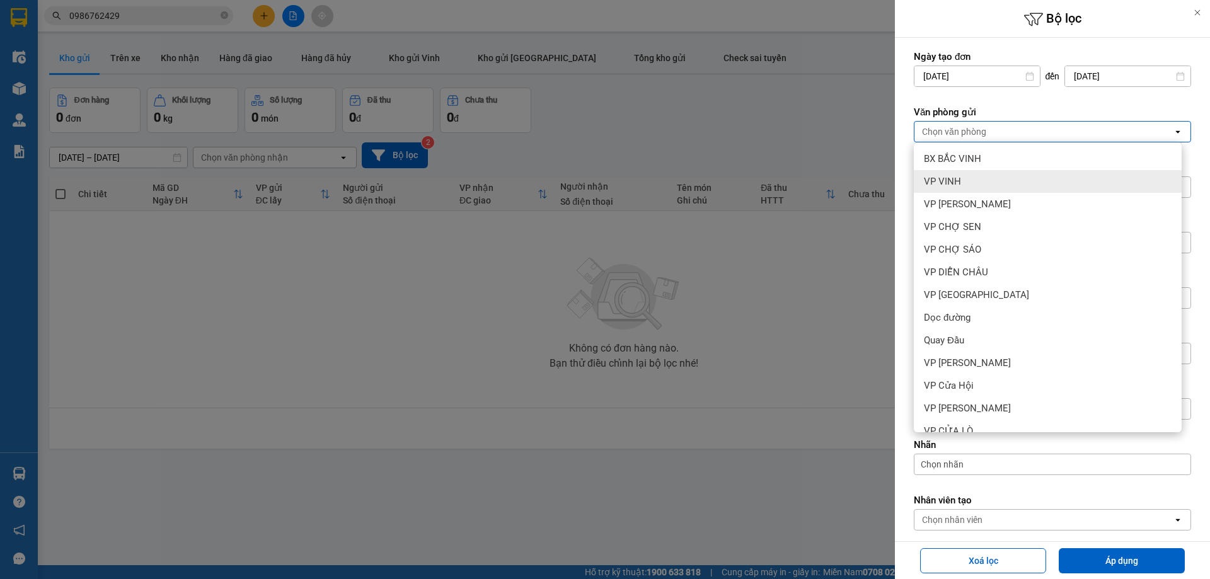
click at [978, 182] on div "VP VINH" at bounding box center [1047, 181] width 268 height 23
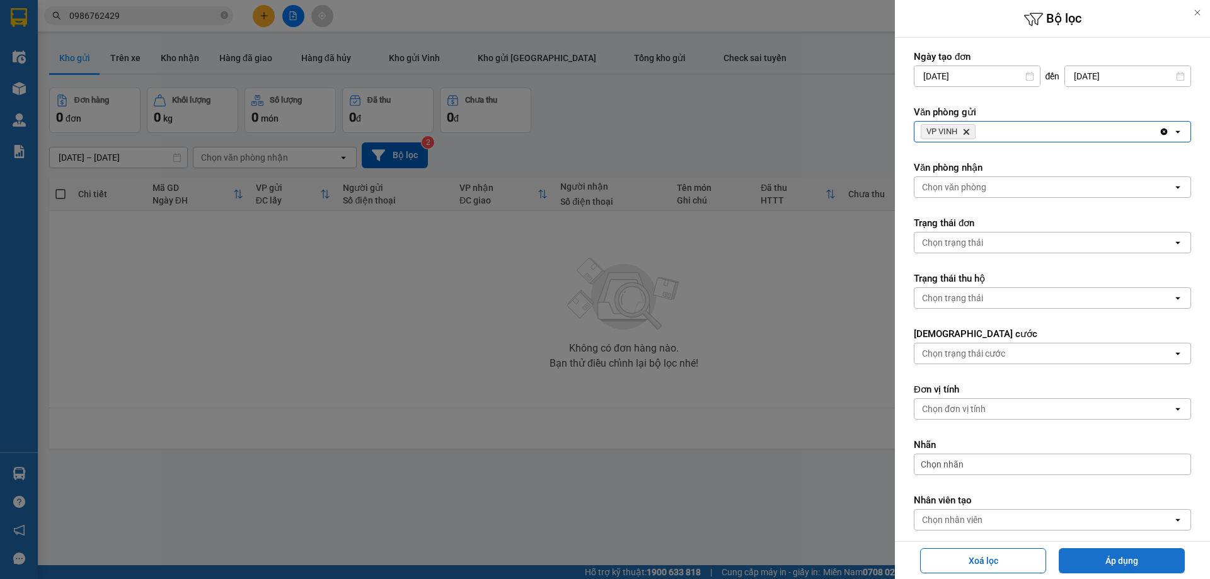
click at [1077, 548] on button "Áp dụng" at bounding box center [1121, 560] width 126 height 25
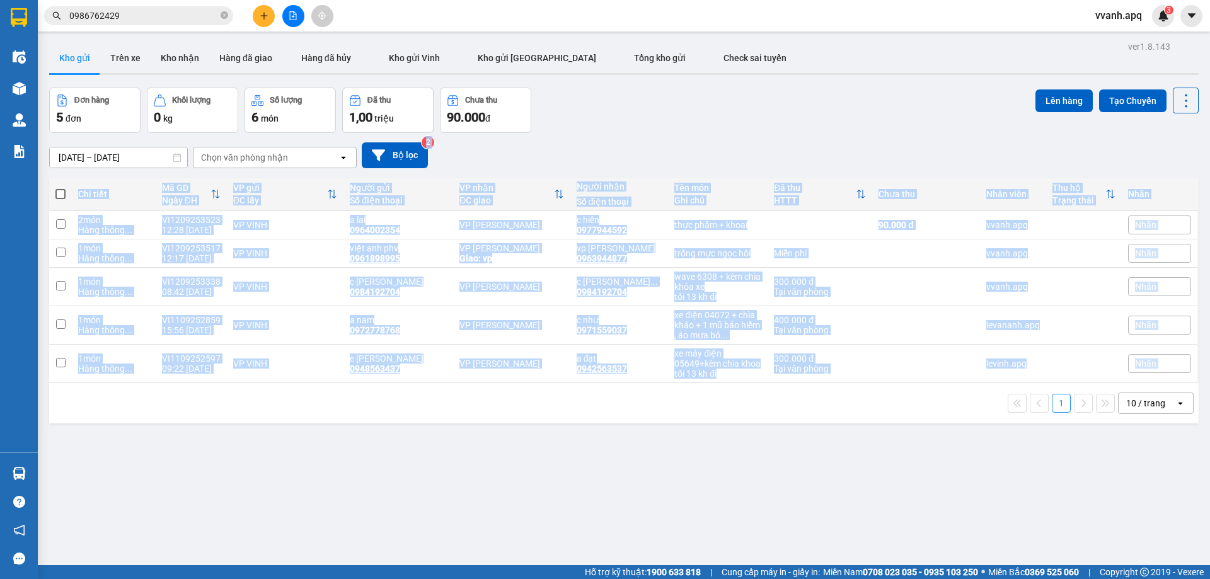
drag, startPoint x: 760, startPoint y: 156, endPoint x: 840, endPoint y: 454, distance: 307.9
click at [840, 454] on div "ver 1.8.143 Kho gửi Trên xe Kho nhận Hàng đã giao Hàng đã hủy Kho gửi Vinh Kho …" at bounding box center [623, 327] width 1159 height 579
click at [847, 454] on div "ver 1.8.143 Kho gửi Trên xe Kho nhận Hàng đã giao Hàng đã hủy Kho gửi Vinh Kho …" at bounding box center [623, 327] width 1159 height 579
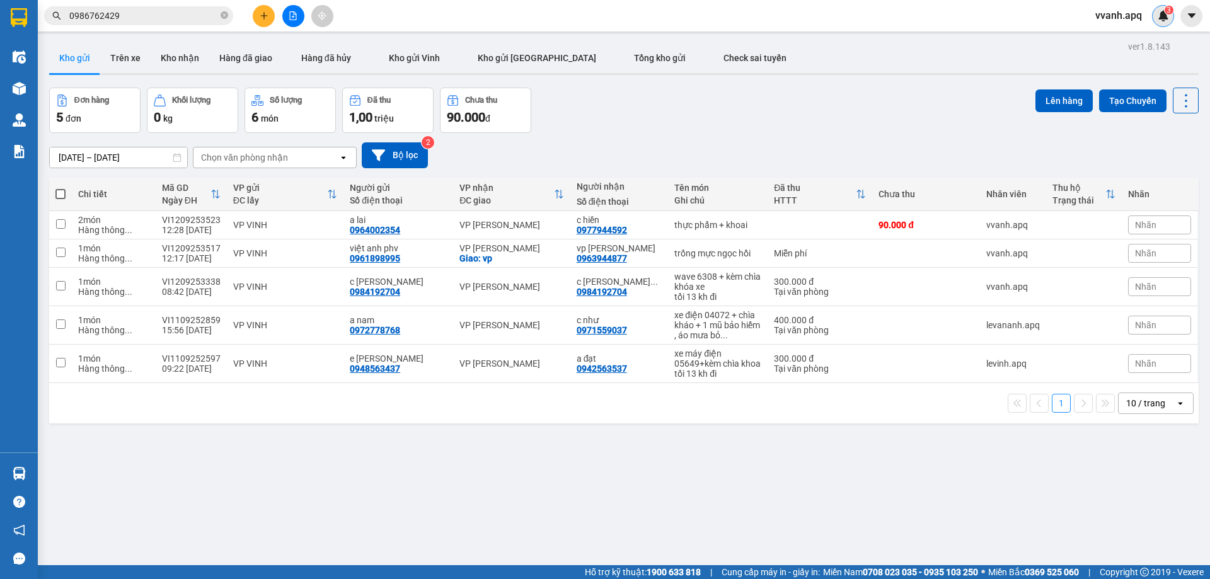
click at [1173, 20] on div "3" at bounding box center [1163, 16] width 22 height 22
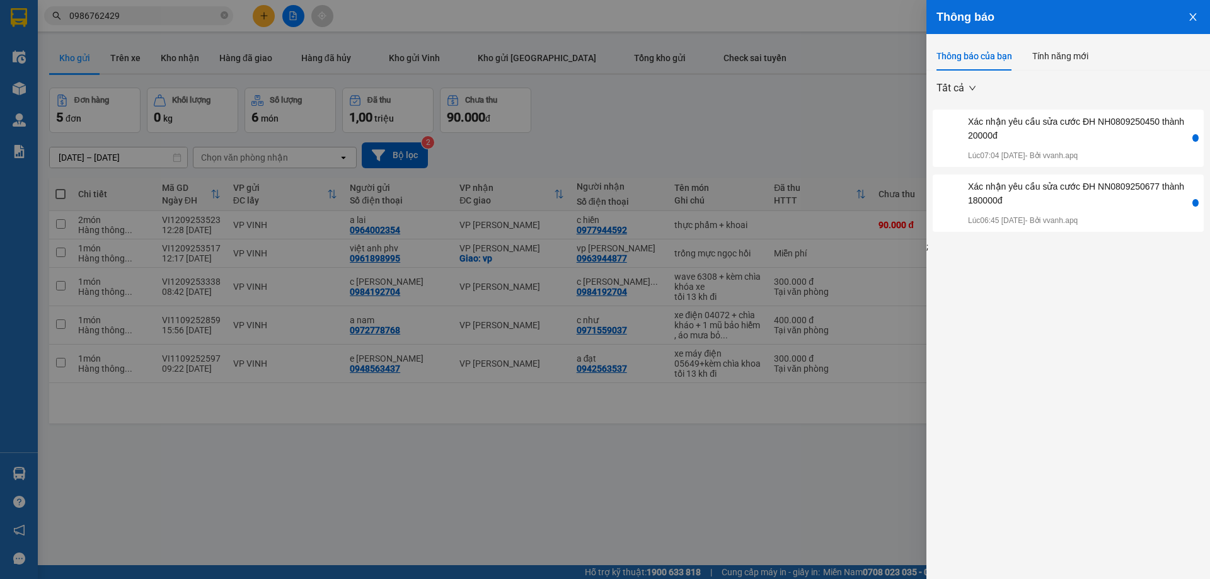
click at [755, 103] on div at bounding box center [605, 289] width 1210 height 579
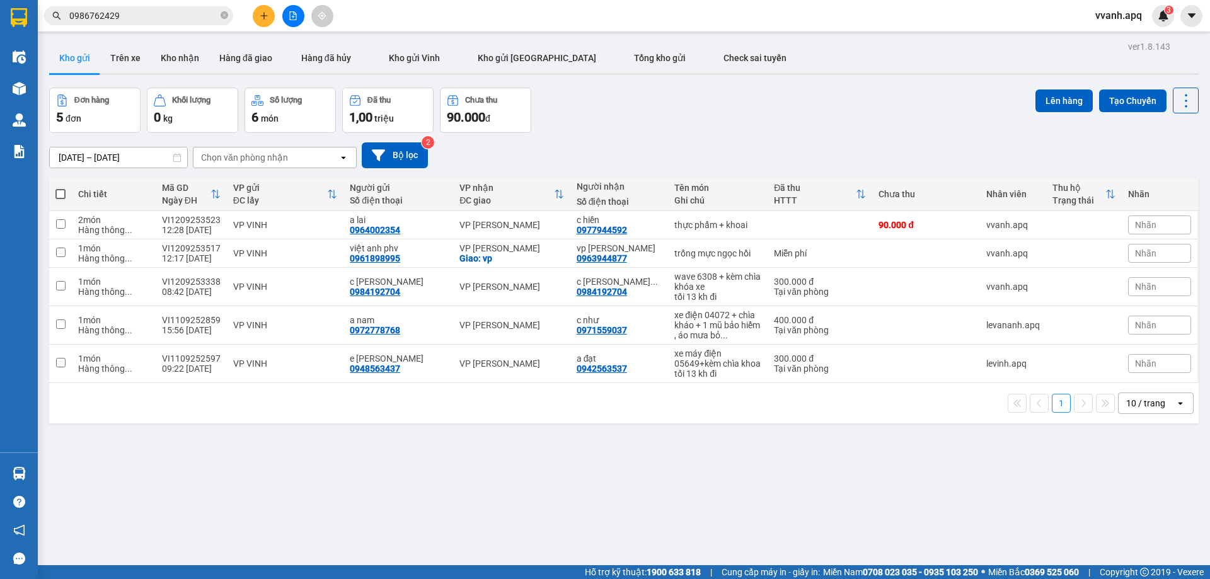
drag, startPoint x: 672, startPoint y: 309, endPoint x: 699, endPoint y: 397, distance: 91.7
click at [699, 397] on div "ver 1.8.143 Kho gửi Trên xe Kho nhận Hàng đã giao Hàng đã hủy Kho gửi Vinh Kho …" at bounding box center [623, 327] width 1159 height 579
click at [699, 397] on div "1 10 / trang open" at bounding box center [623, 402] width 1139 height 21
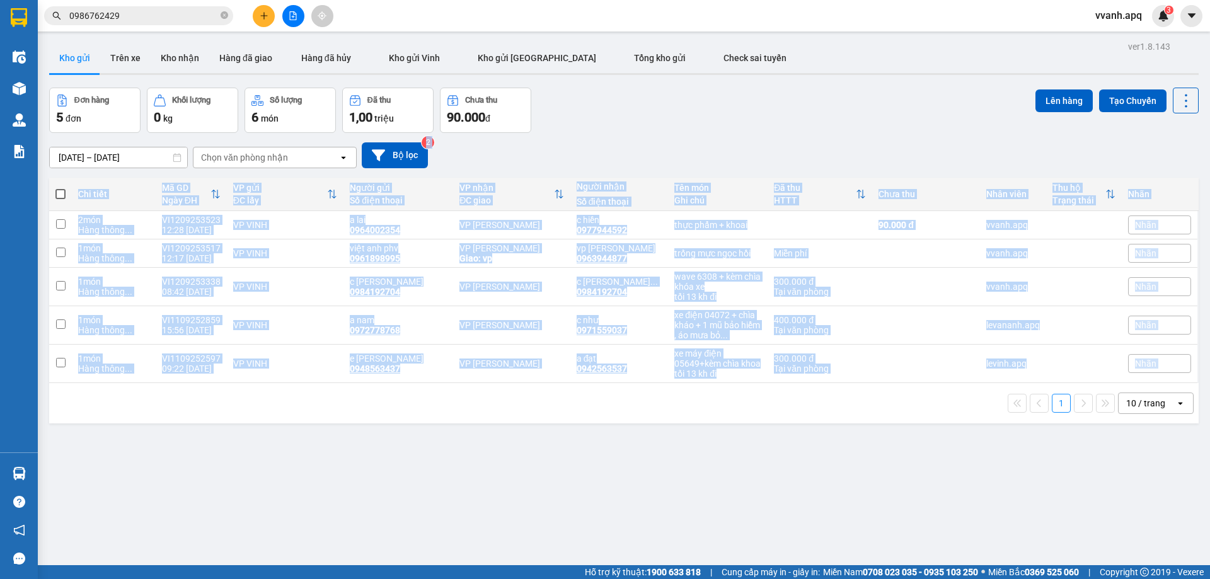
drag, startPoint x: 699, startPoint y: 396, endPoint x: 709, endPoint y: 141, distance: 254.7
click at [709, 156] on div "ver 1.8.143 Kho gửi Trên xe Kho nhận Hàng đã giao Hàng đã hủy Kho gửi Vinh Kho …" at bounding box center [623, 327] width 1159 height 579
click at [709, 141] on div "10/09/2025 – 12/09/2025 Press the down arrow key to interact with the calendar …" at bounding box center [623, 155] width 1149 height 45
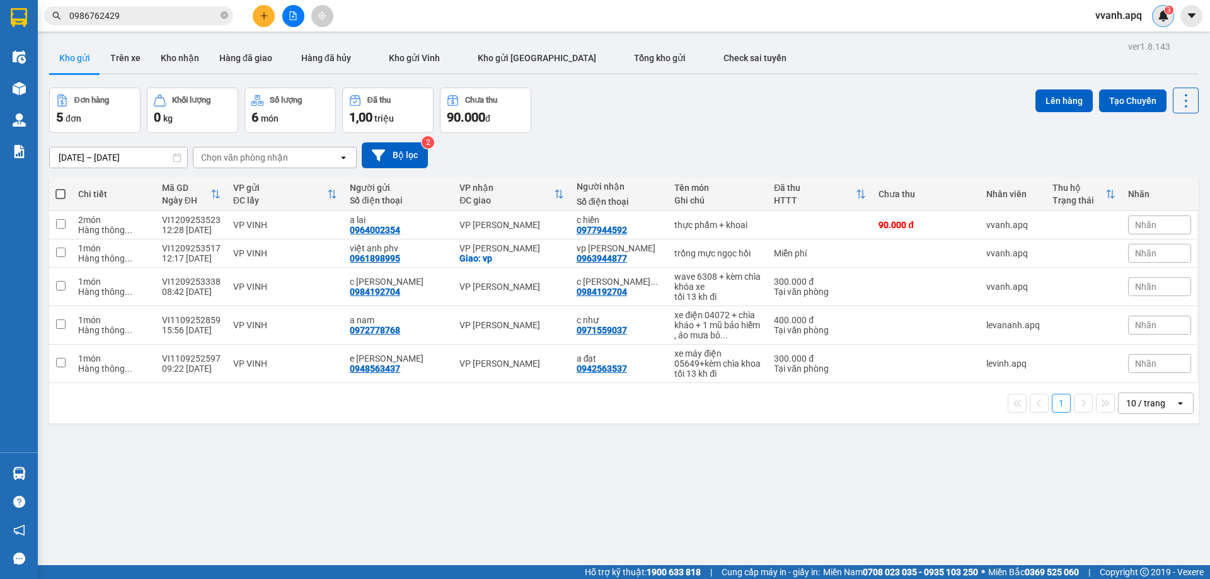
click at [1156, 16] on div "3" at bounding box center [1163, 16] width 22 height 22
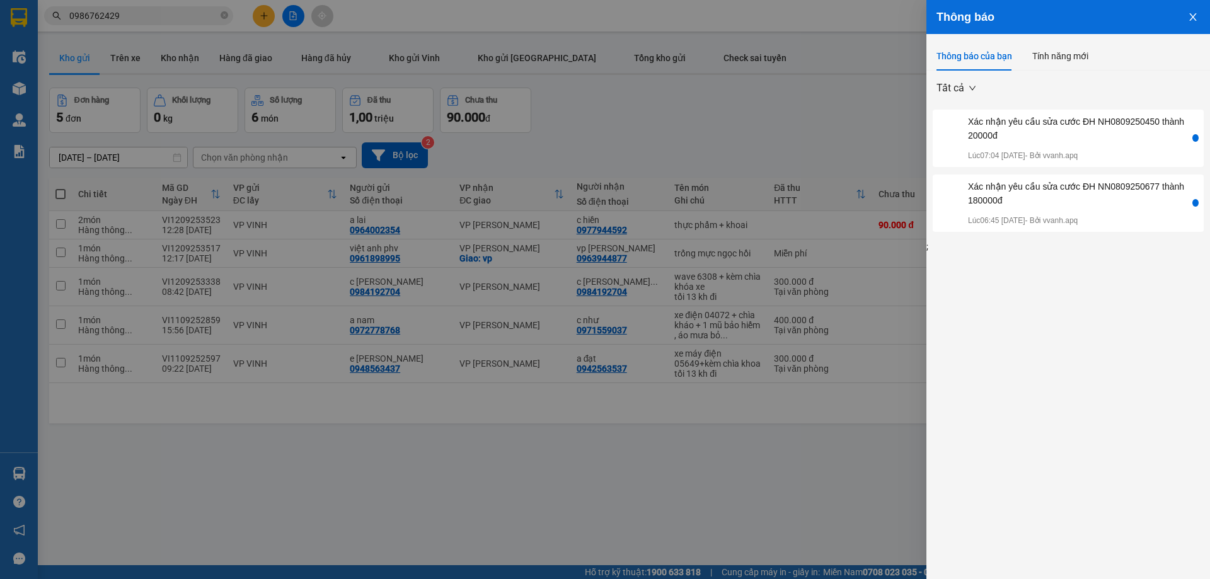
click at [1116, 130] on div "Xác nhận yêu cầu sửa cước ĐH NH0809250450 thành 20000đ" at bounding box center [1077, 129] width 219 height 28
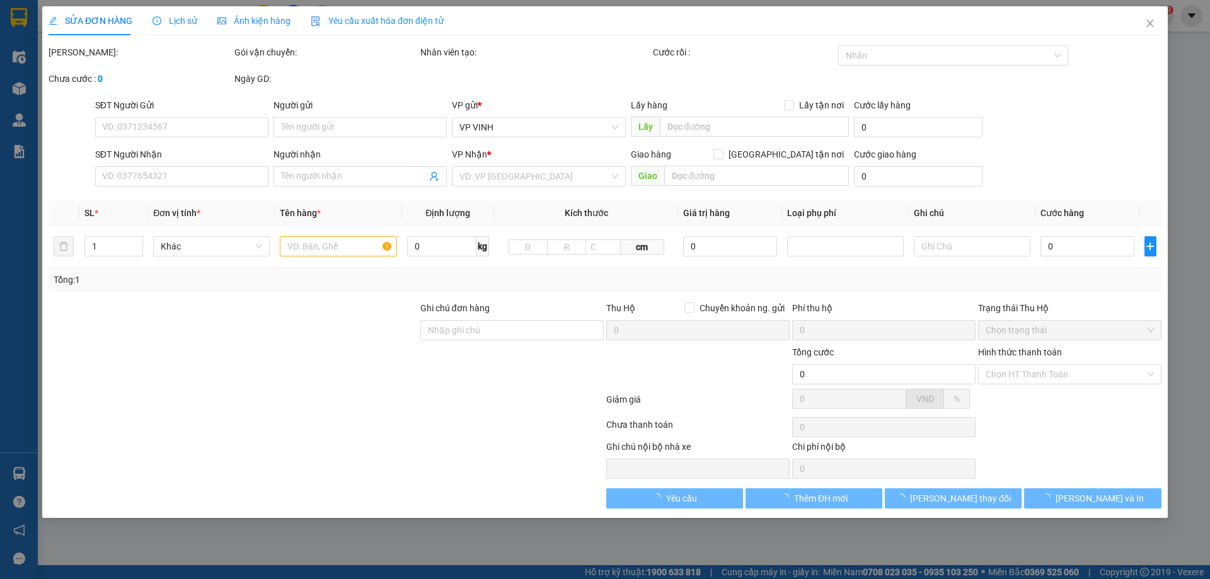
type input "0375877291"
type input "khách"
type input "0903488252"
type input "a long"
checkbox input "true"
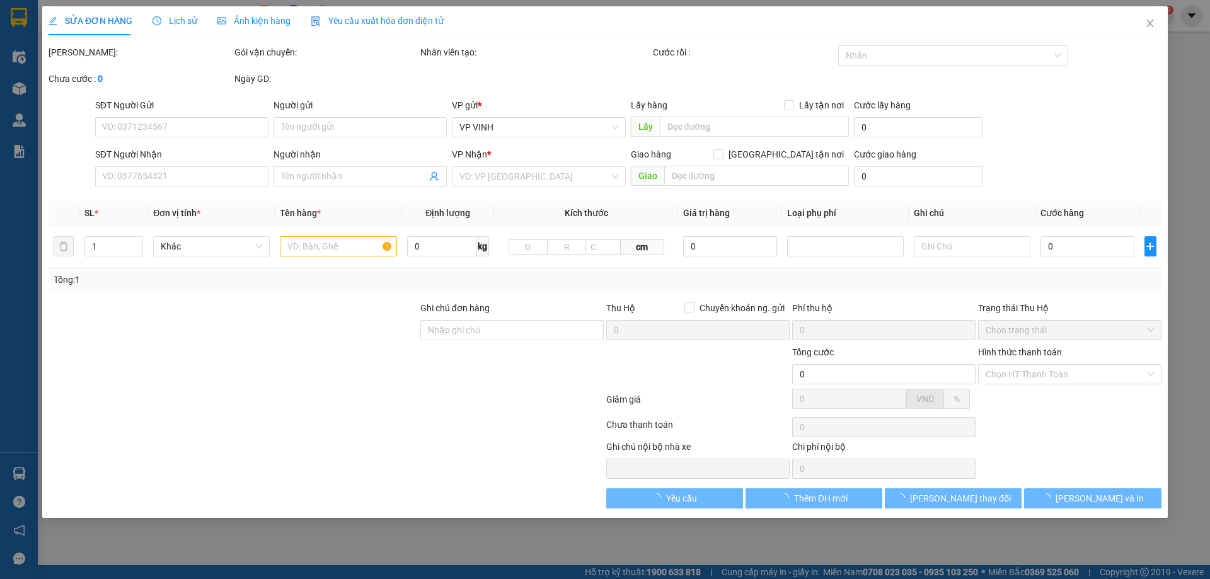
type input "số 8 ngõ 5 nguyễn kiệm kéo dài trường thi"
type input "20.000"
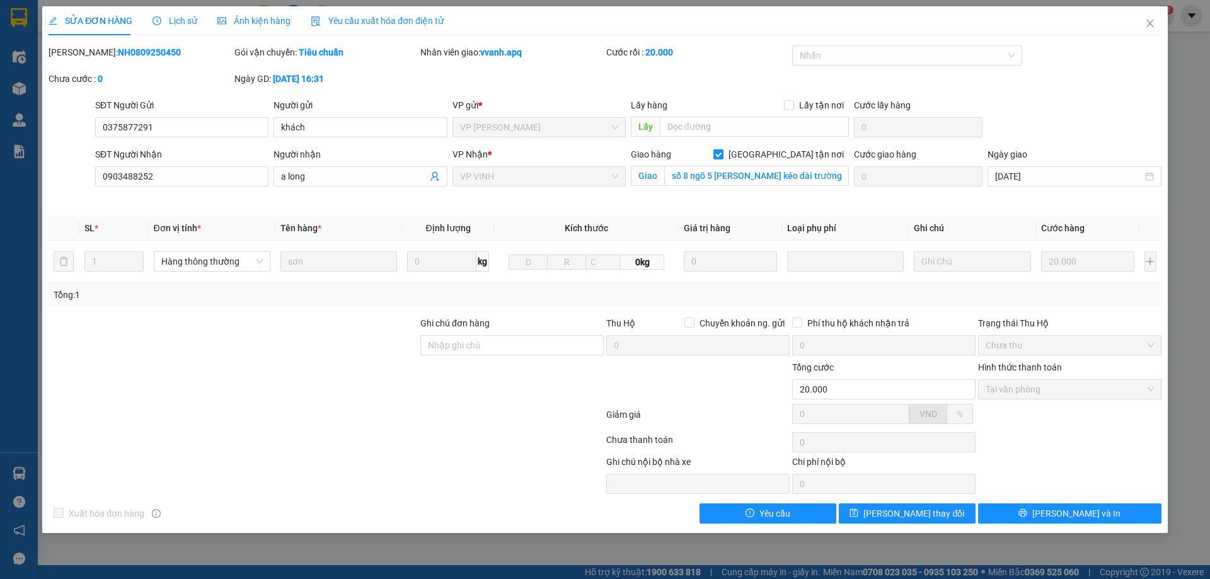
click at [180, 18] on span "Lịch sử" at bounding box center [174, 21] width 45 height 10
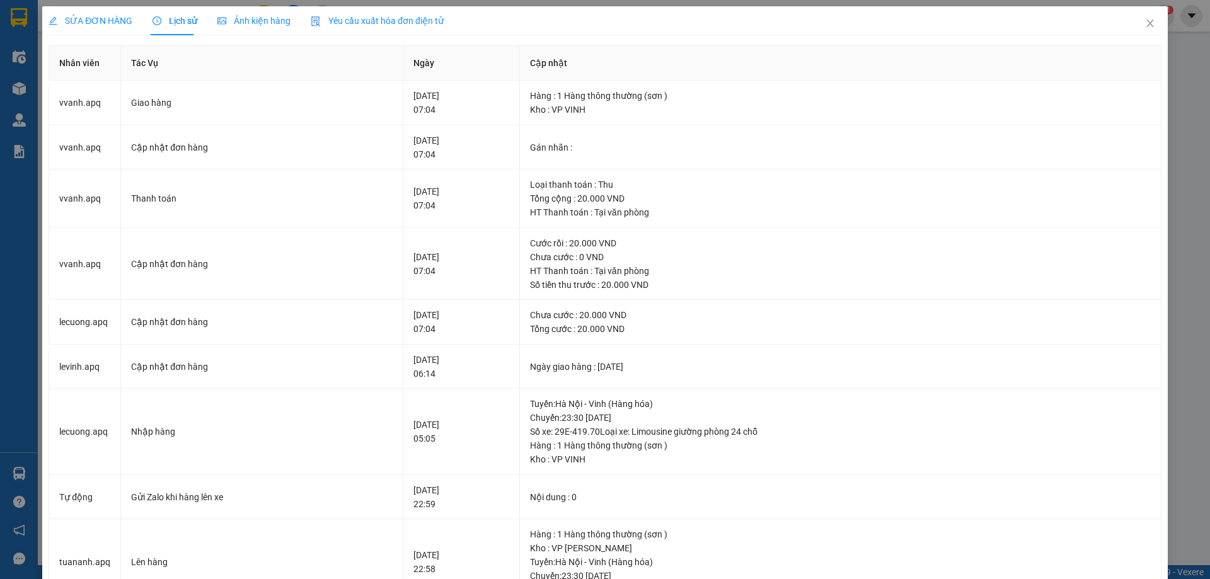
click at [117, 19] on span "SỬA ĐƠN HÀNG" at bounding box center [91, 21] width 84 height 10
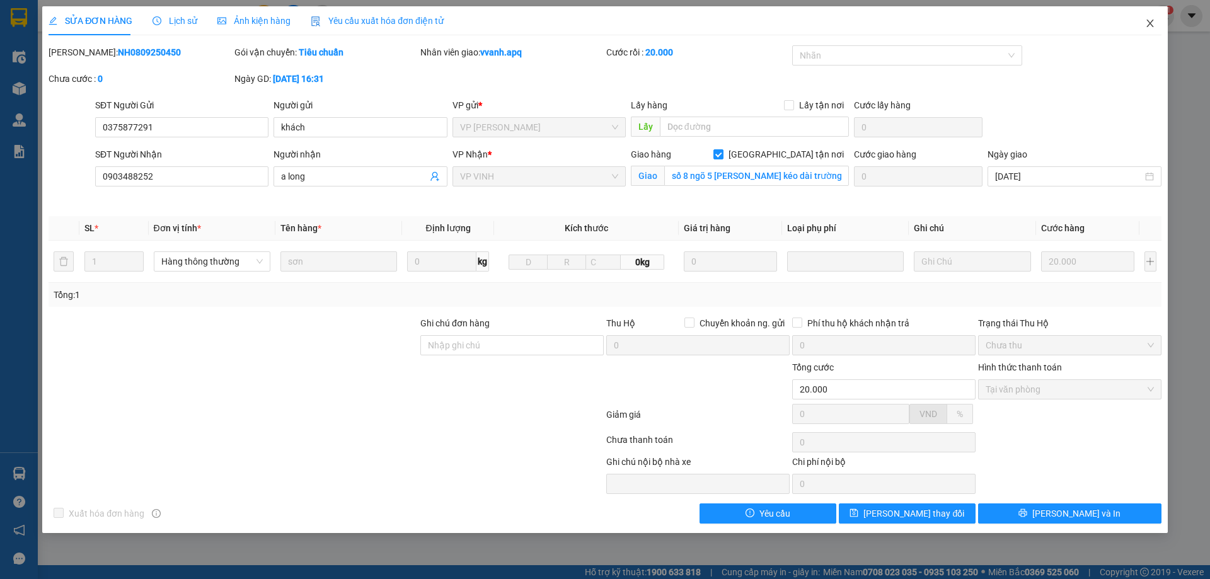
click at [1146, 19] on icon "close" at bounding box center [1150, 23] width 10 height 10
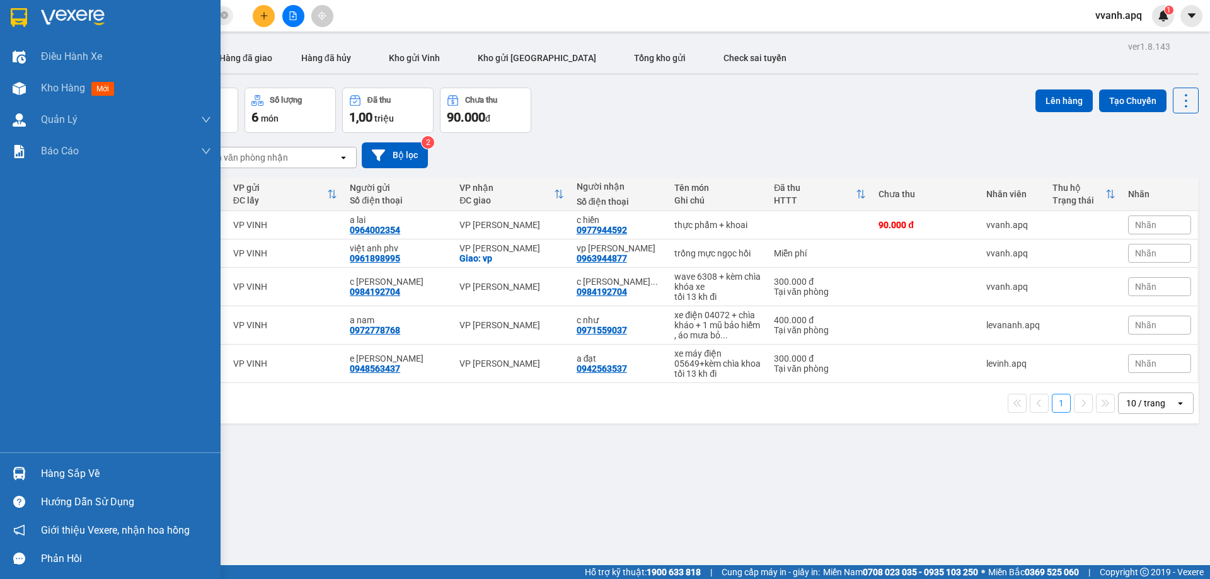
click at [18, 471] on img at bounding box center [19, 473] width 13 height 13
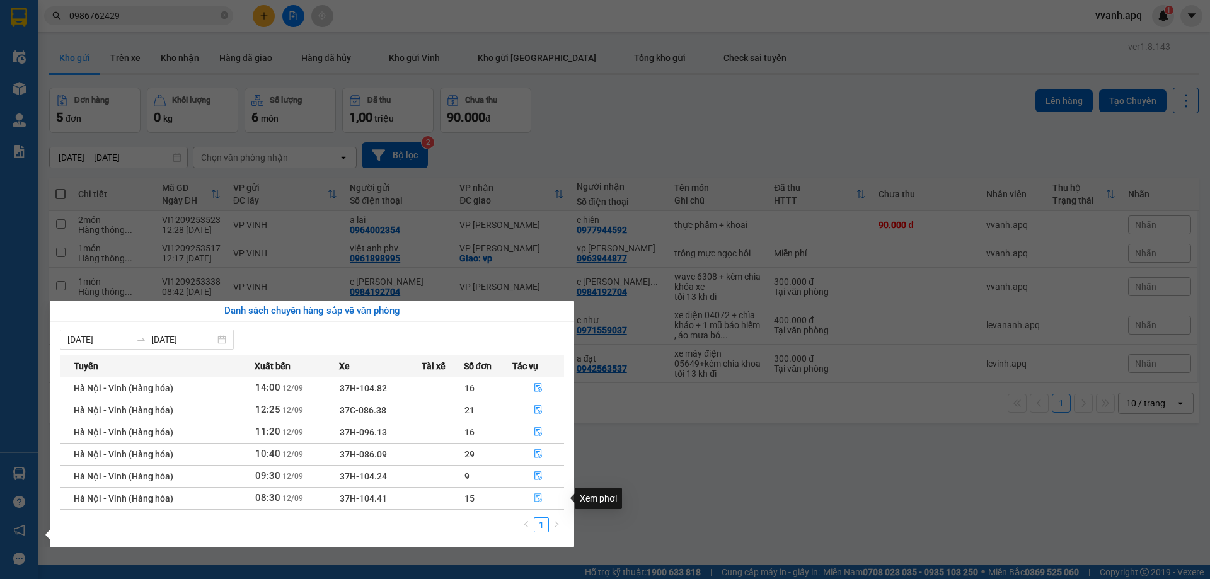
click at [540, 502] on icon "file-done" at bounding box center [538, 498] width 8 height 9
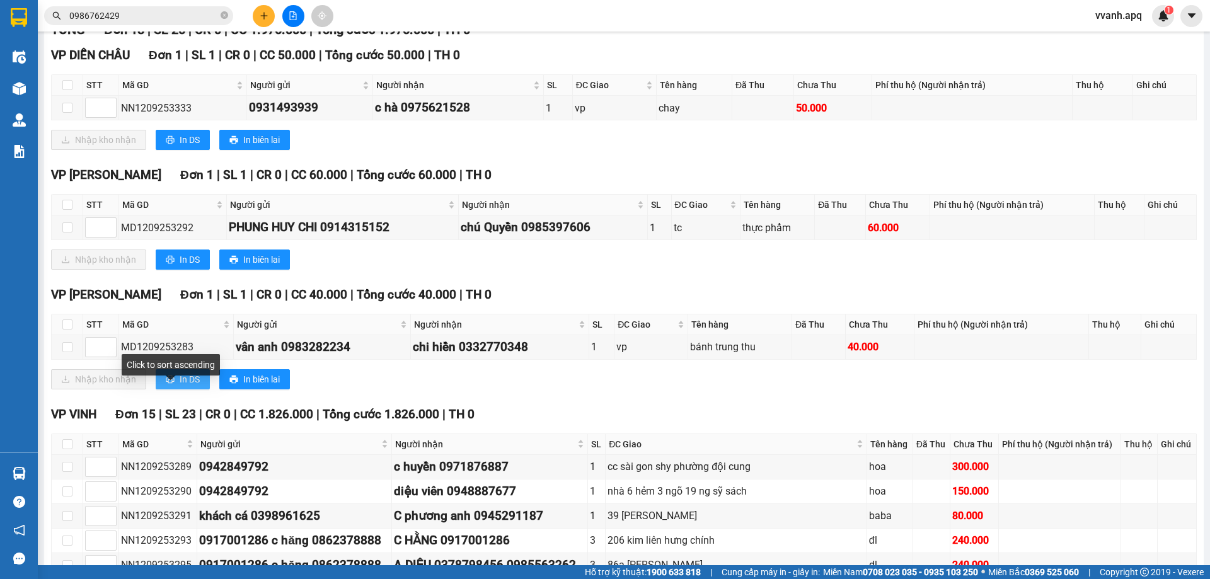
scroll to position [252, 0]
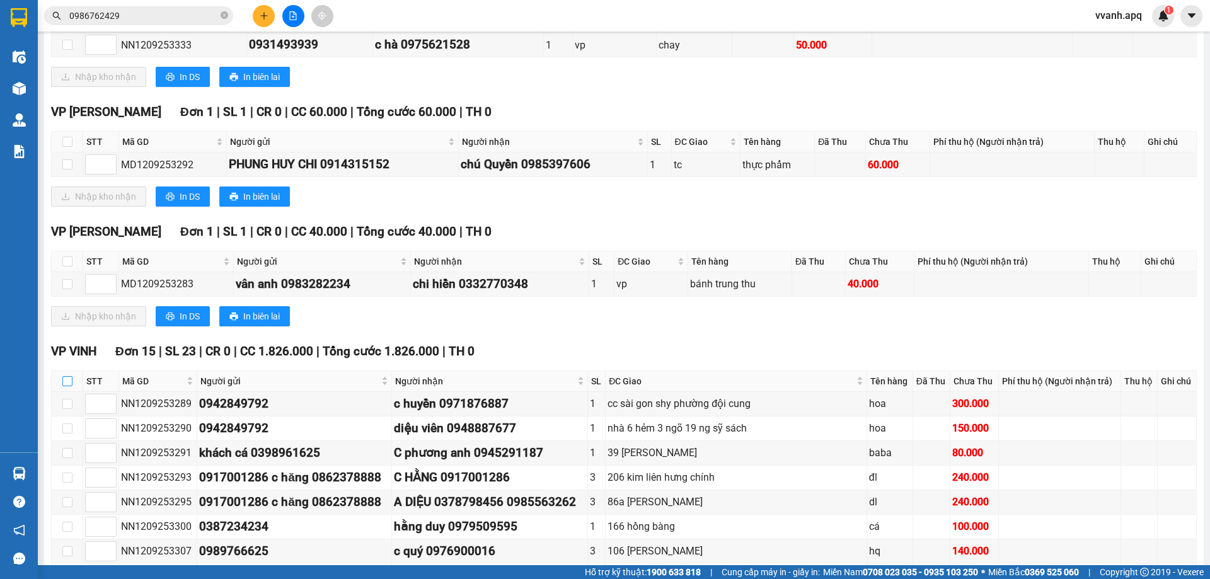
click at [71, 382] on input "checkbox" at bounding box center [67, 381] width 10 height 10
checkbox input "true"
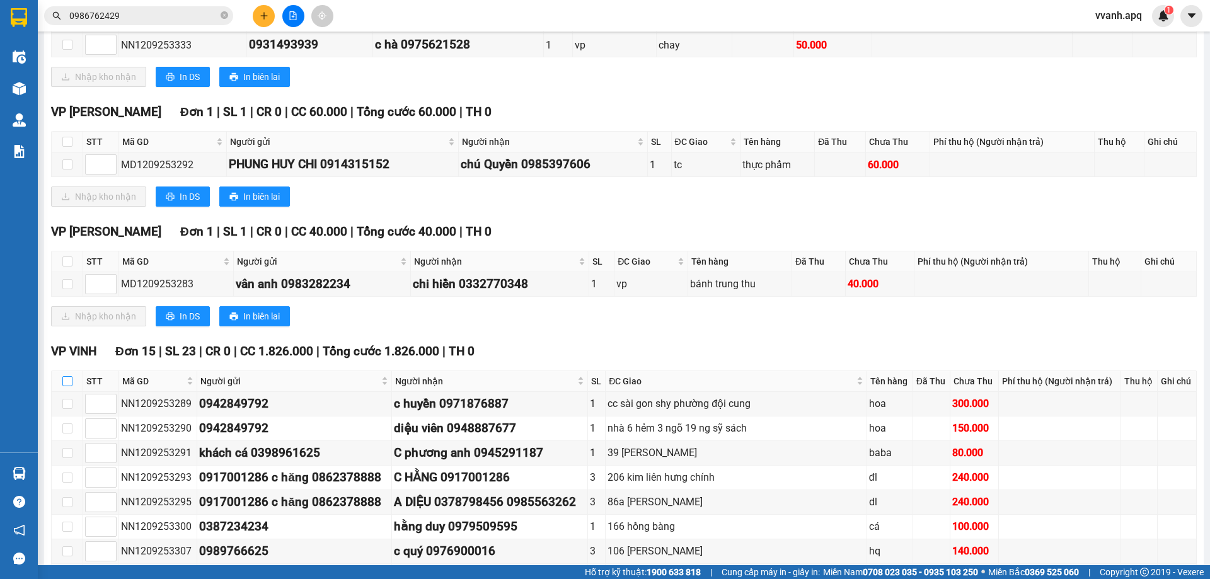
checkbox input "true"
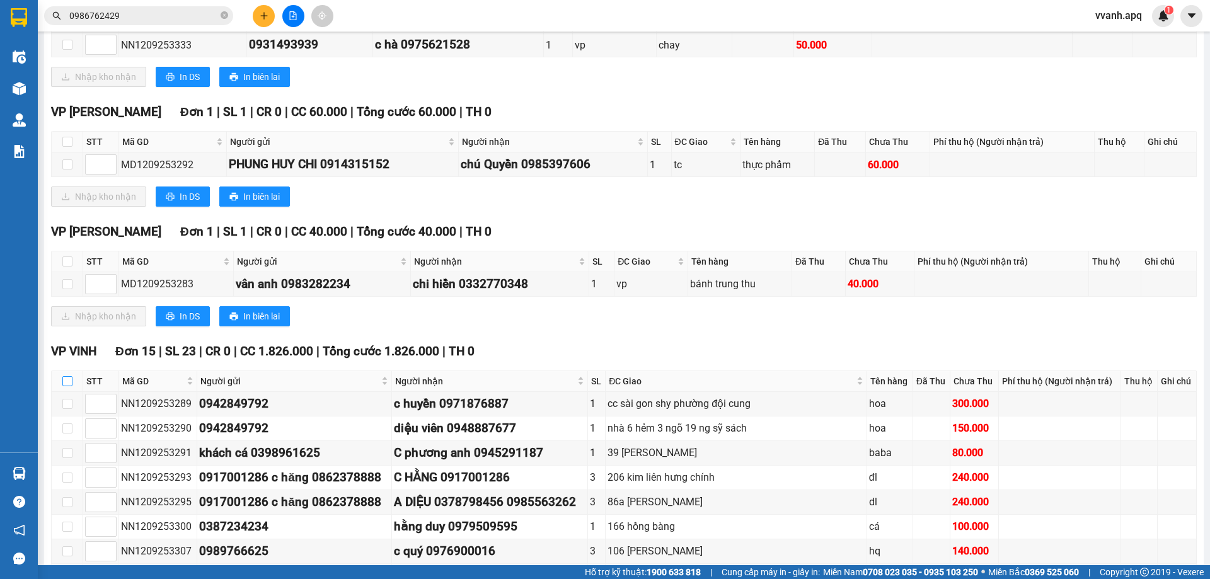
checkbox input "true"
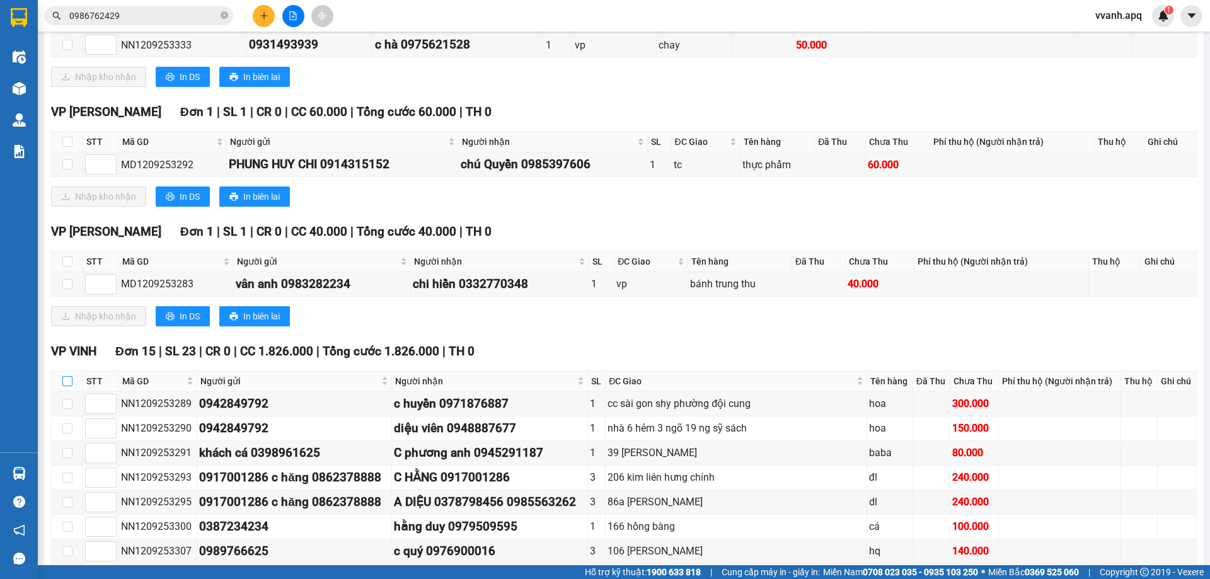
checkbox input "true"
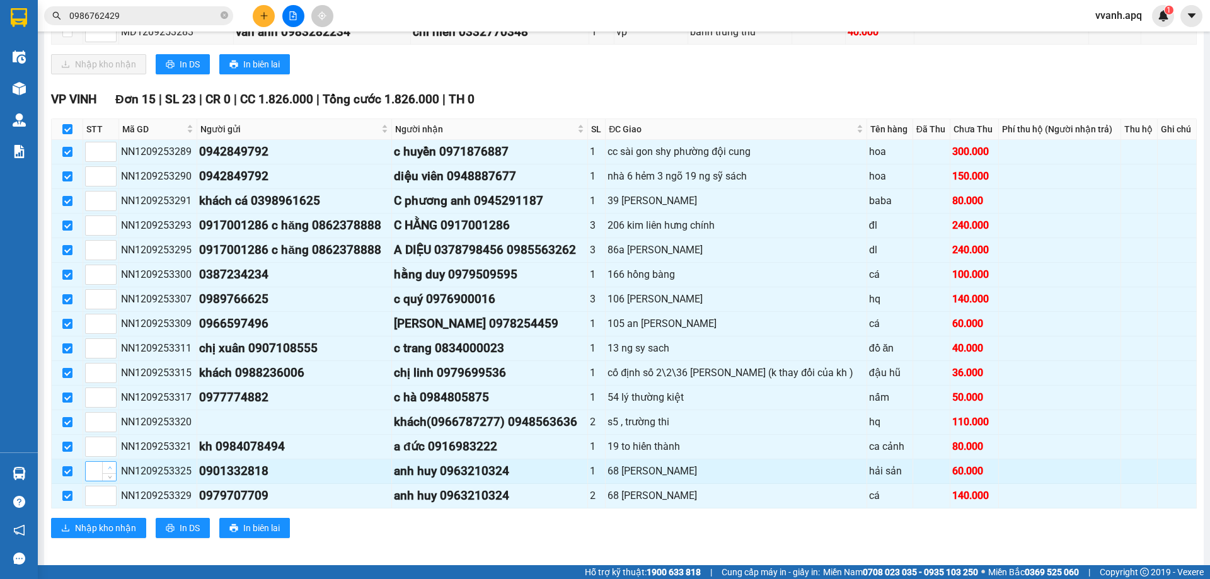
scroll to position [512, 0]
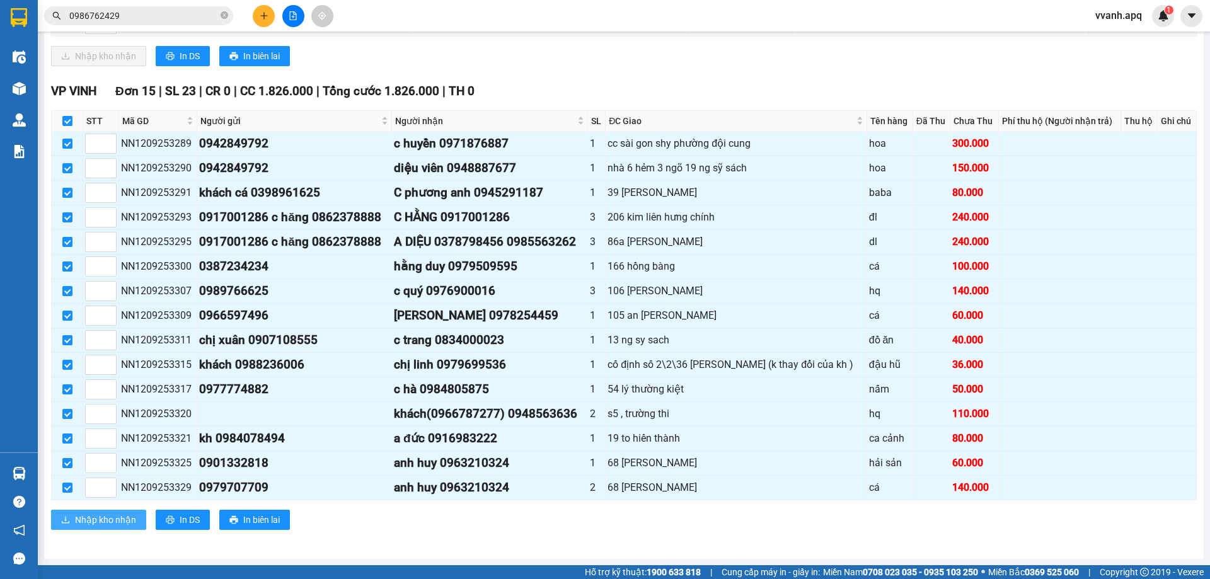
click at [109, 513] on span "Nhập kho nhận" at bounding box center [105, 520] width 61 height 14
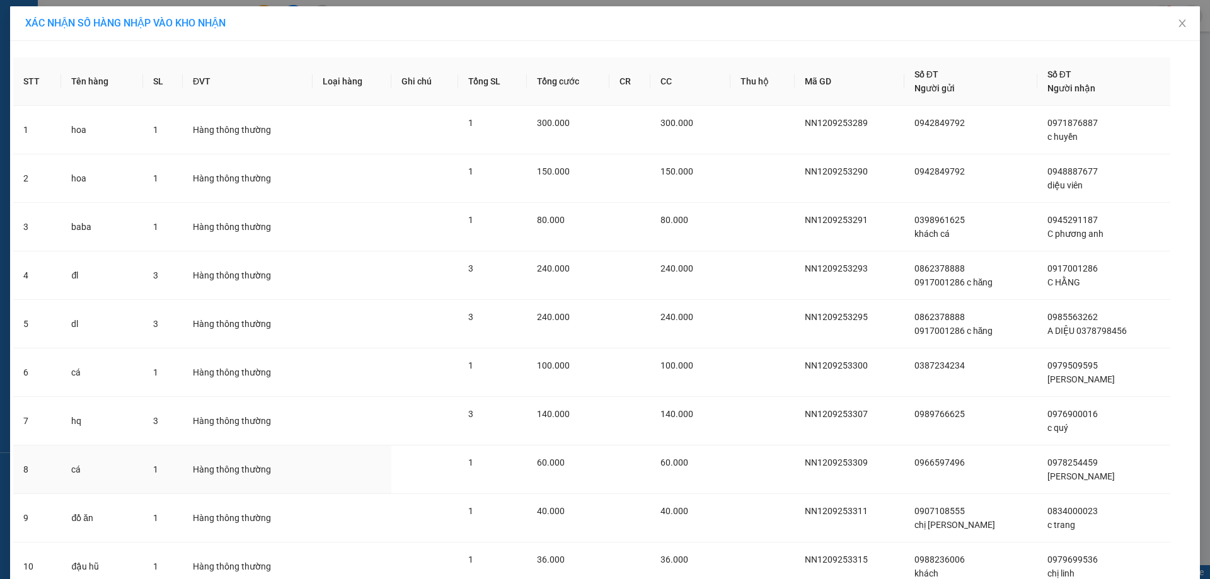
scroll to position [346, 0]
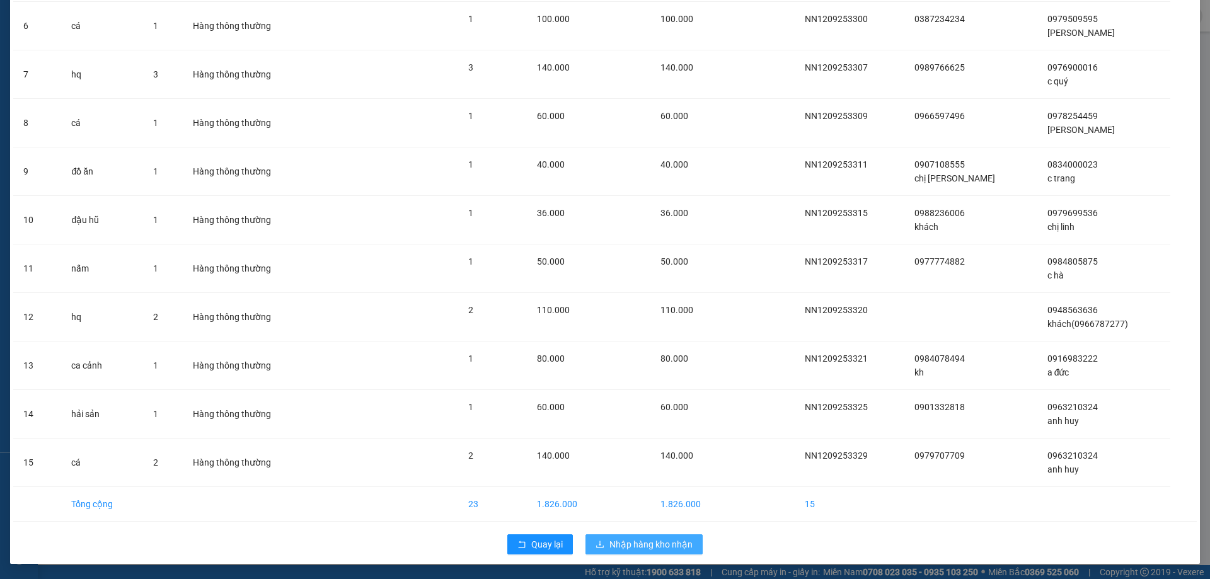
click at [669, 545] on span "Nhập hàng kho nhận" at bounding box center [650, 544] width 83 height 14
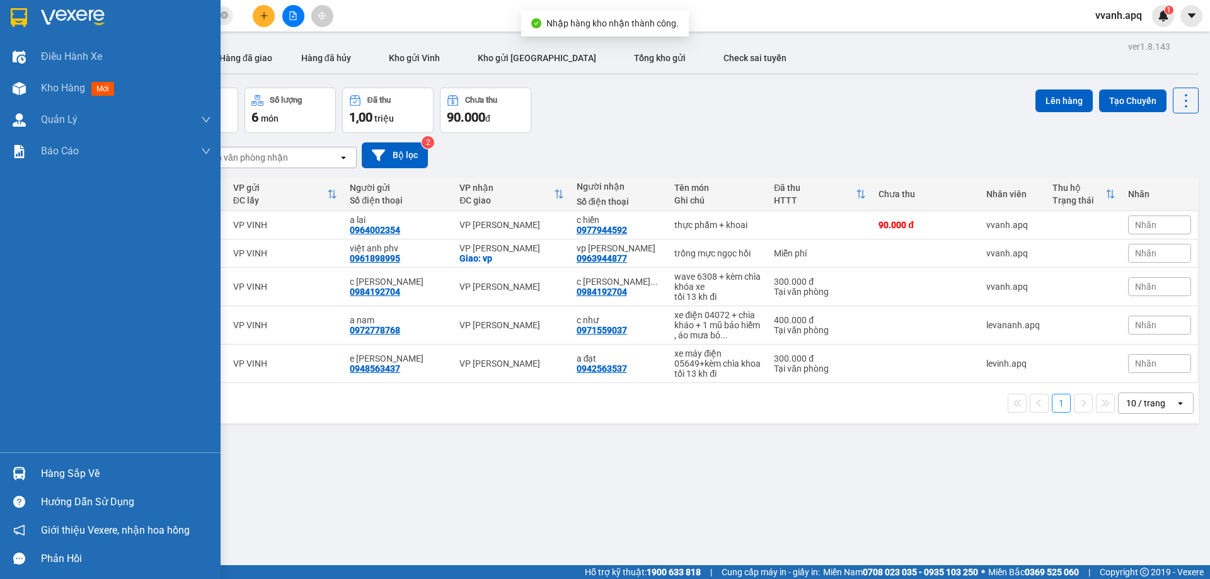
click at [23, 472] on img at bounding box center [19, 473] width 13 height 13
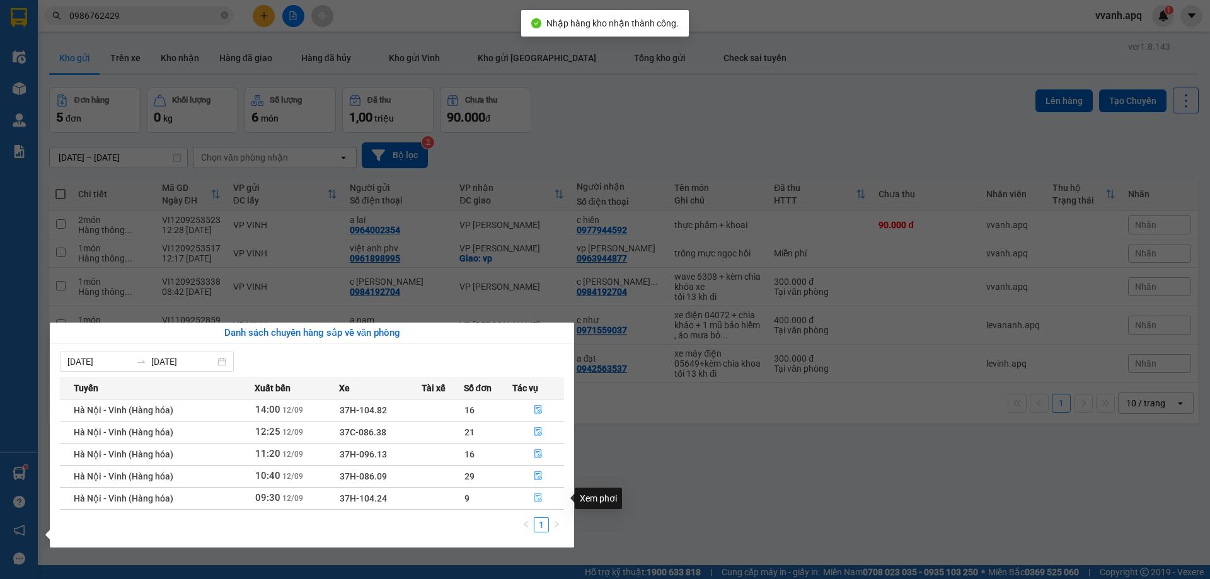
click at [542, 495] on icon "file-done" at bounding box center [538, 497] width 9 height 9
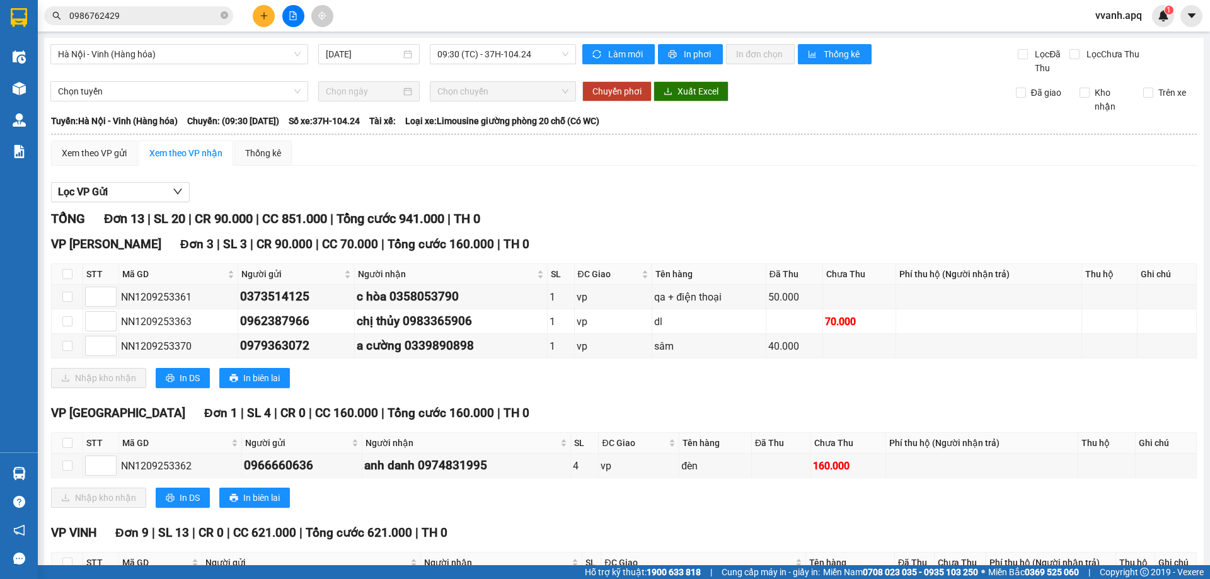
scroll to position [252, 0]
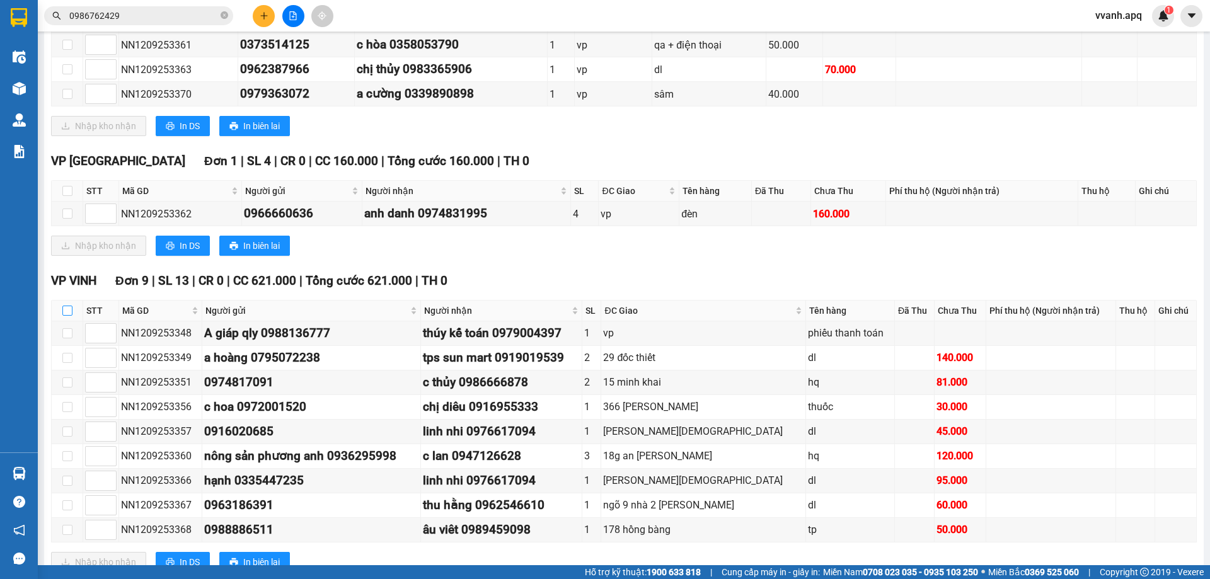
click at [68, 311] on input "checkbox" at bounding box center [67, 311] width 10 height 10
checkbox input "true"
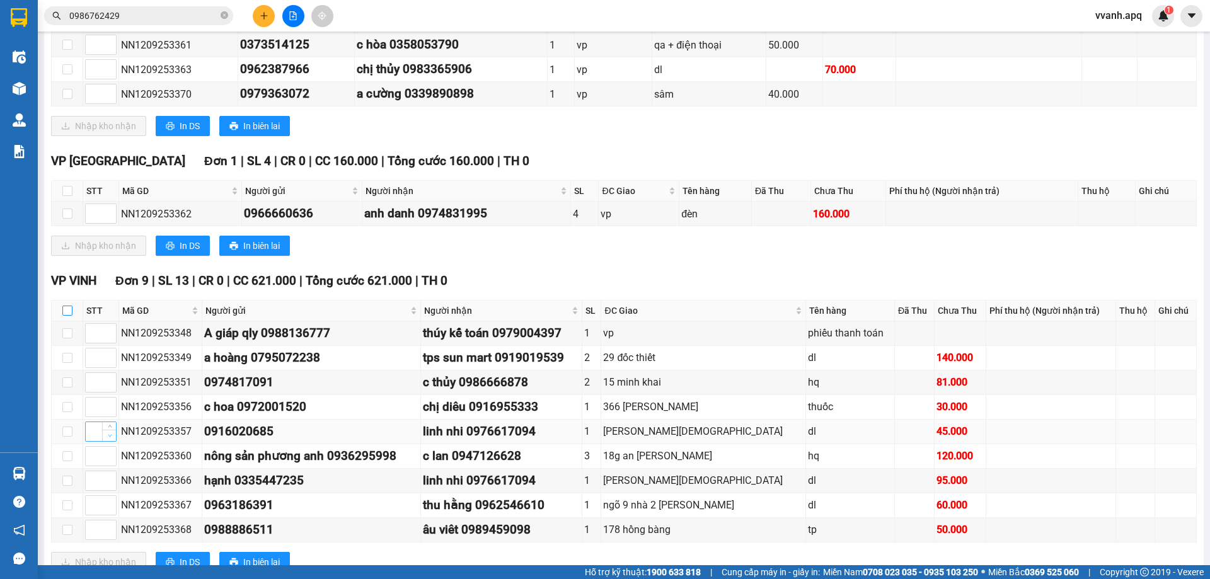
checkbox input "true"
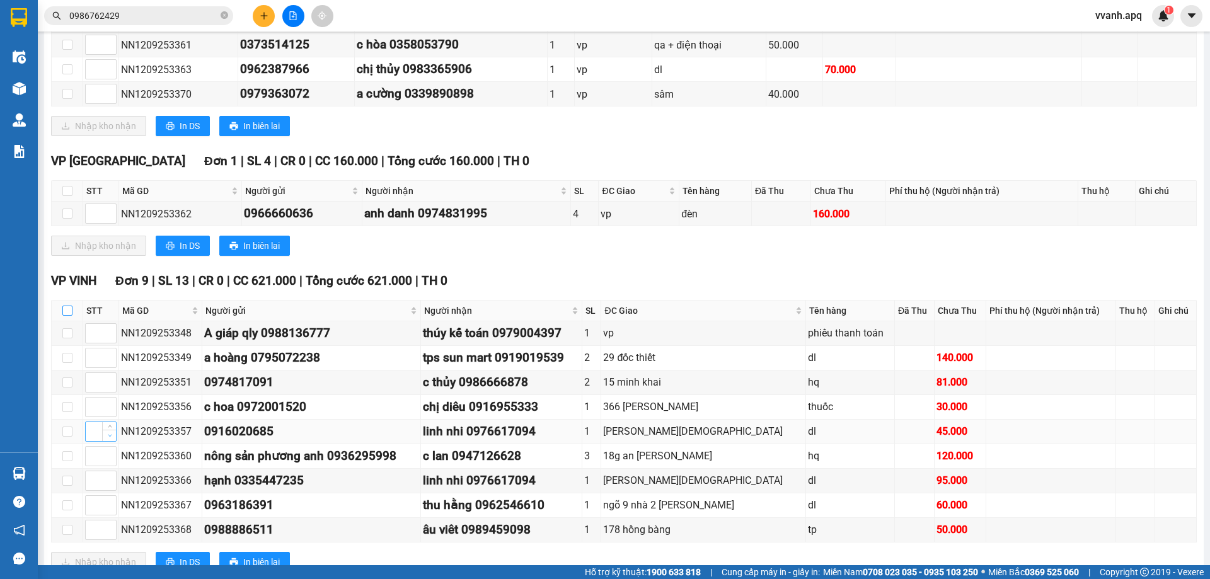
checkbox input "true"
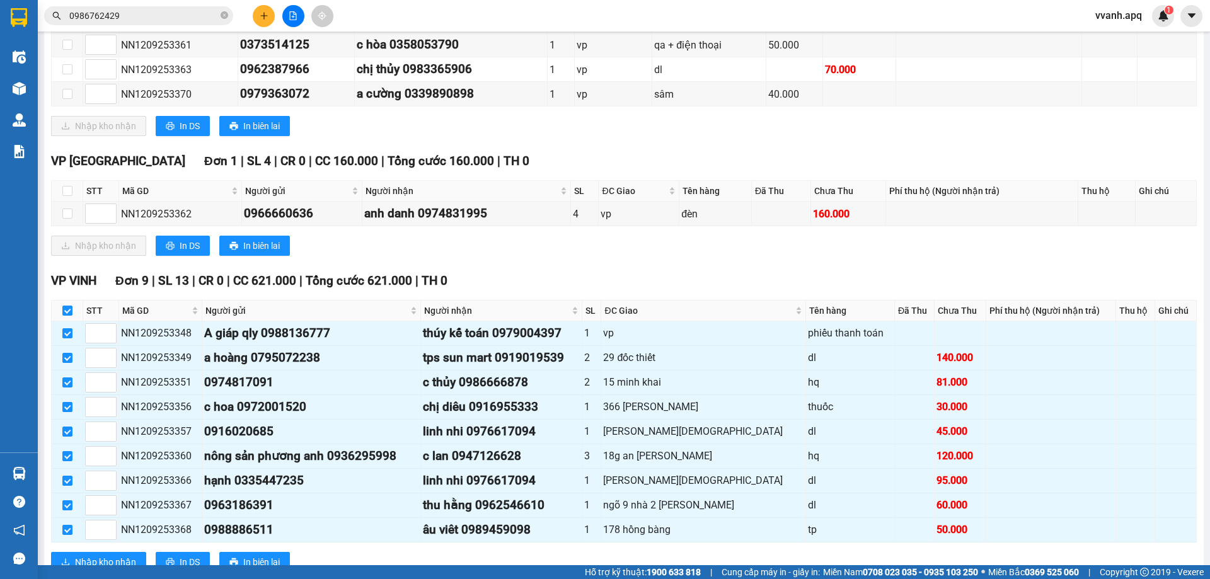
scroll to position [294, 0]
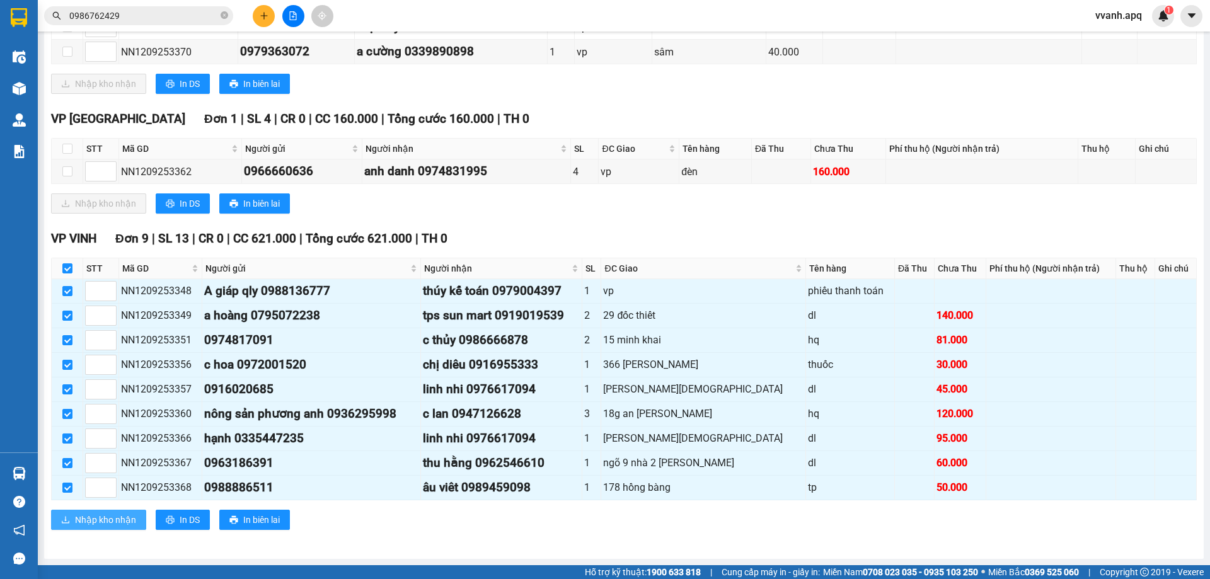
click at [132, 514] on span "Nhập kho nhận" at bounding box center [105, 520] width 61 height 14
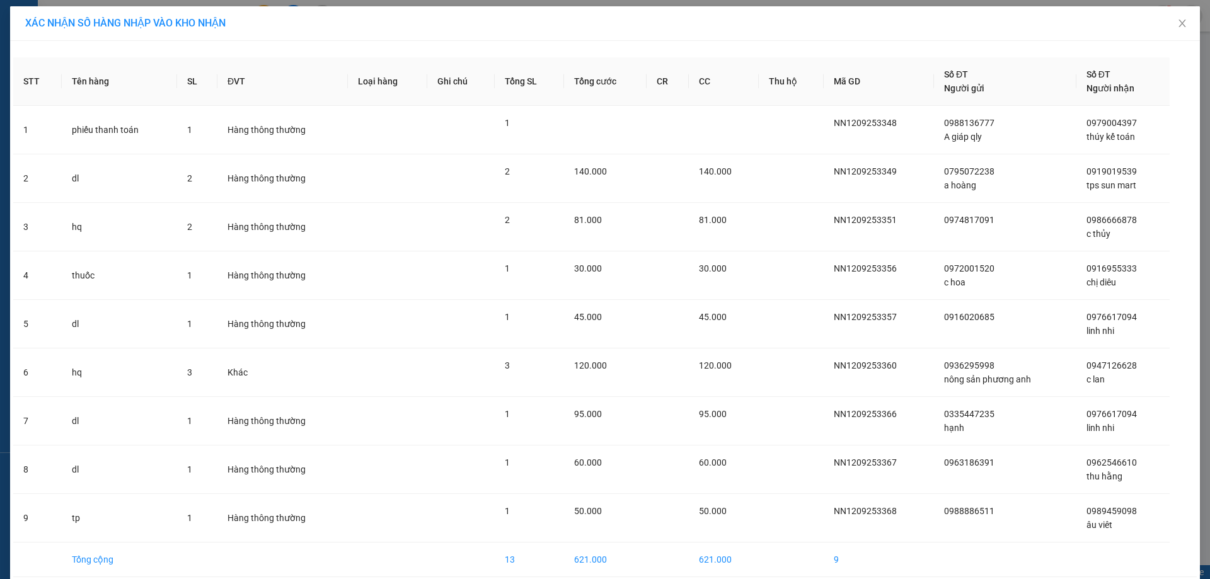
scroll to position [55, 0]
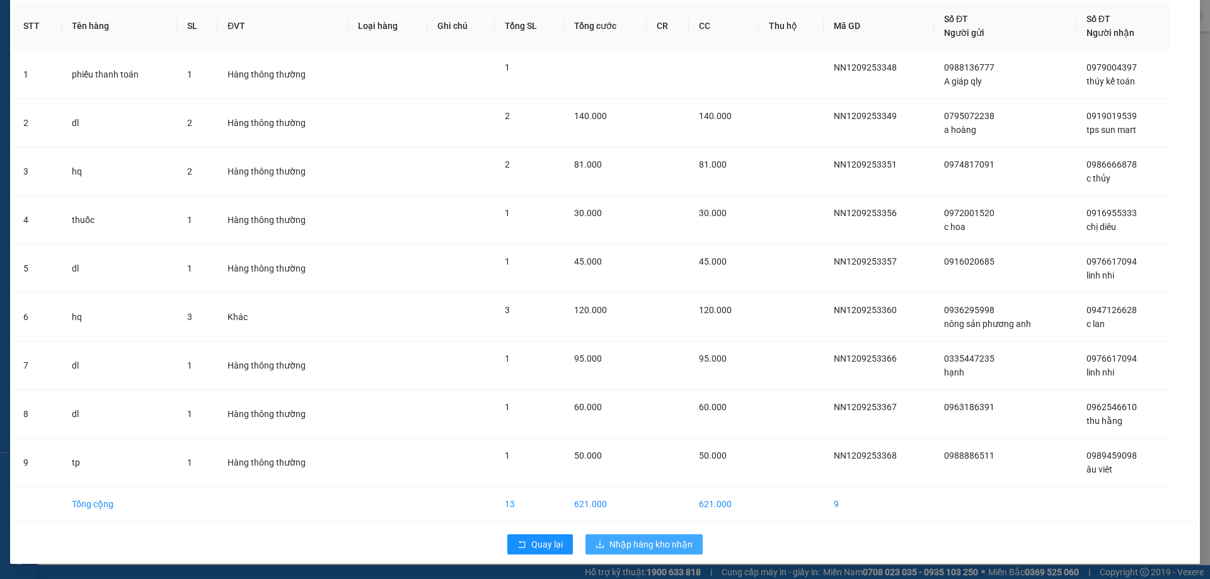
click at [641, 534] on button "Nhập hàng kho nhận" at bounding box center [643, 544] width 117 height 20
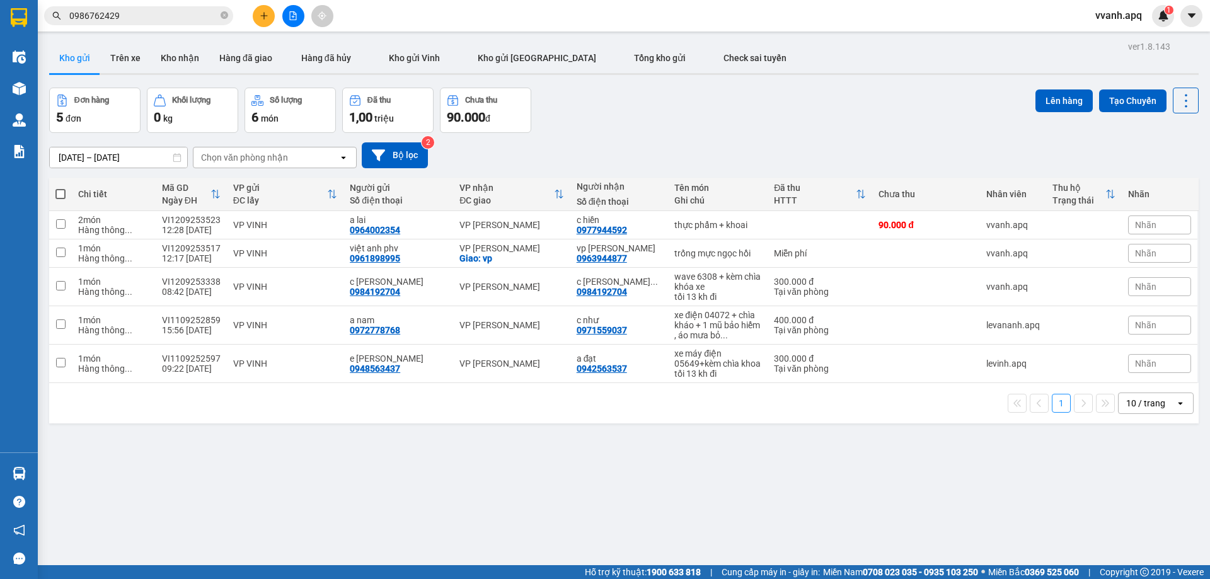
click at [631, 130] on div "Đơn hàng 5 đơn Khối lượng 0 kg Số lượng 6 món Đã thu 1,00 triệu Chưa thu 90.000…" at bounding box center [623, 110] width 1149 height 45
click at [196, 11] on input "0986762429" at bounding box center [143, 16] width 149 height 14
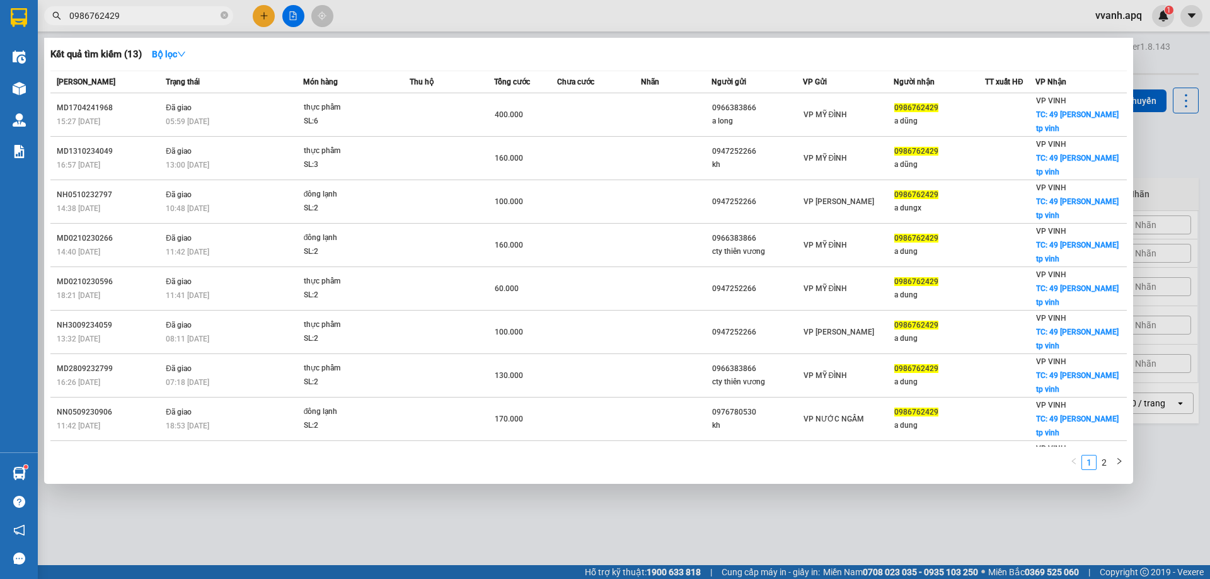
click at [193, 20] on input "0986762429" at bounding box center [143, 16] width 149 height 14
click at [440, 22] on div at bounding box center [605, 289] width 1210 height 579
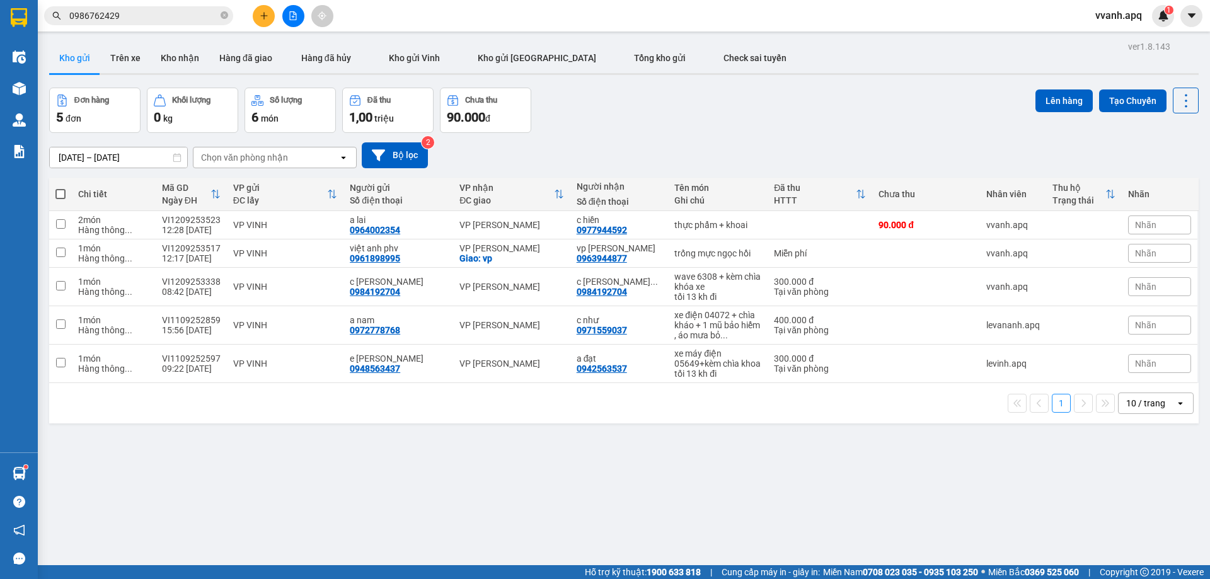
click at [197, 25] on div "Kết quả tìm kiếm ( 13 ) Bộ lọc Mã ĐH Trạng thái Món hàng Thu hộ Tổng cước Chưa …" at bounding box center [123, 16] width 246 height 22
click at [188, 19] on input "0986762429" at bounding box center [143, 16] width 149 height 14
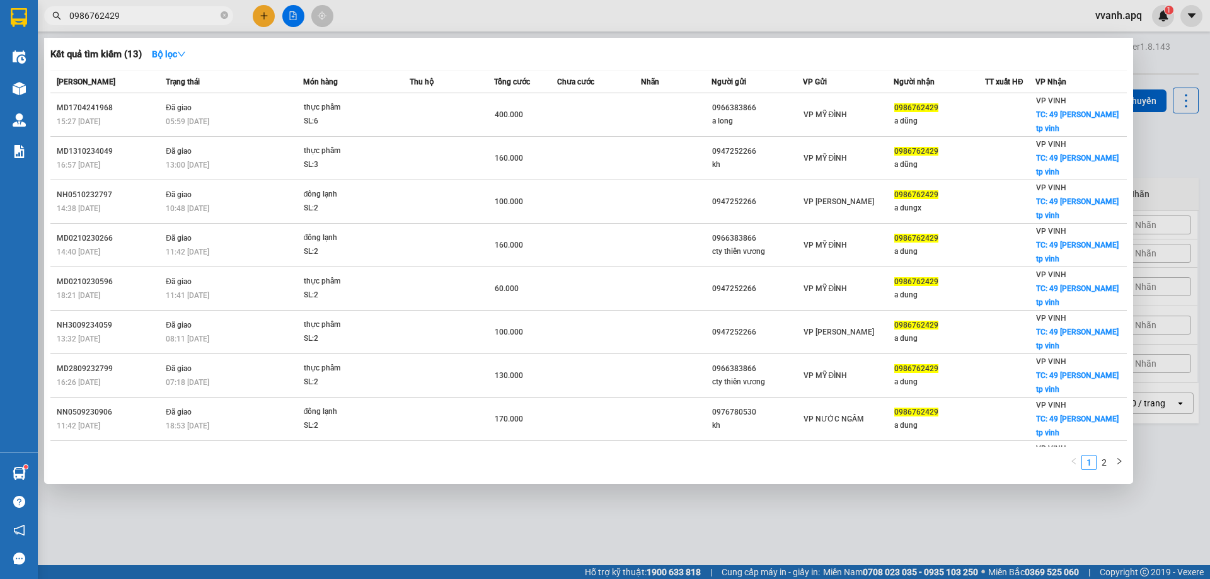
click at [188, 19] on input "0986762429" at bounding box center [143, 16] width 149 height 14
click at [226, 18] on icon "close-circle" at bounding box center [224, 15] width 8 height 8
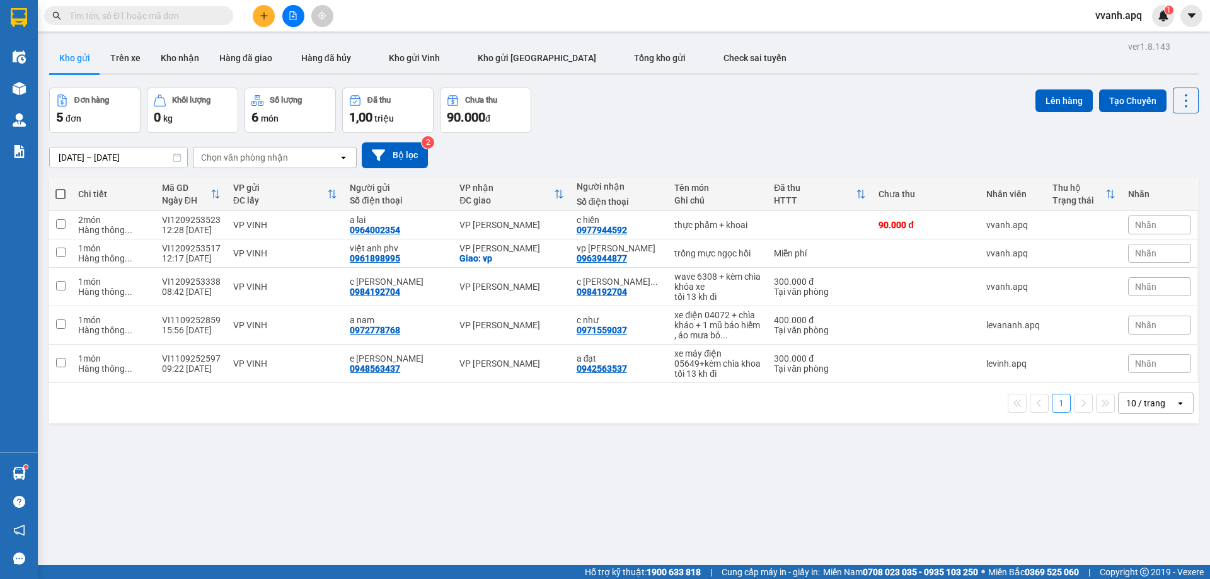
click at [212, 19] on input "text" at bounding box center [143, 16] width 149 height 14
paste input "0943543456"
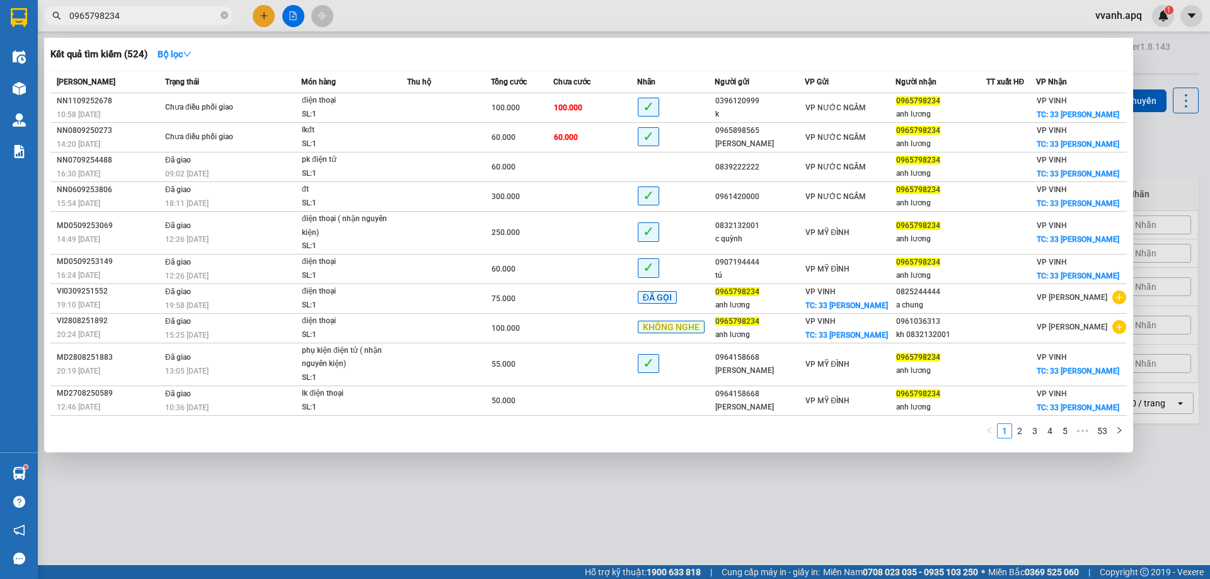
type input "0965798234"
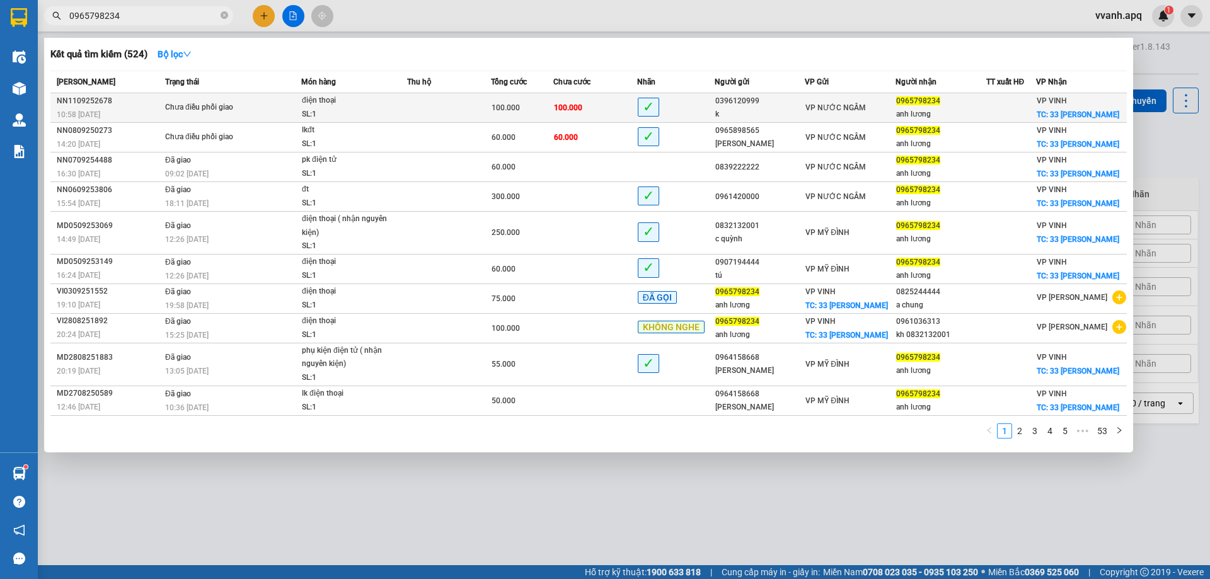
click at [554, 115] on td "100.000" at bounding box center [595, 108] width 84 height 30
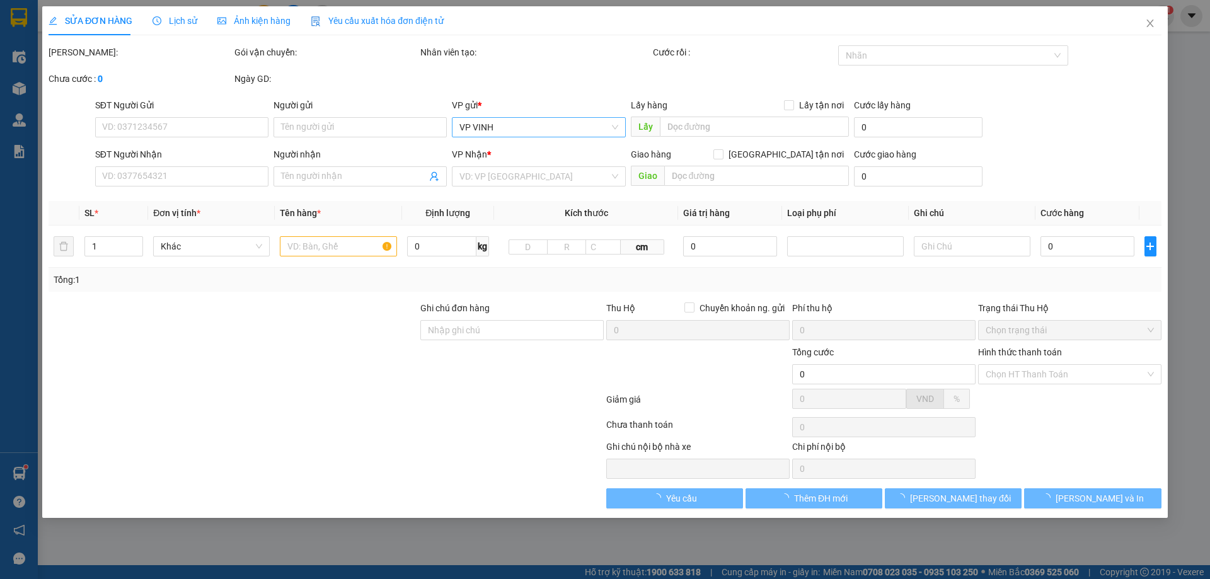
type input "0396120999"
type input "k"
type input "0965798234"
type input "anh lương"
checkbox input "true"
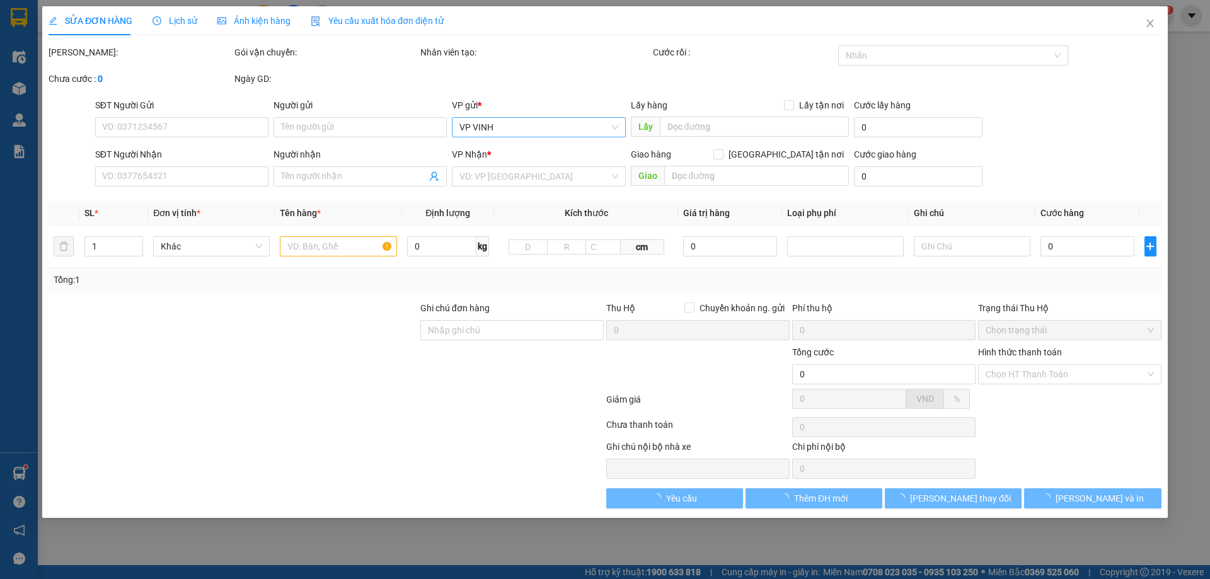
type input "33 PHAN BỘI CHÂU"
type input "100.000"
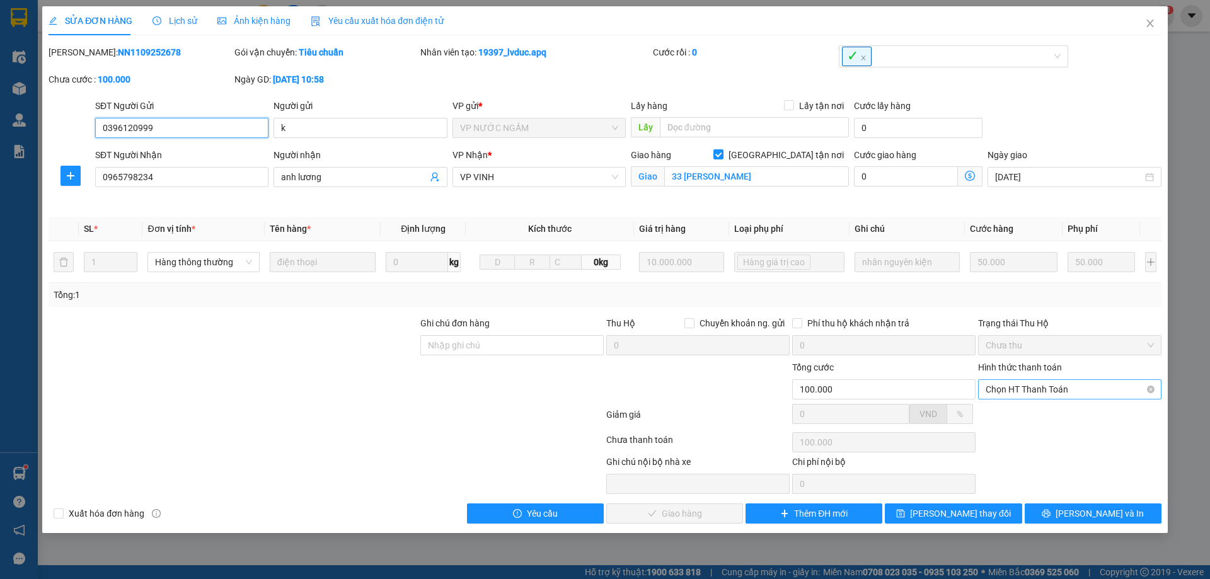
click at [1047, 392] on span "Chọn HT Thanh Toán" at bounding box center [1069, 389] width 168 height 19
click at [1029, 409] on div "Tại văn phòng" at bounding box center [1069, 415] width 168 height 14
type input "0"
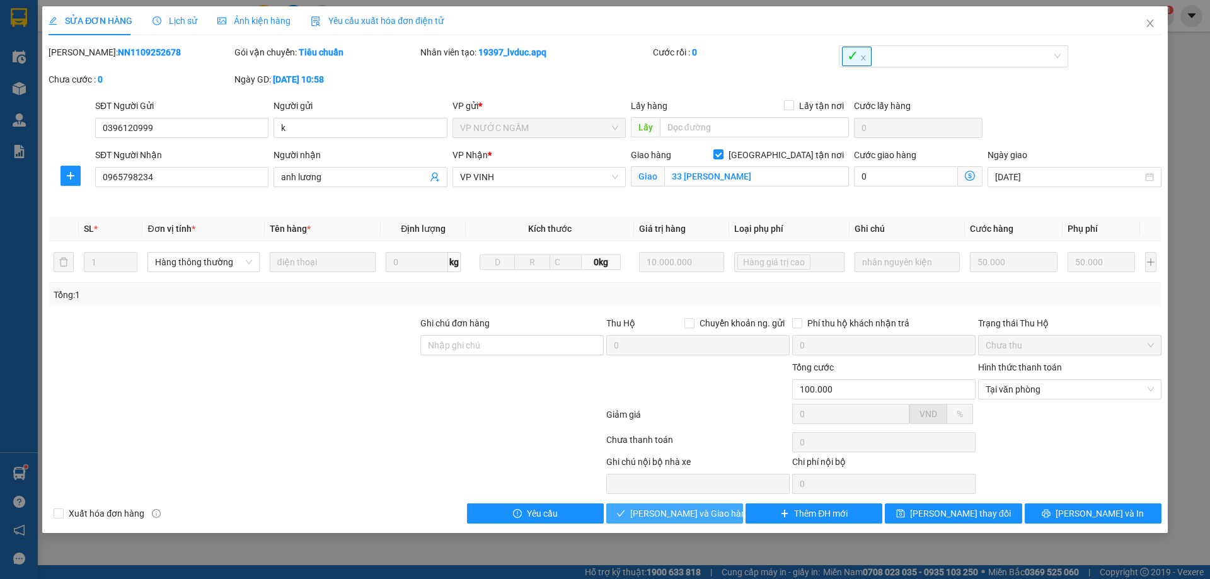
click at [708, 510] on span "Lưu và Giao hàng" at bounding box center [690, 514] width 121 height 14
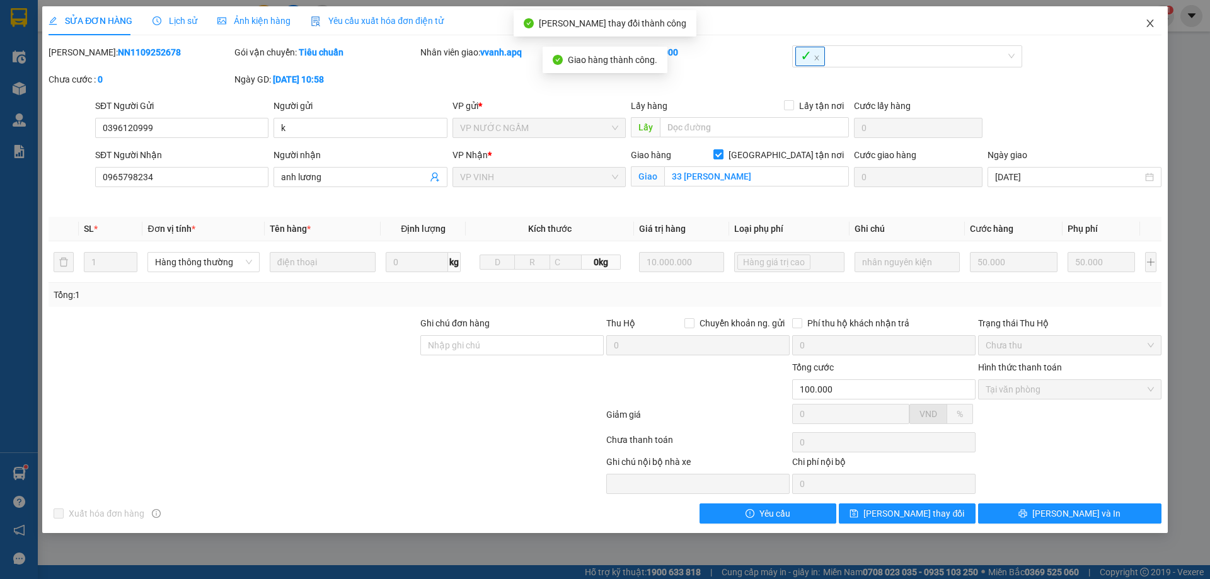
click at [1154, 33] on span "Close" at bounding box center [1149, 23] width 35 height 35
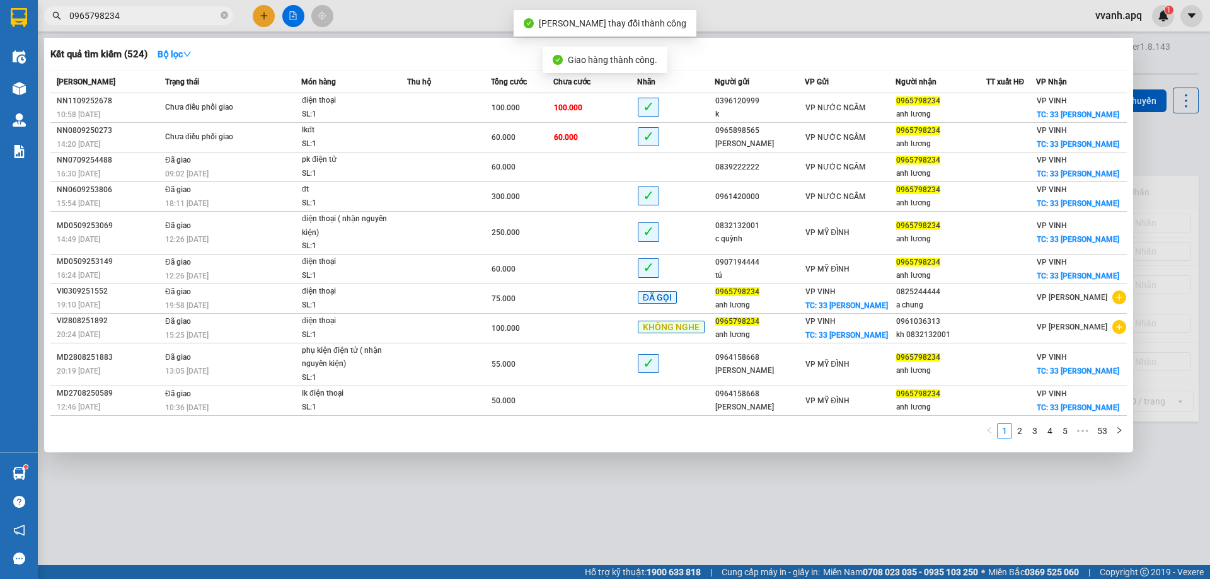
click at [181, 20] on input "0965798234" at bounding box center [143, 16] width 149 height 14
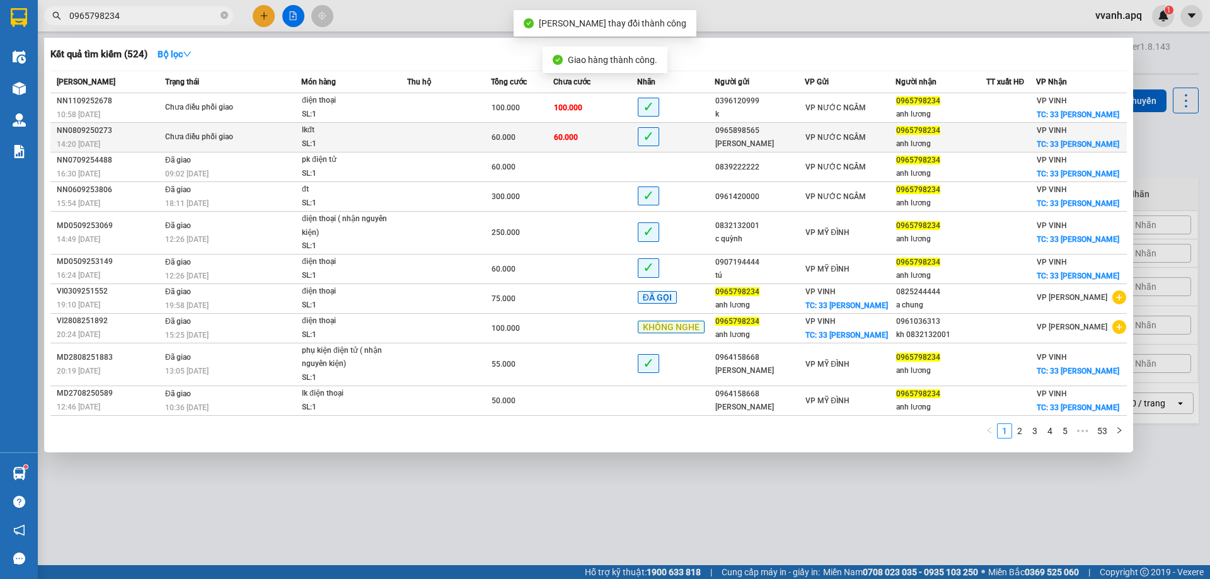
click at [462, 150] on td at bounding box center [449, 138] width 84 height 30
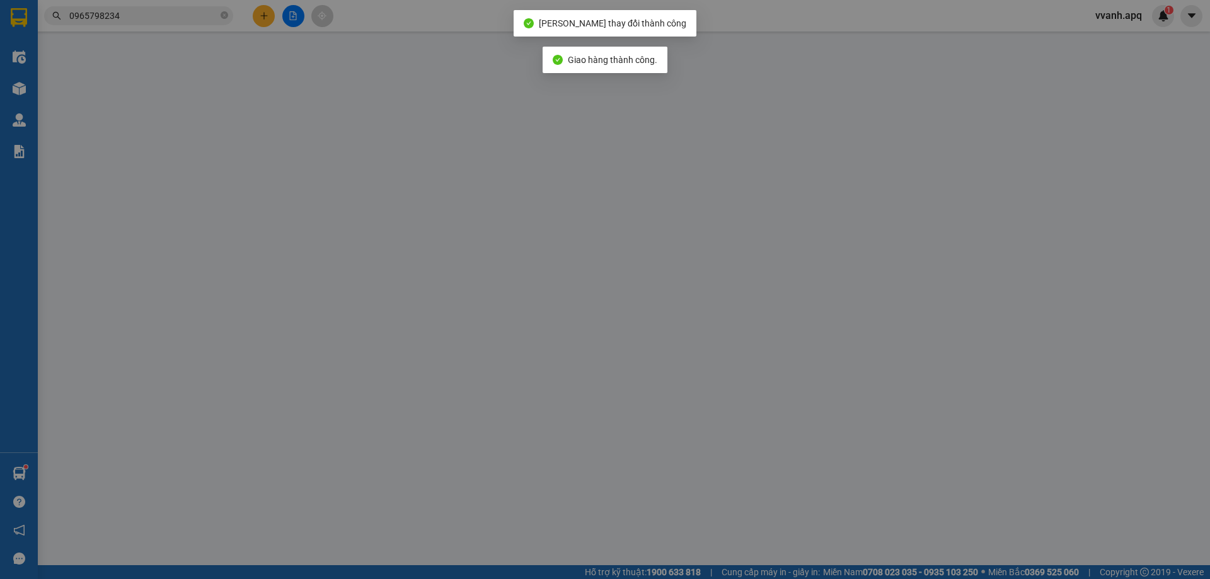
type input "0965898565"
type input "đức lương"
type input "0965798234"
type input "anh lương"
checkbox input "true"
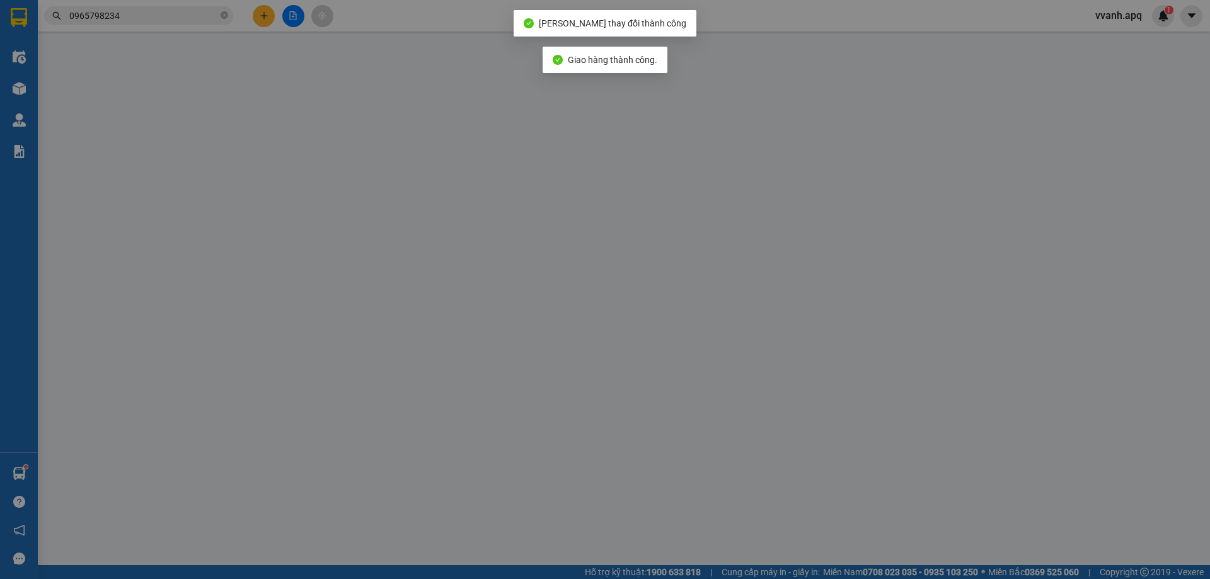
type input "33 PHAN BỘI CHÂU"
type input "60.000"
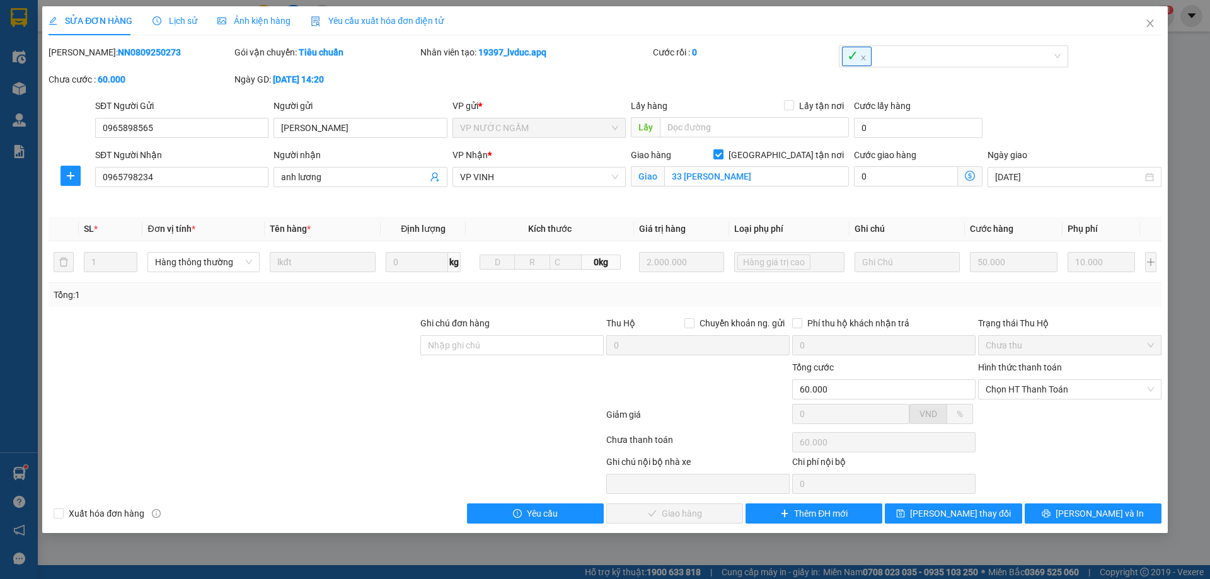
click at [1004, 378] on div "Hình thức thanh toán" at bounding box center [1069, 369] width 183 height 19
click at [1009, 381] on span "Chọn HT Thanh Toán" at bounding box center [1069, 389] width 168 height 19
click at [1024, 404] on div "Tại văn phòng" at bounding box center [1069, 414] width 183 height 20
type input "0"
click at [665, 518] on span "Lưu và Giao hàng" at bounding box center [690, 514] width 121 height 14
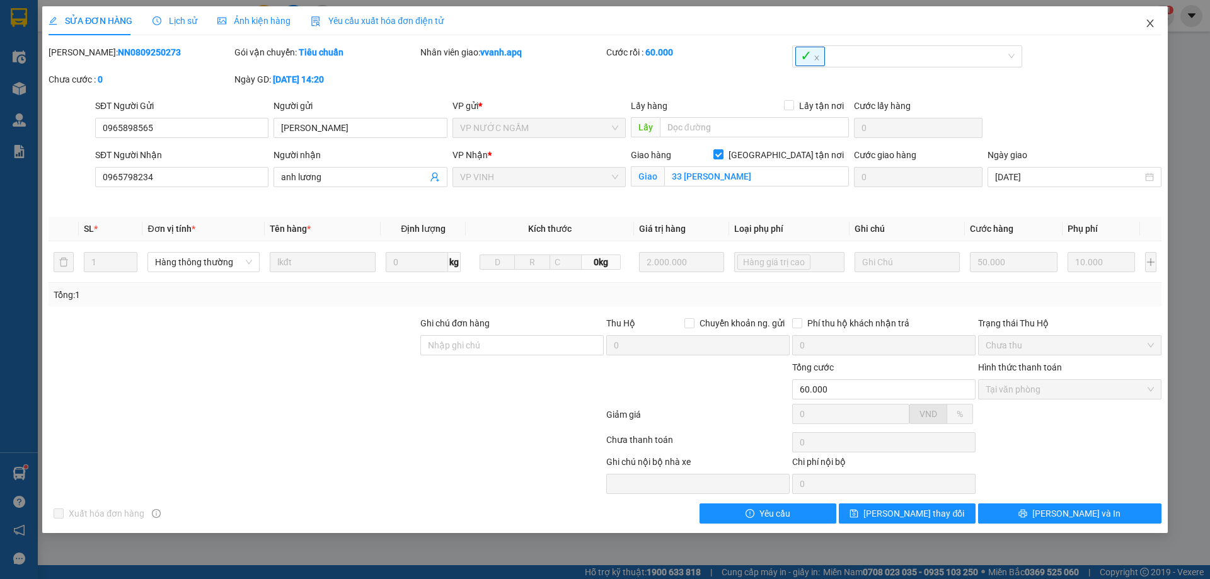
click at [1151, 35] on span "Close" at bounding box center [1149, 23] width 35 height 35
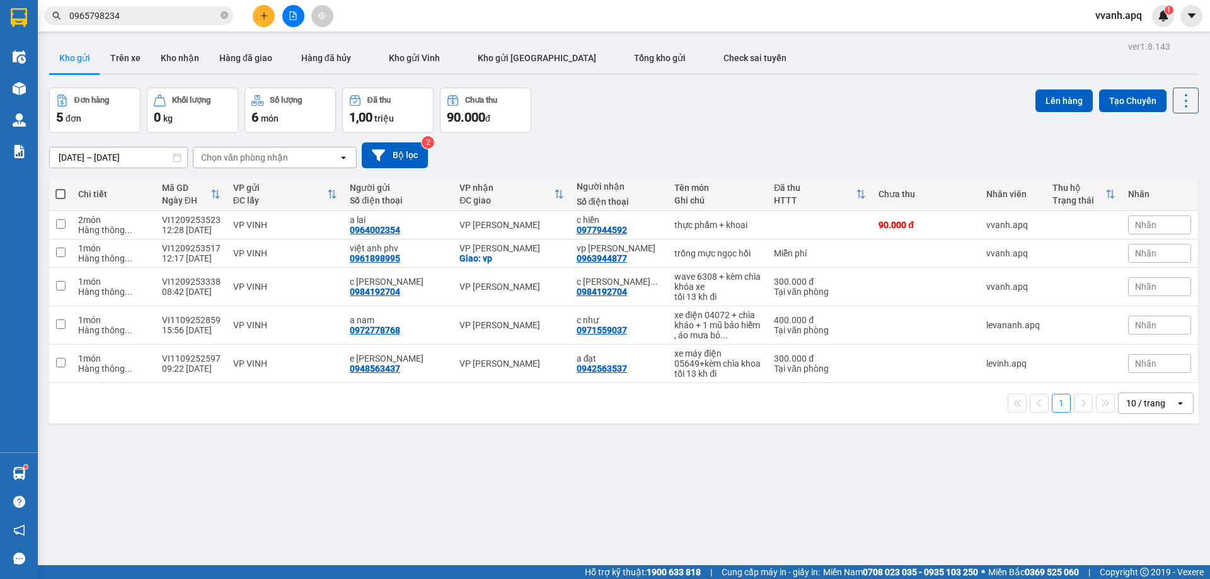
click at [154, 18] on input "0965798234" at bounding box center [143, 16] width 149 height 14
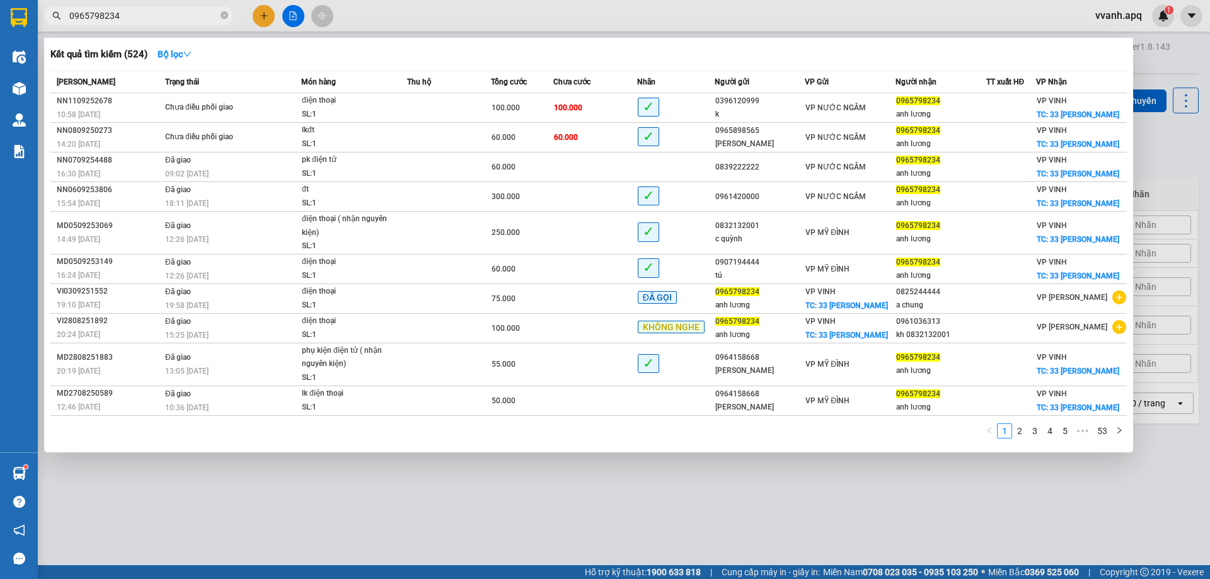
click at [154, 18] on input "0965798234" at bounding box center [143, 16] width 149 height 14
click at [225, 14] on icon "close-circle" at bounding box center [224, 15] width 8 height 8
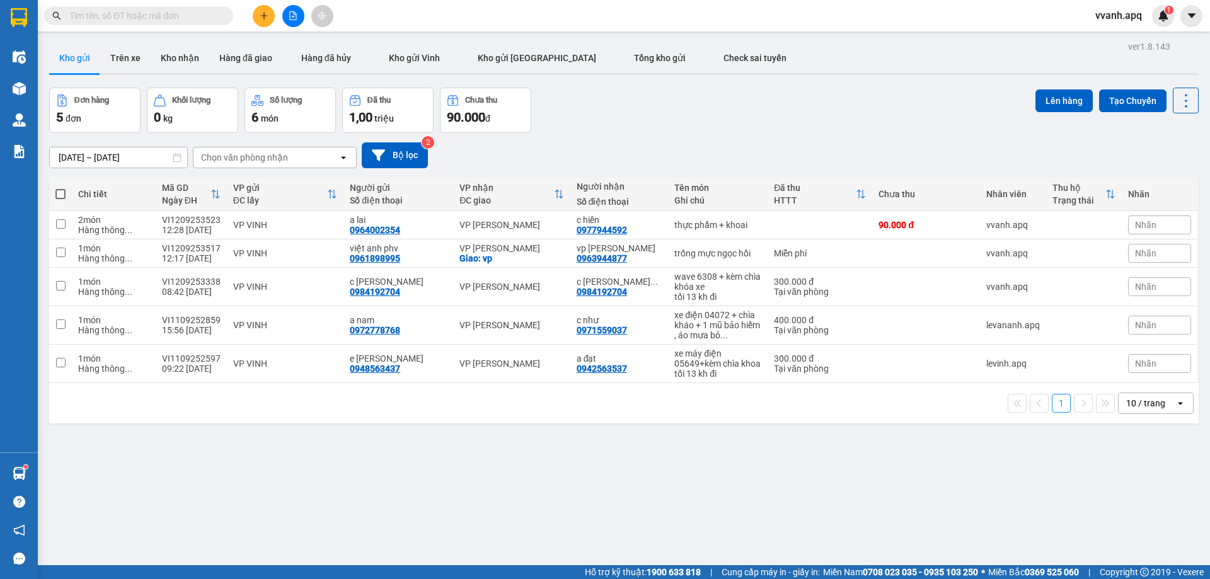
paste input "0965798234"
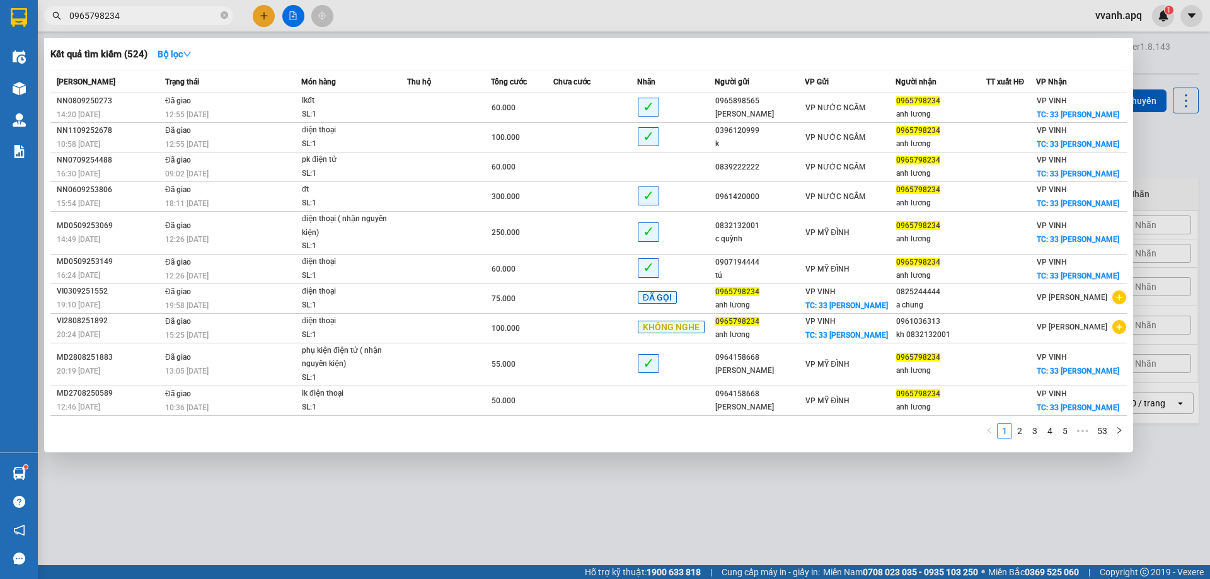
type input "0965798234"
click at [398, 4] on div at bounding box center [605, 289] width 1210 height 579
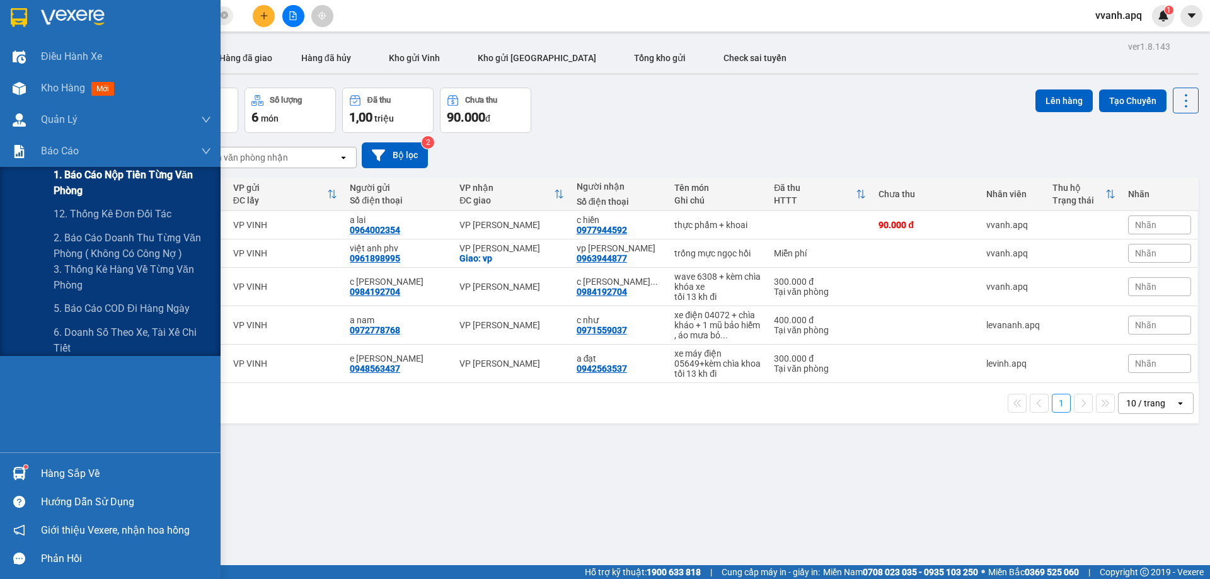
click at [142, 175] on span "1. Báo cáo nộp tiền từng văn phòng" at bounding box center [132, 182] width 157 height 31
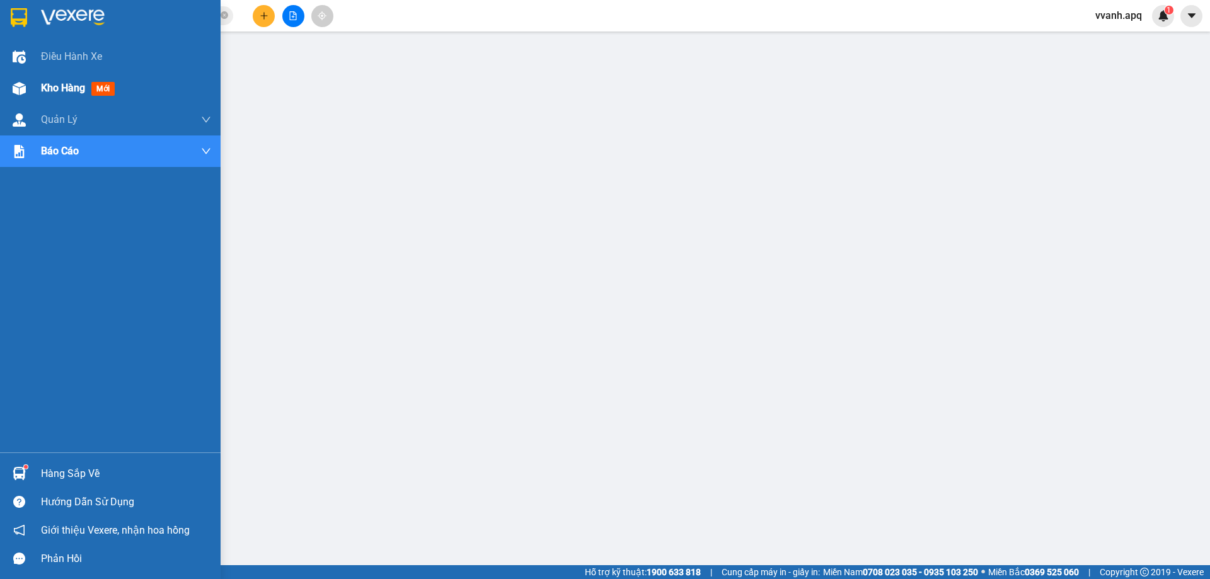
click at [31, 91] on div "Kho hàng mới" at bounding box center [110, 87] width 220 height 31
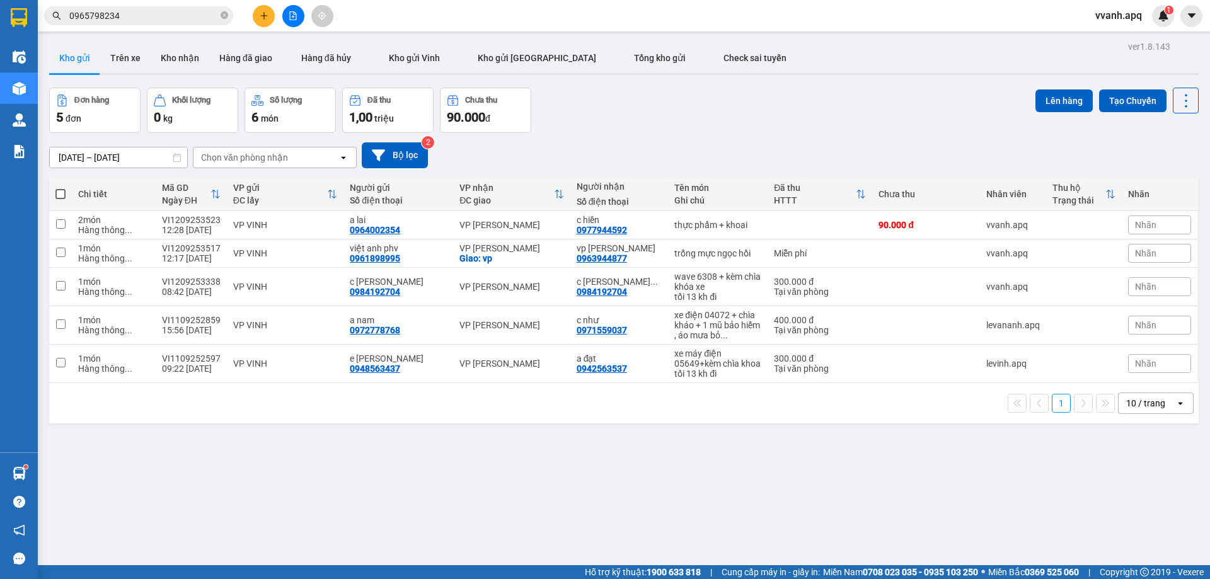
drag, startPoint x: 757, startPoint y: 145, endPoint x: 835, endPoint y: 132, distance: 79.9
click at [757, 145] on div "10/09/2025 – 12/09/2025 Press the down arrow key to interact with the calendar …" at bounding box center [623, 155] width 1149 height 26
click at [1126, 20] on span "vvanh.apq" at bounding box center [1118, 16] width 67 height 16
click at [1128, 35] on span "Đăng xuất" at bounding box center [1131, 39] width 53 height 14
